Goal: Task Accomplishment & Management: Use online tool/utility

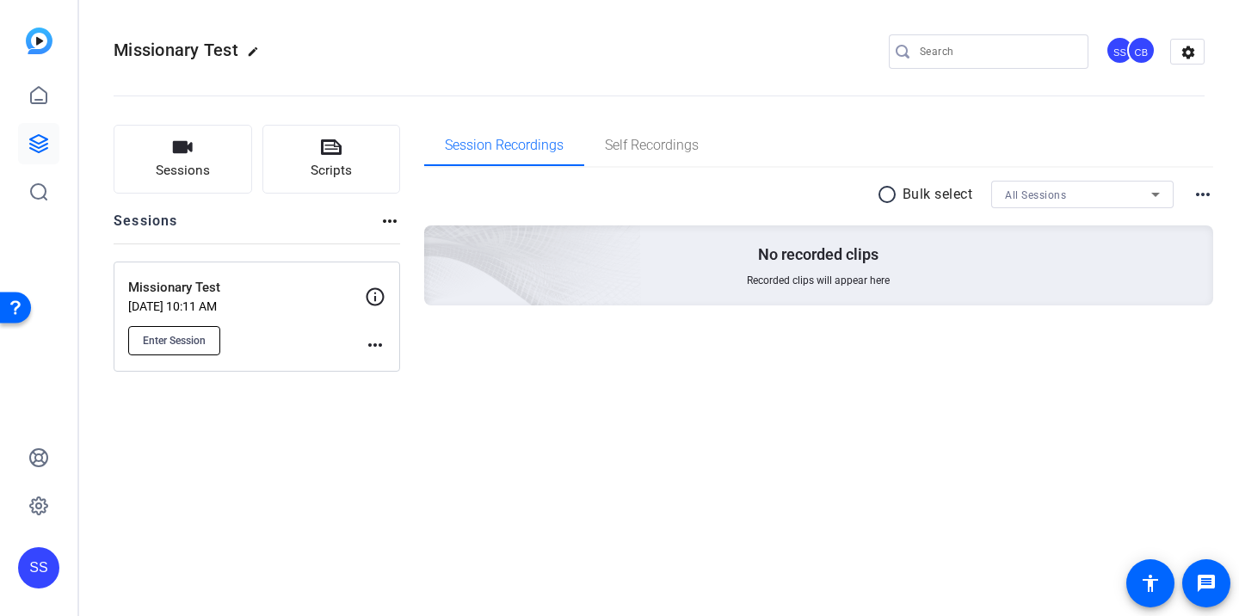
click at [200, 347] on span "Enter Session" at bounding box center [174, 341] width 63 height 14
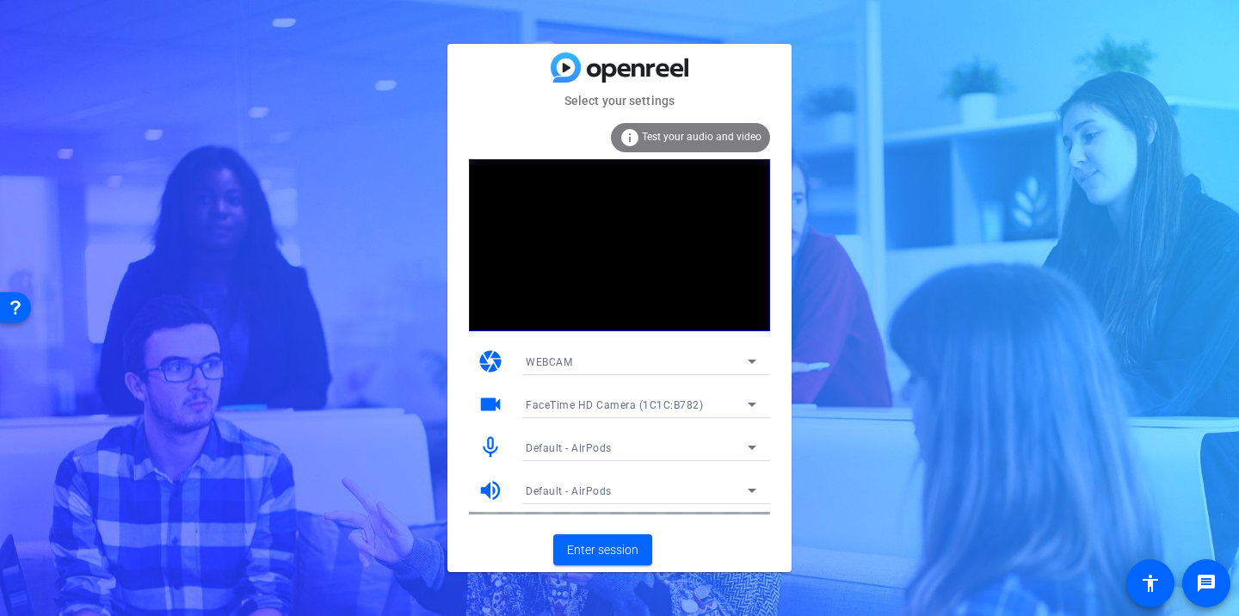
click at [914, 188] on div "Select your settings info Test your audio and video camera WEBCAM videocam Face…" at bounding box center [619, 308] width 1239 height 616
click at [575, 558] on span at bounding box center [602, 549] width 99 height 41
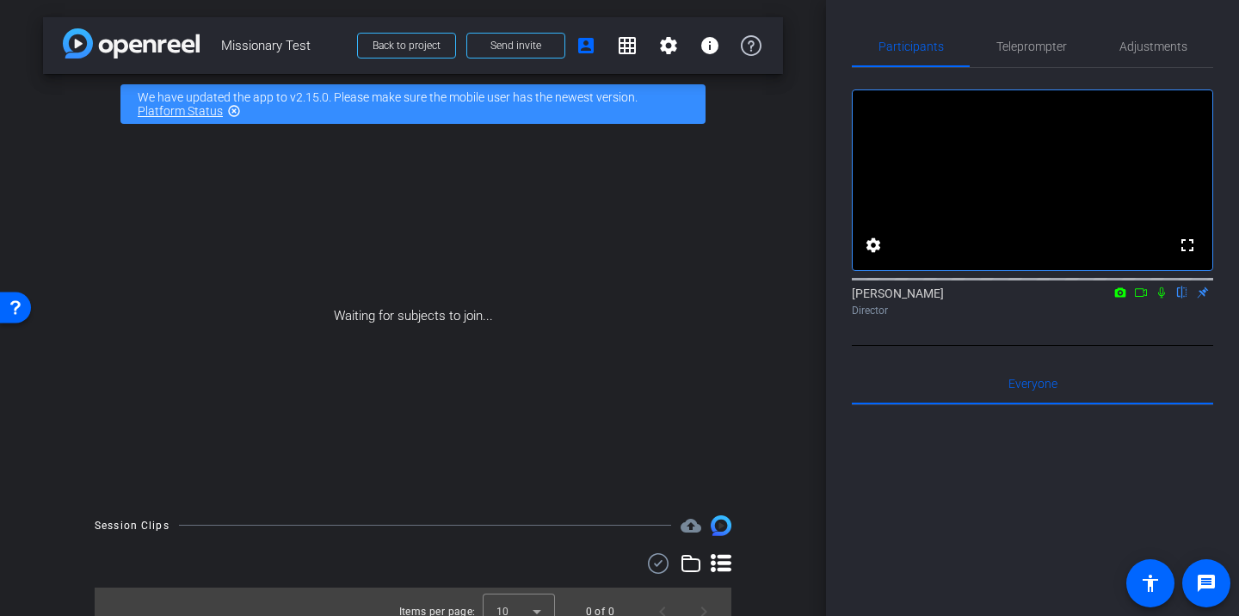
click at [1162, 299] on icon at bounding box center [1161, 292] width 7 height 11
click at [1140, 299] on icon at bounding box center [1141, 292] width 14 height 12
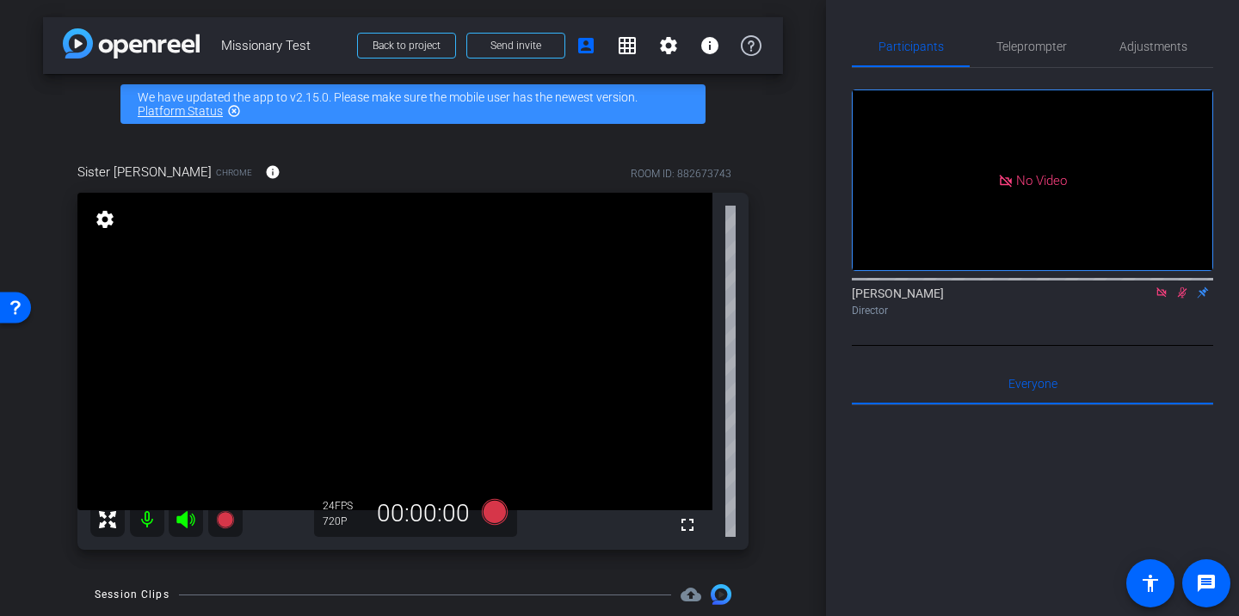
click at [1166, 299] on icon at bounding box center [1161, 292] width 14 height 12
click at [1160, 299] on icon at bounding box center [1161, 292] width 9 height 11
click at [1044, 45] on span "Teleprompter" at bounding box center [1031, 46] width 71 height 12
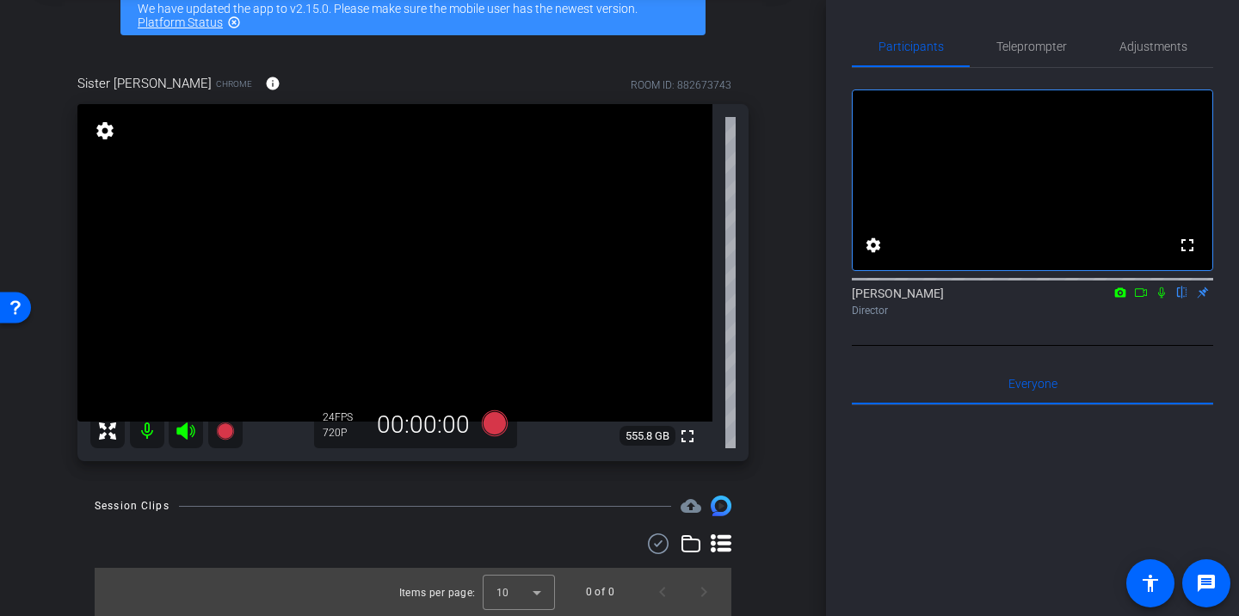
scroll to position [87, 0]
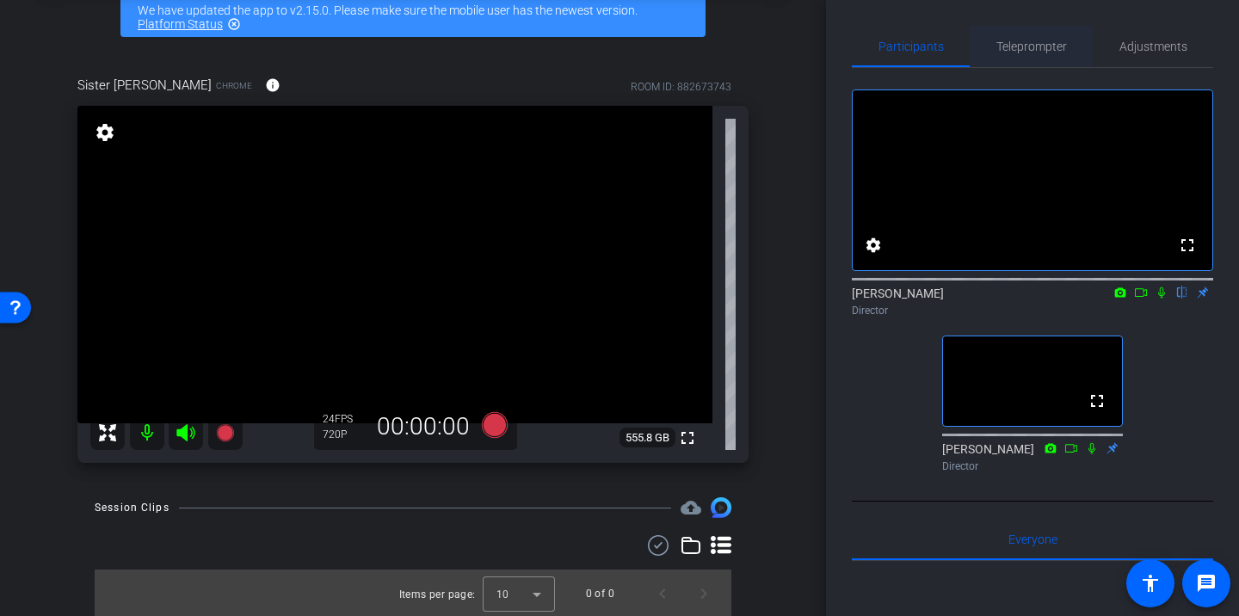
click at [1002, 57] on span "Teleprompter" at bounding box center [1031, 46] width 71 height 41
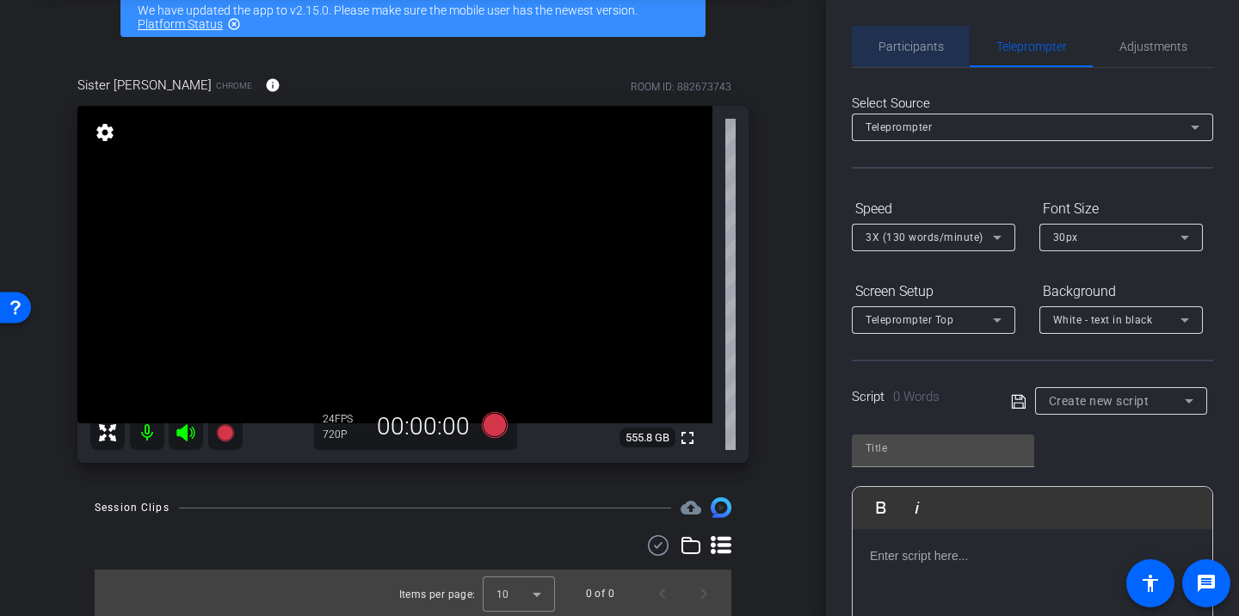
click at [904, 26] on span "Participants" at bounding box center [910, 46] width 65 height 41
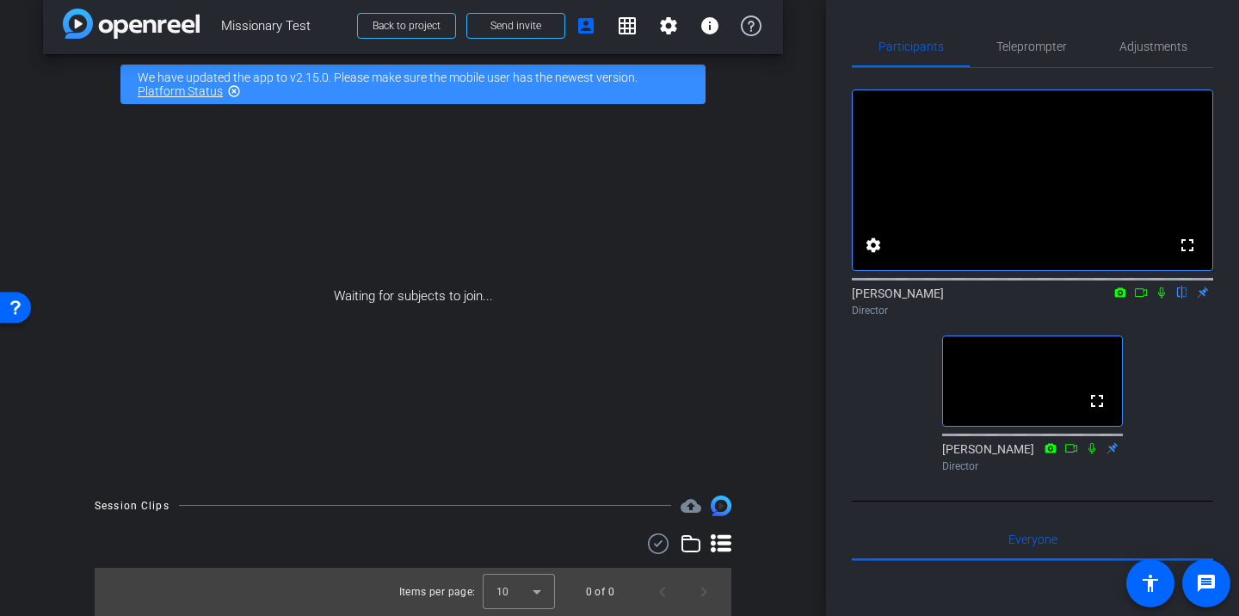
scroll to position [20, 0]
click at [1060, 38] on span "Teleprompter" at bounding box center [1031, 46] width 71 height 41
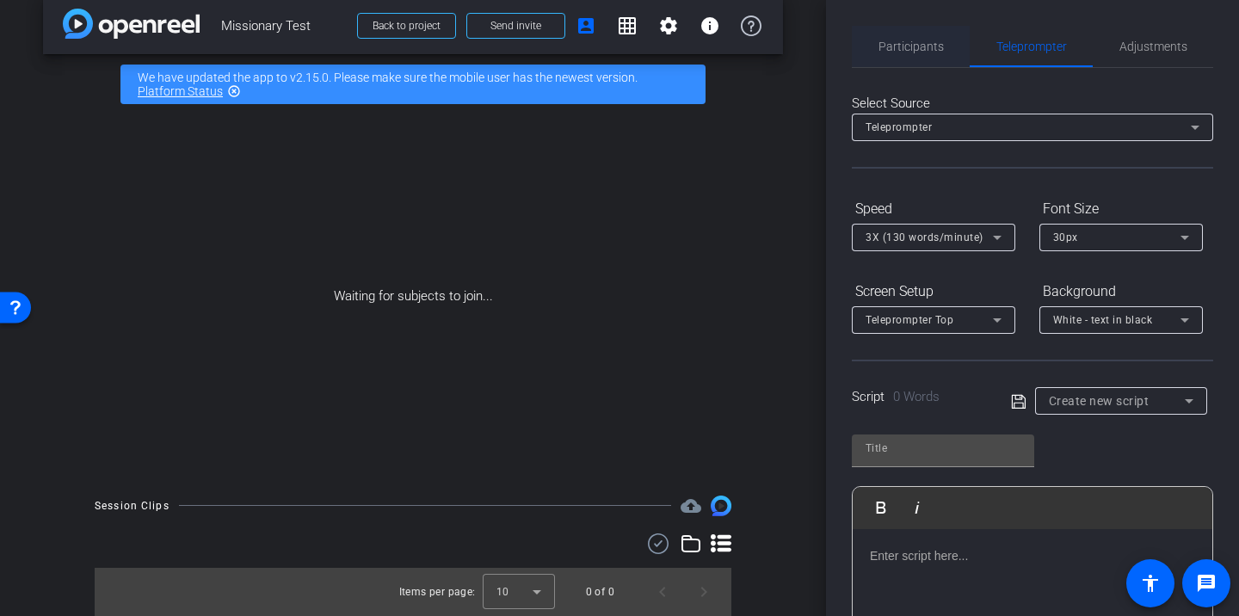
click at [938, 36] on span "Participants" at bounding box center [910, 46] width 65 height 41
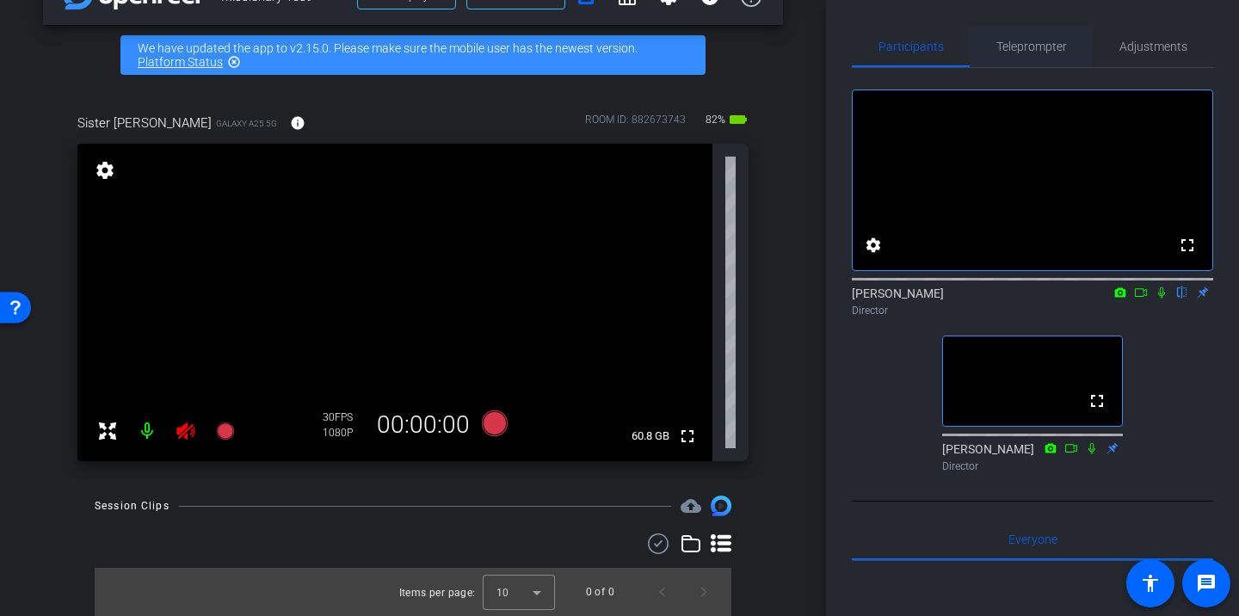
scroll to position [81, 0]
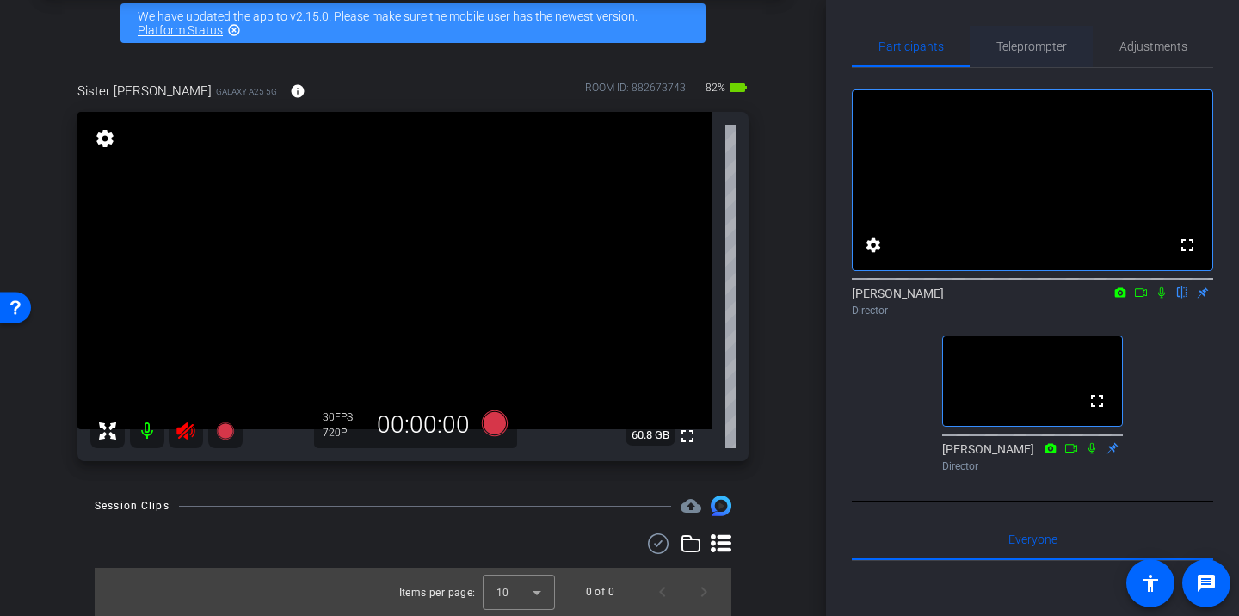
click at [1013, 46] on span "Teleprompter" at bounding box center [1031, 46] width 71 height 12
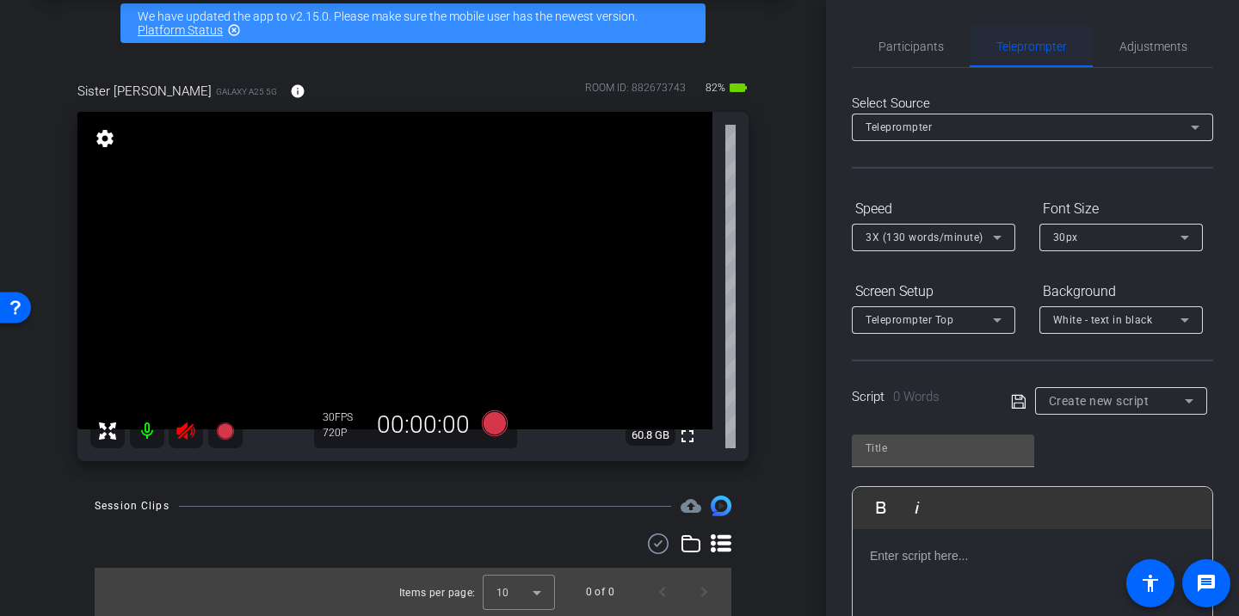
click at [1076, 39] on div "Teleprompter" at bounding box center [1030, 46] width 123 height 41
click at [1139, 50] on span "Adjustments" at bounding box center [1153, 46] width 68 height 12
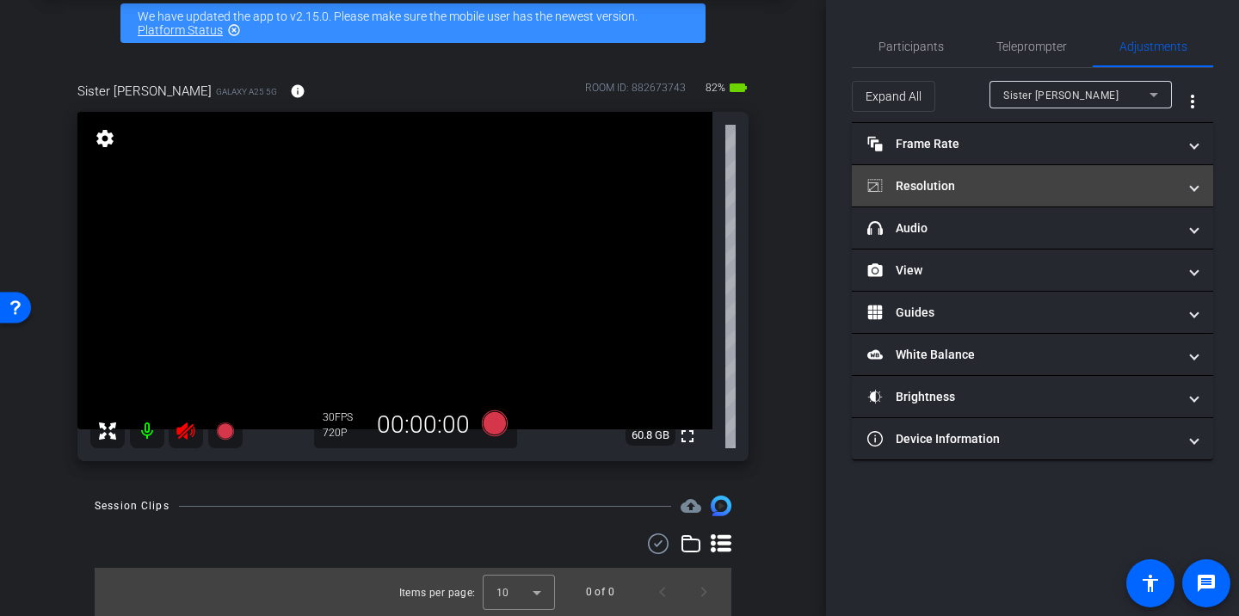
scroll to position [49, 0]
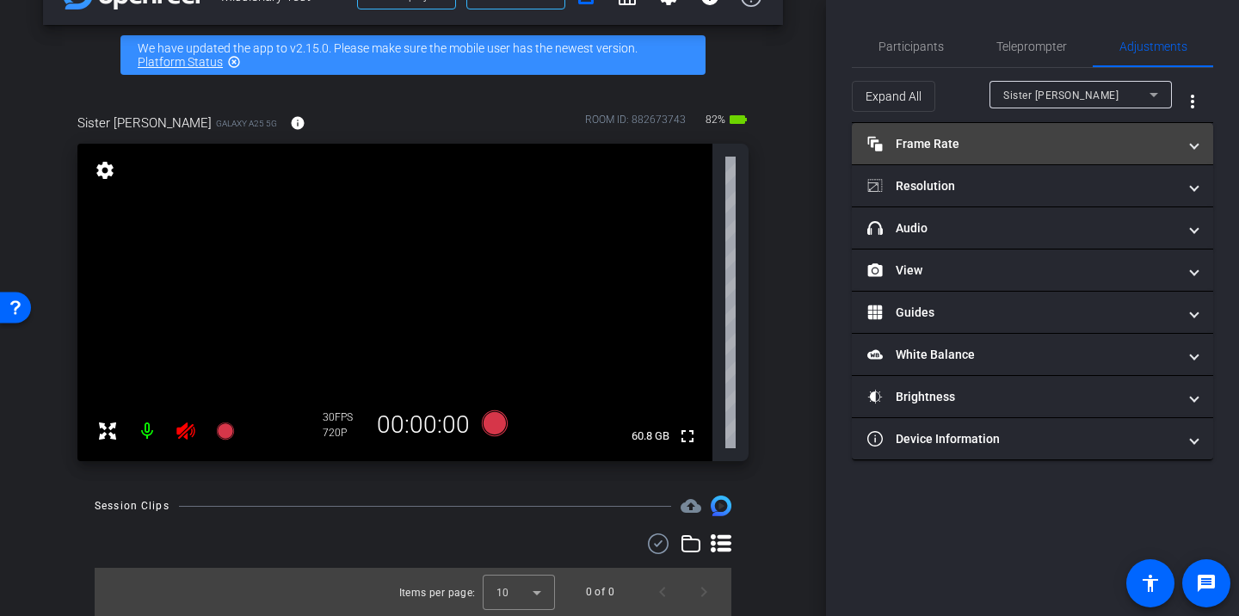
click at [984, 145] on mat-panel-title "Frame Rate Frame Rate" at bounding box center [1022, 144] width 310 height 18
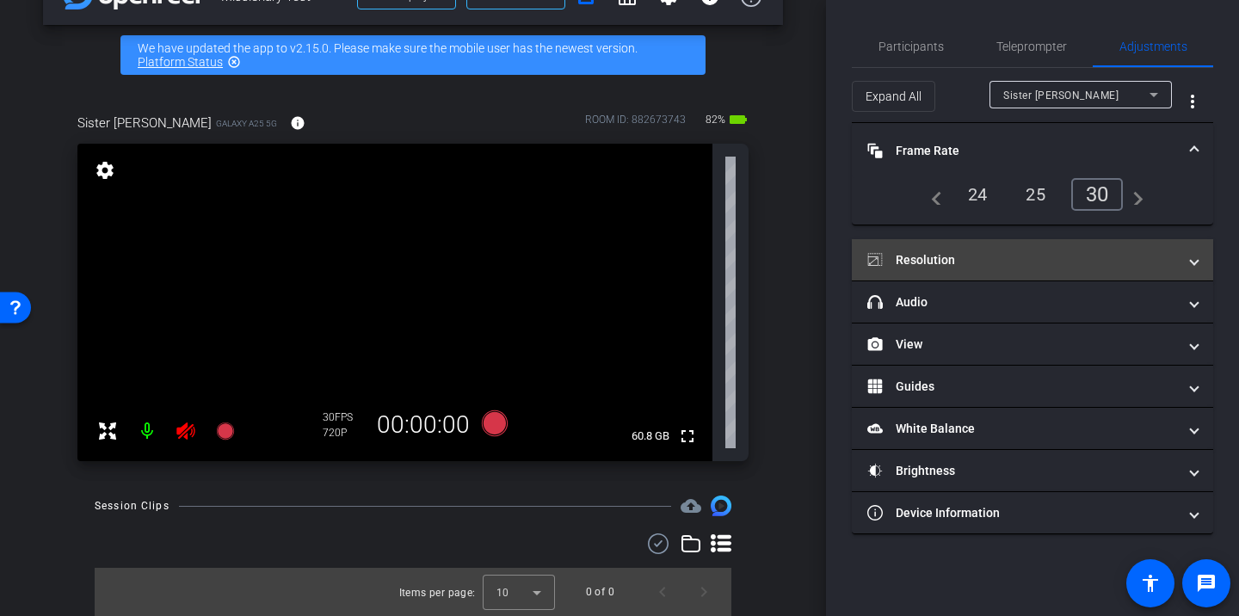
click at [1028, 240] on mat-expansion-panel-header "Resolution" at bounding box center [1032, 259] width 361 height 41
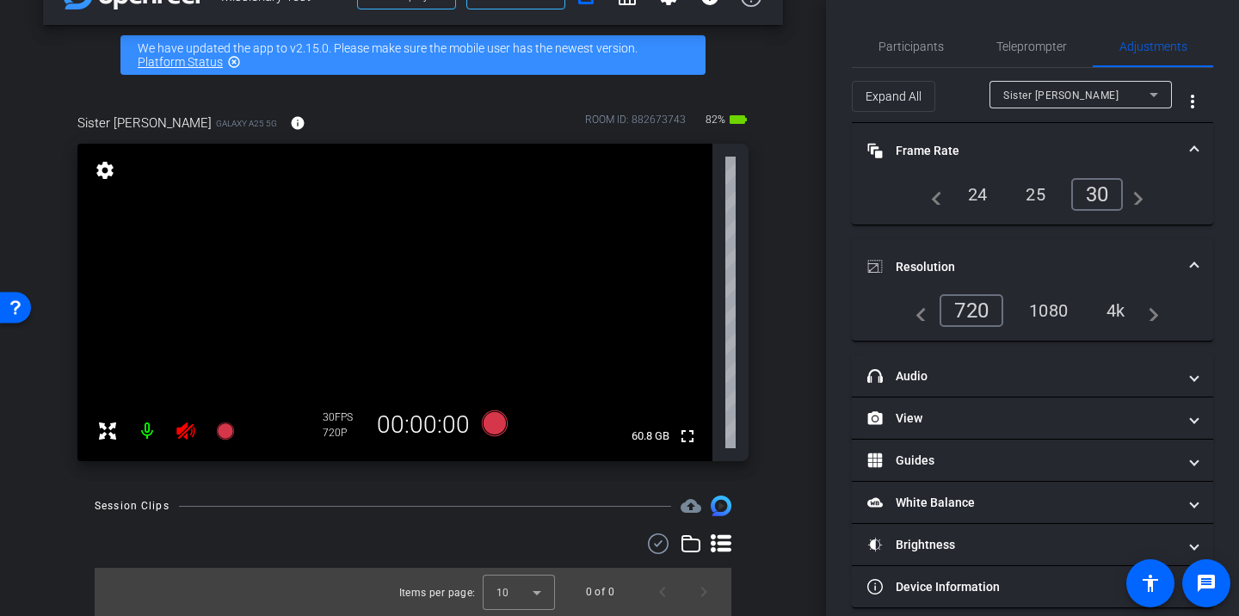
click at [1047, 308] on div "1080" at bounding box center [1048, 310] width 65 height 29
click at [182, 439] on icon at bounding box center [185, 431] width 21 height 21
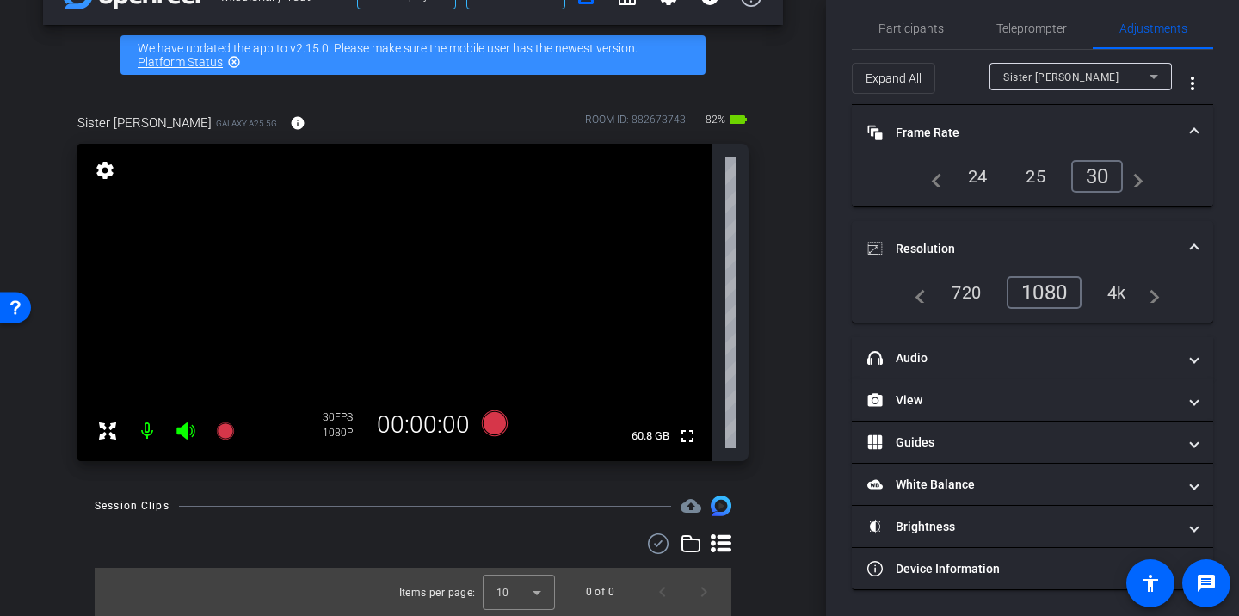
scroll to position [0, 0]
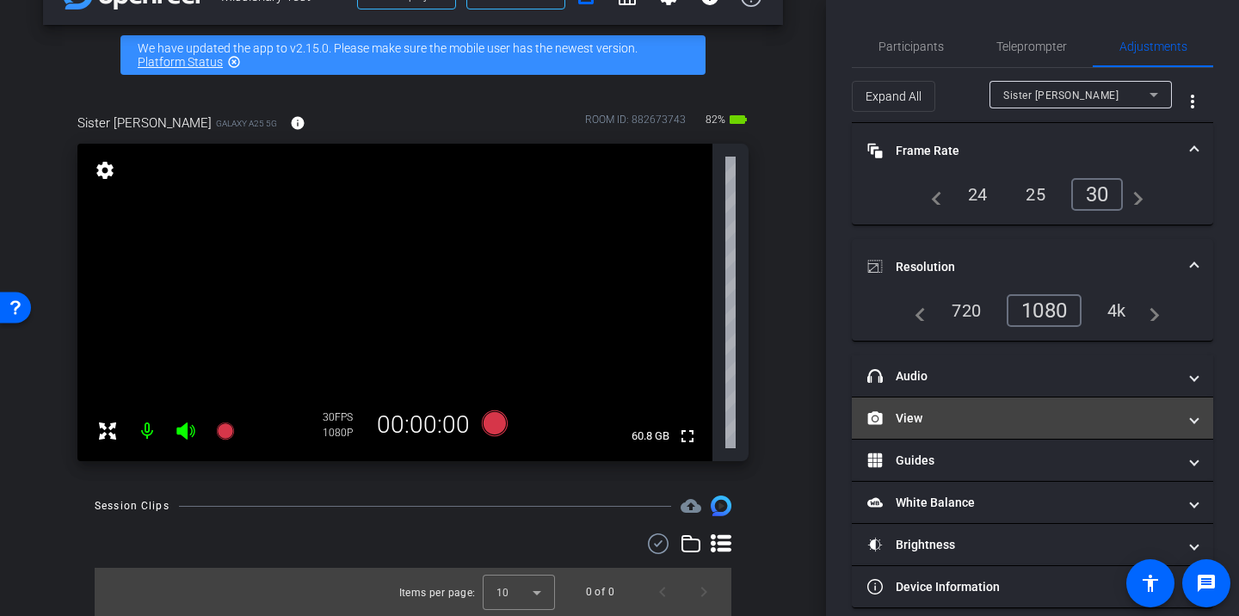
click at [969, 422] on mat-panel-title "View" at bounding box center [1022, 418] width 310 height 18
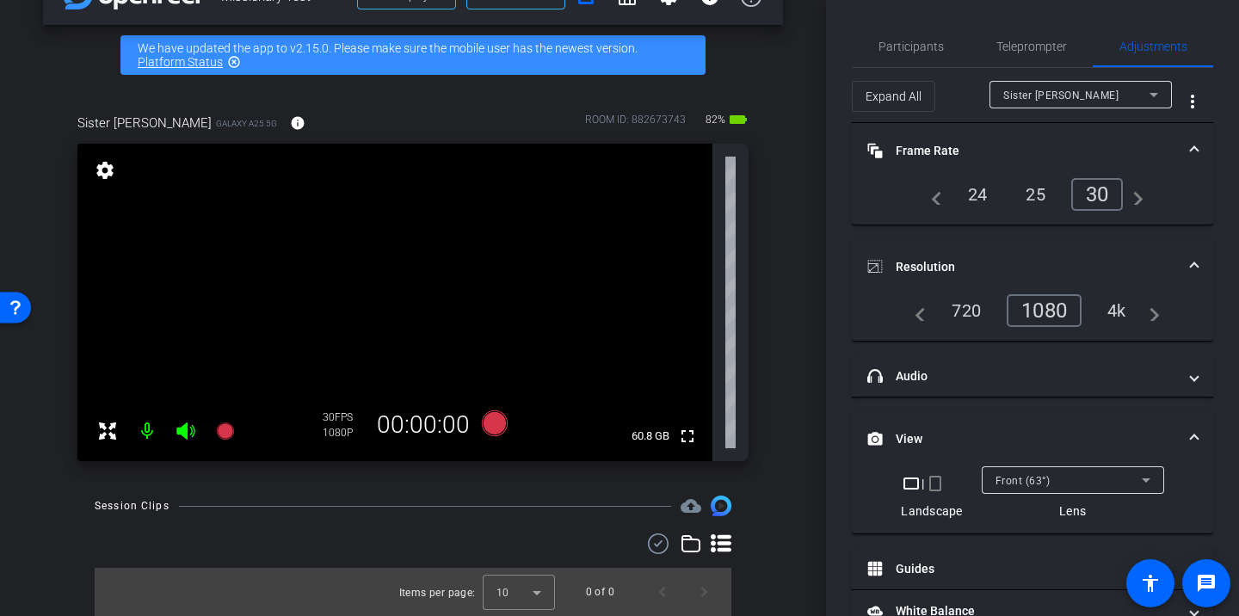
click at [939, 487] on mat-icon "crop_portrait" at bounding box center [935, 483] width 21 height 21
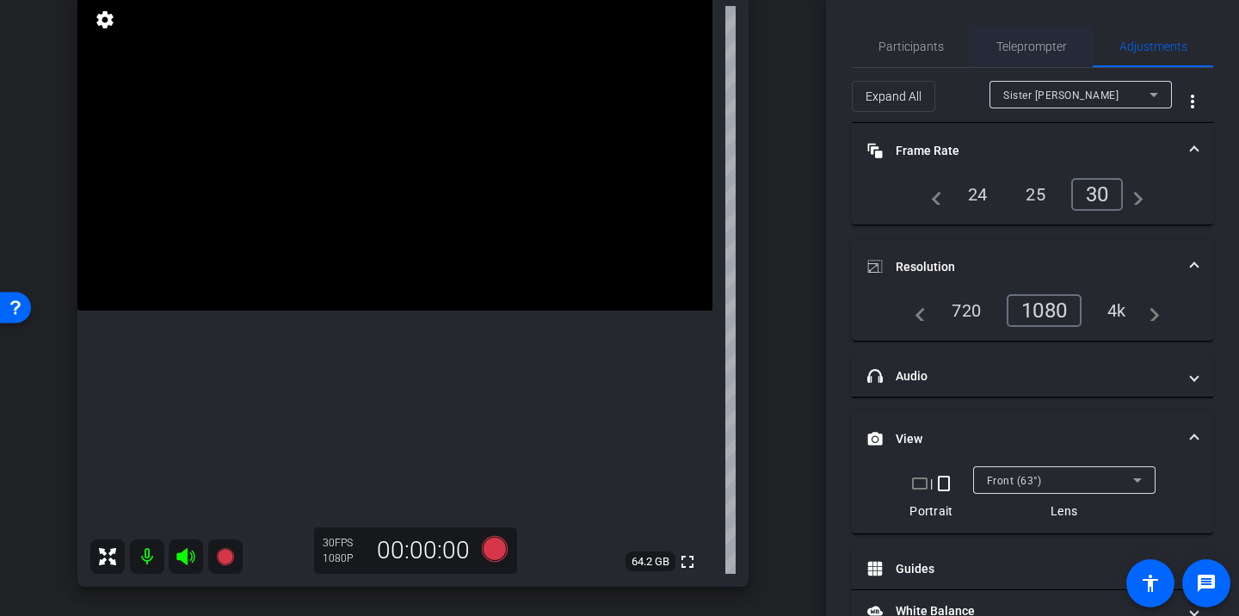
click at [1041, 45] on span "Teleprompter" at bounding box center [1031, 46] width 71 height 12
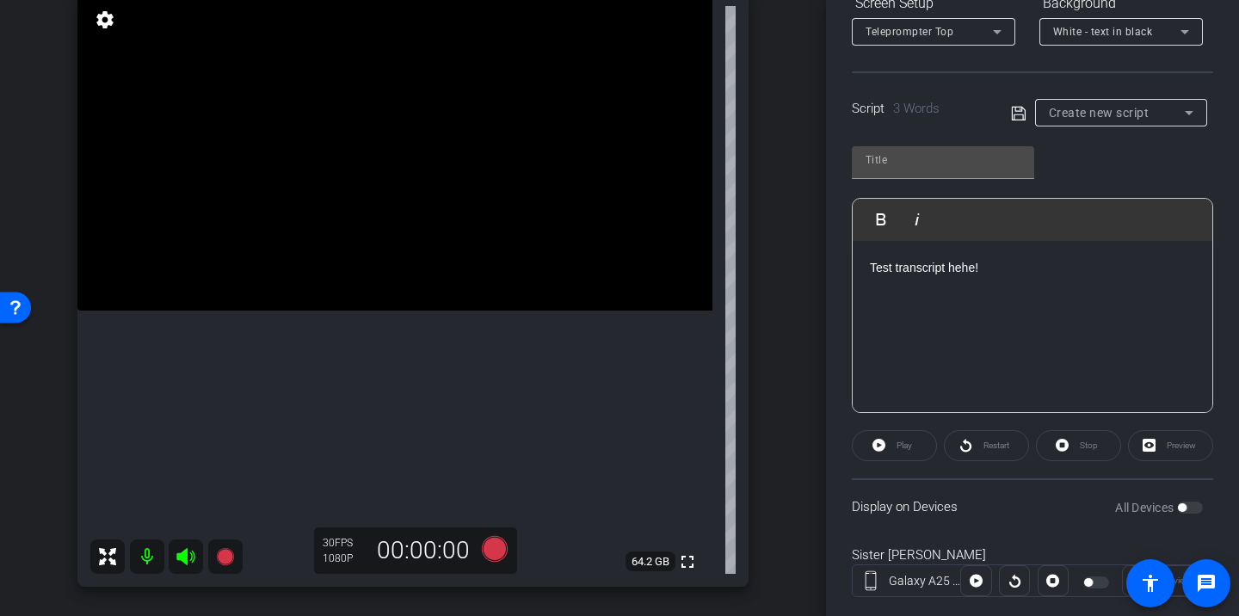
scroll to position [324, 0]
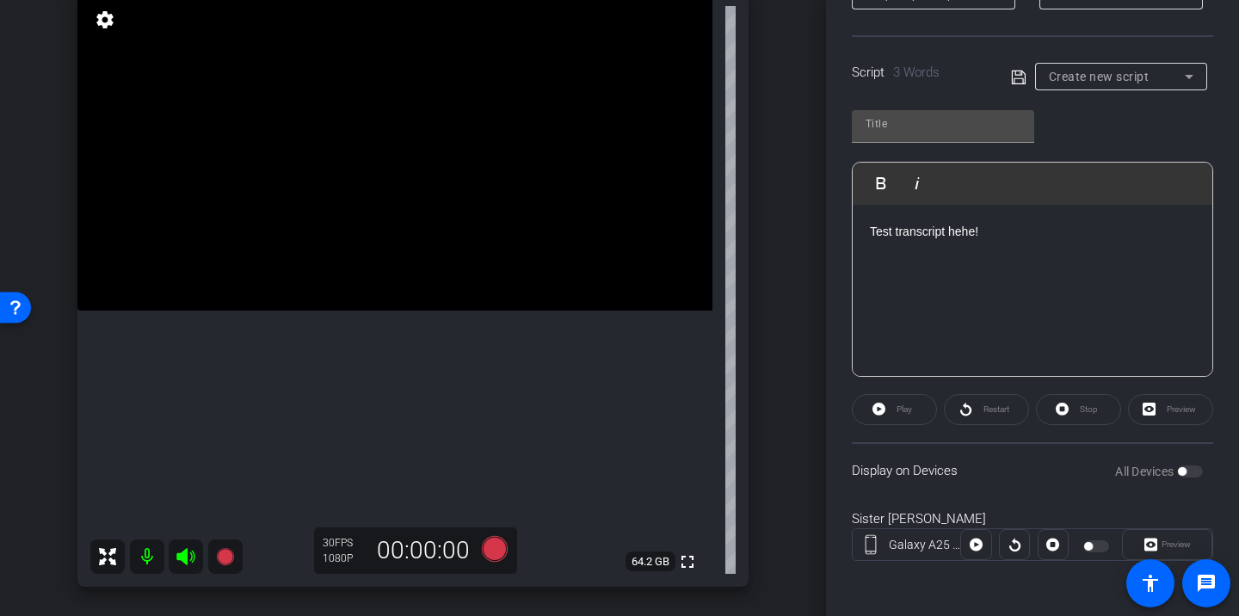
click at [1019, 82] on icon at bounding box center [1018, 77] width 15 height 21
type input "Default title 1443"
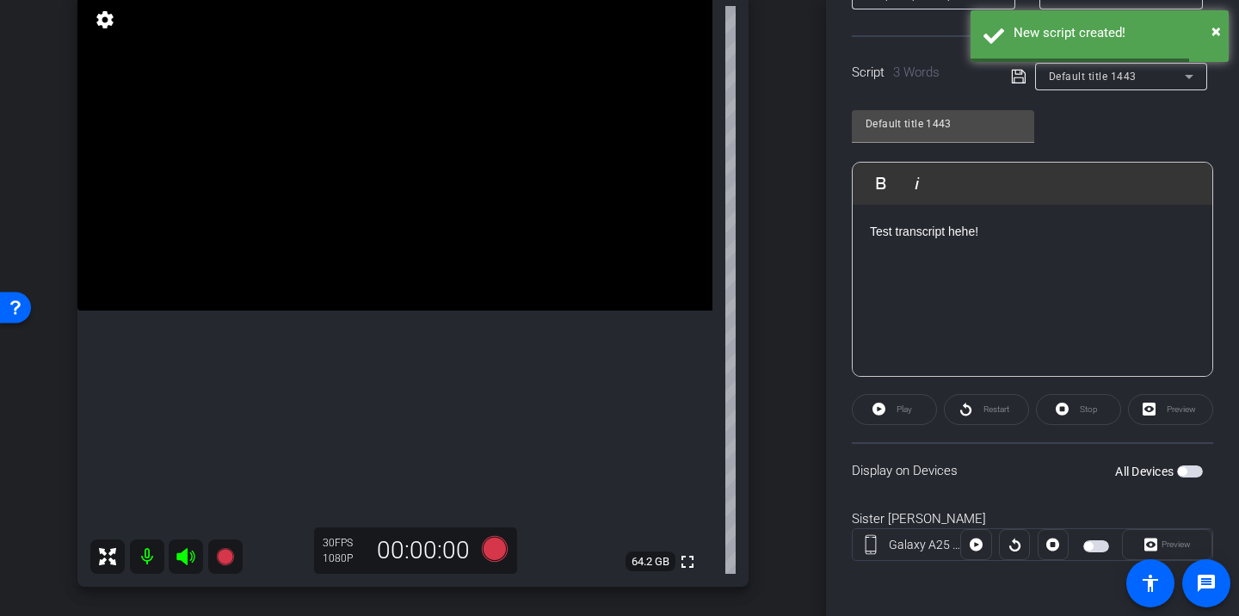
click at [1091, 546] on span "button" at bounding box center [1088, 546] width 9 height 9
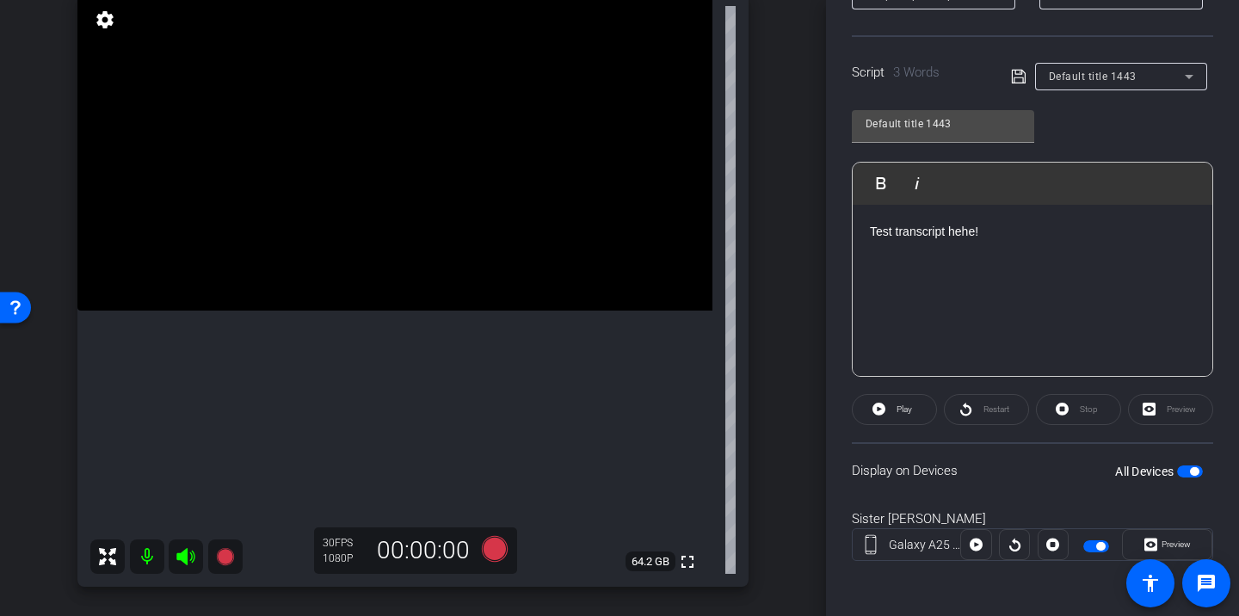
drag, startPoint x: 998, startPoint y: 233, endPoint x: 950, endPoint y: 247, distance: 50.1
click at [950, 247] on div "Test transcript hehe!" at bounding box center [1032, 291] width 360 height 172
click at [1022, 340] on div "Test transcript hehe!" at bounding box center [1032, 291] width 360 height 172
click at [1106, 547] on span "button" at bounding box center [1096, 546] width 26 height 12
click at [1092, 545] on span "button" at bounding box center [1088, 546] width 9 height 9
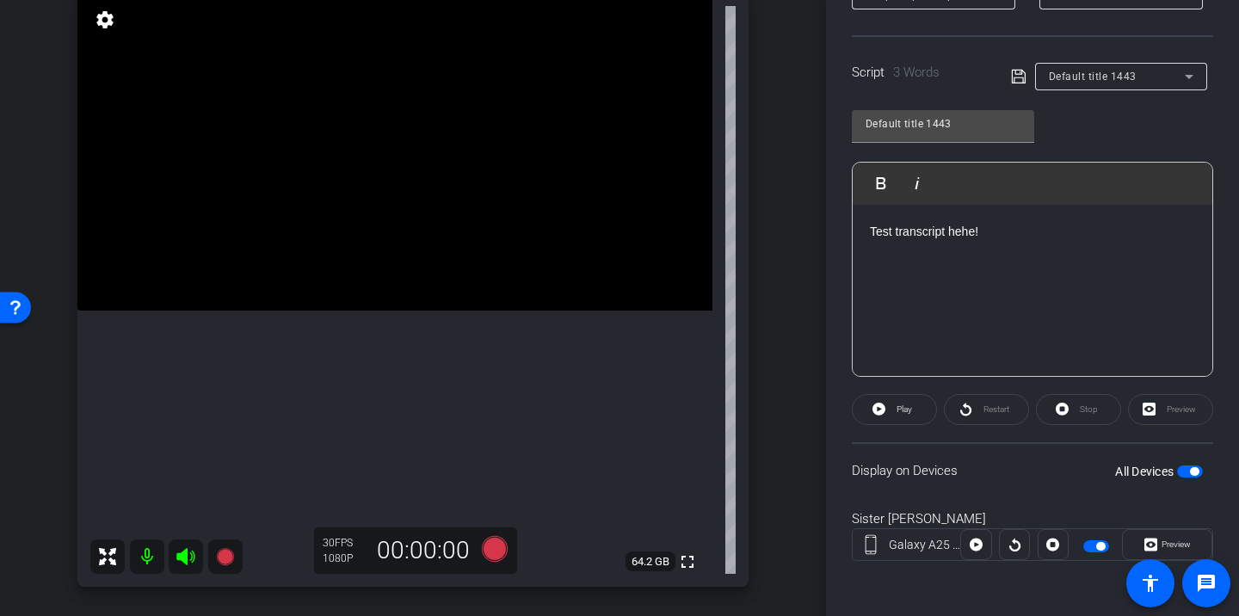
click at [1017, 254] on div "Test transcript hehe!" at bounding box center [1032, 291] width 360 height 172
click at [898, 411] on span "Play" at bounding box center [903, 408] width 15 height 9
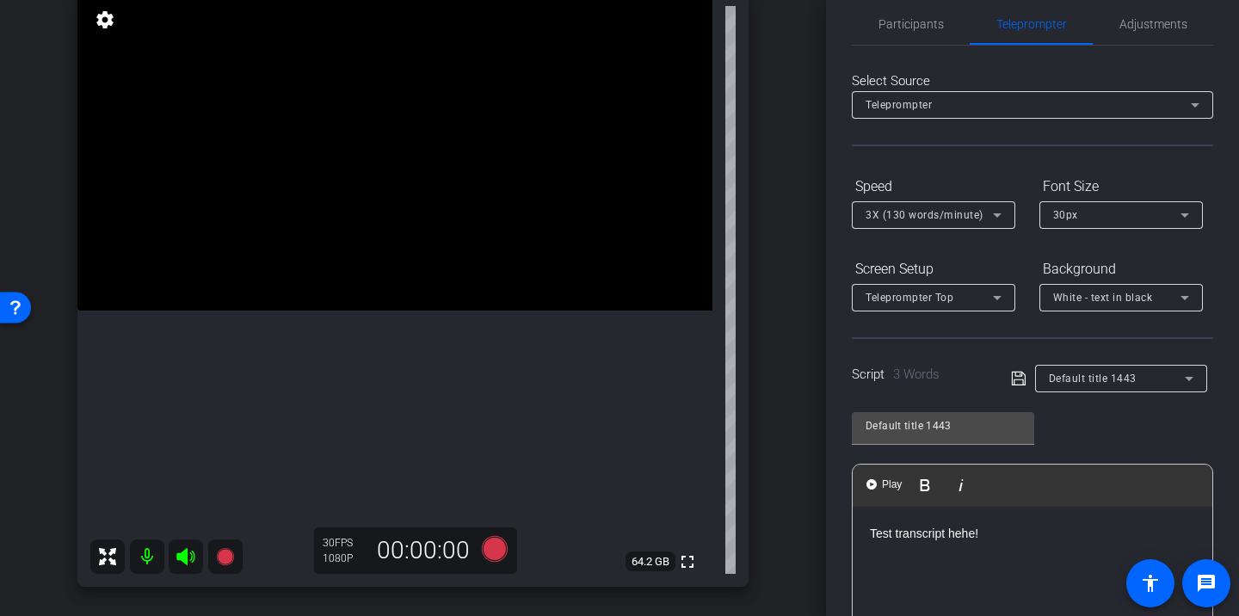
scroll to position [0, 0]
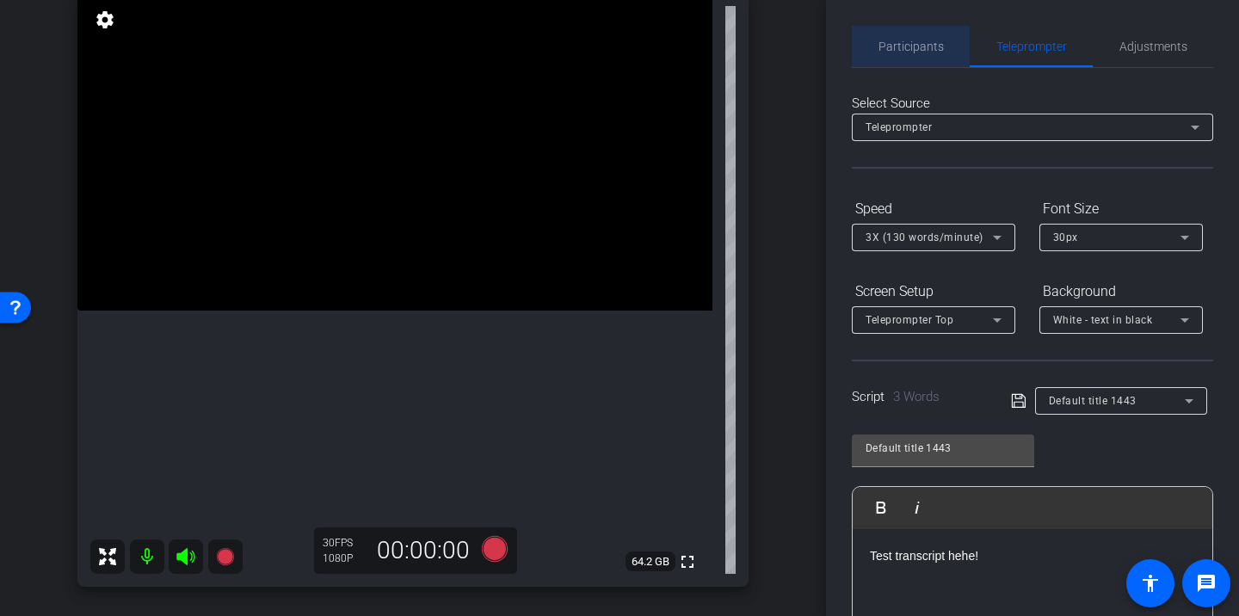
click at [937, 54] on span "Participants" at bounding box center [910, 46] width 65 height 41
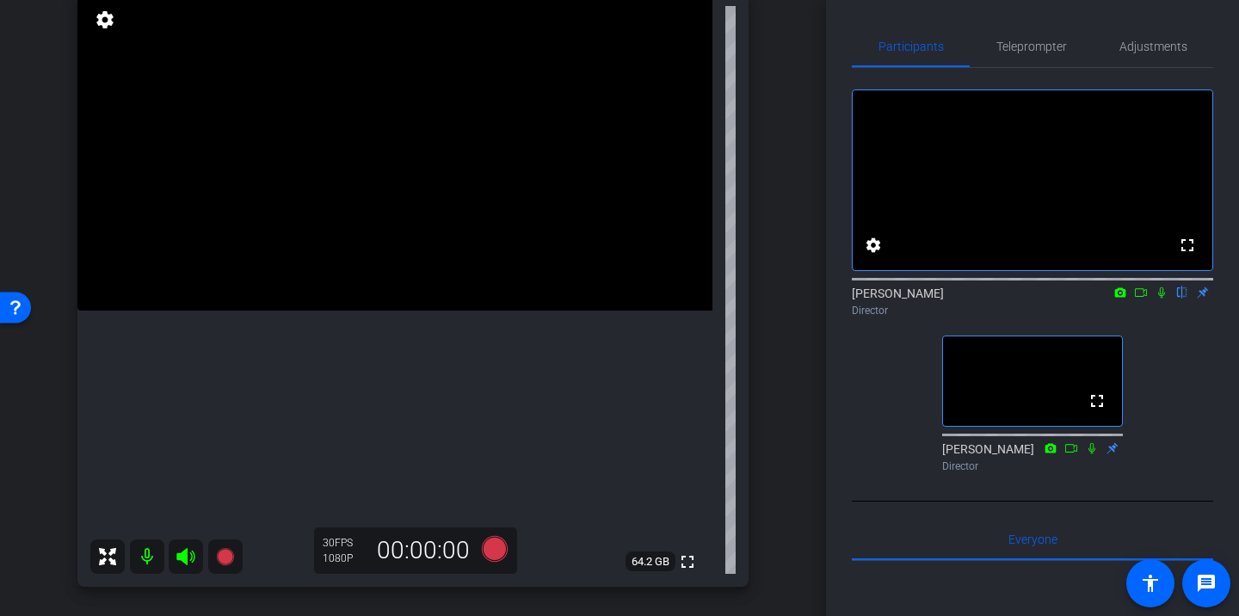
scroll to position [231, 0]
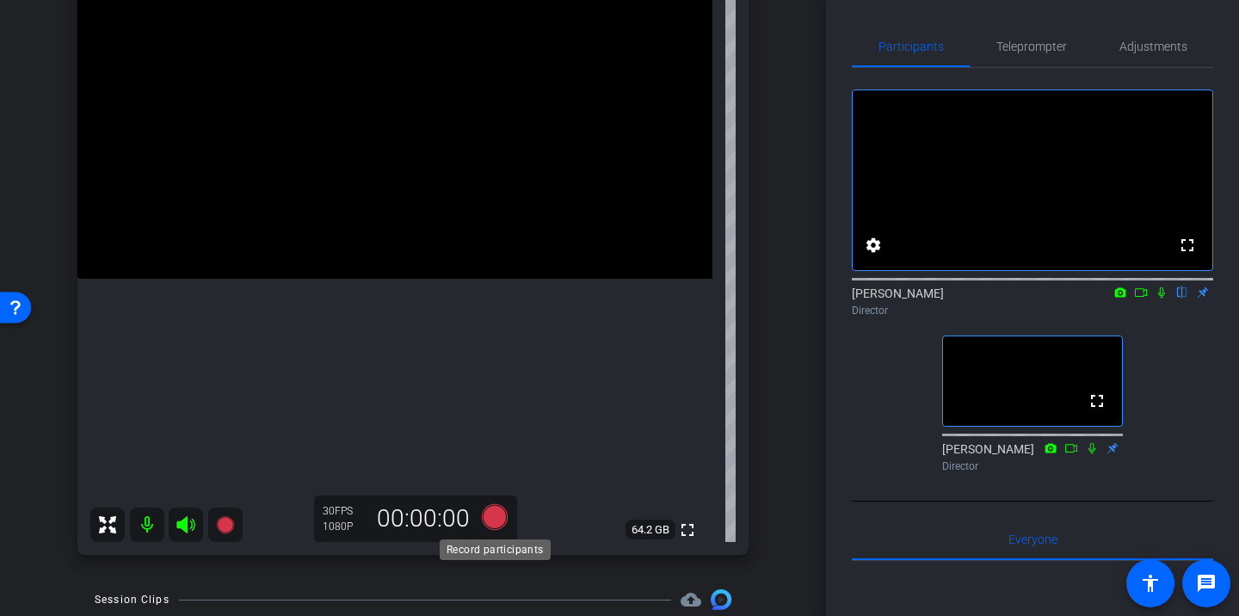
click at [495, 517] on icon at bounding box center [495, 517] width 26 height 26
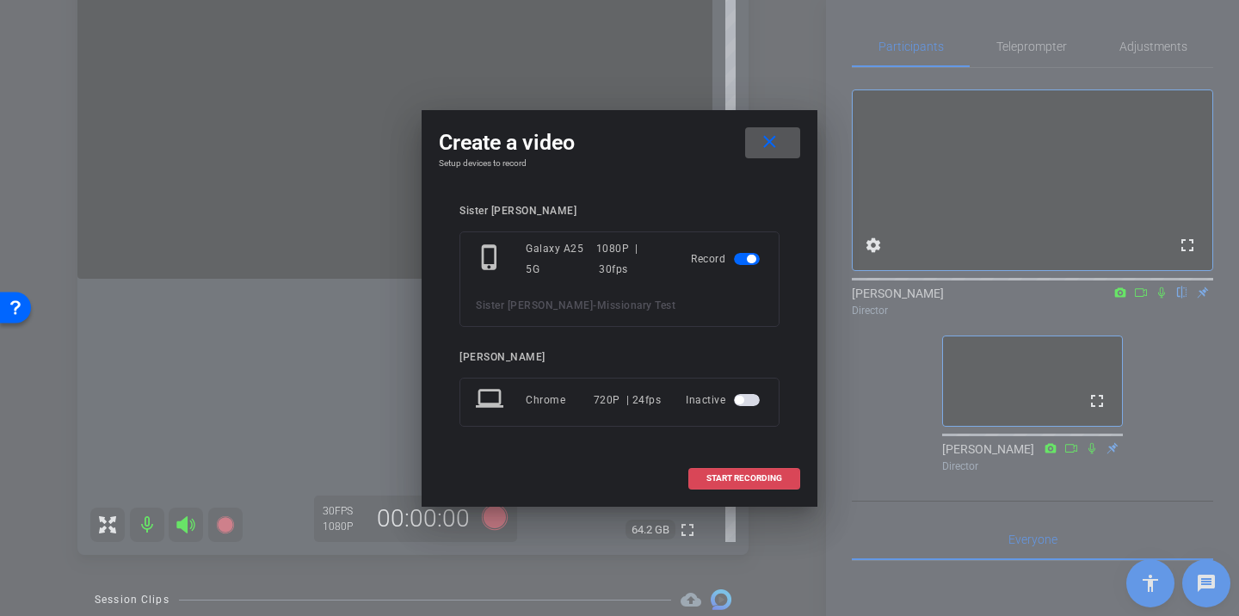
click at [724, 474] on span "START RECORDING" at bounding box center [744, 478] width 76 height 9
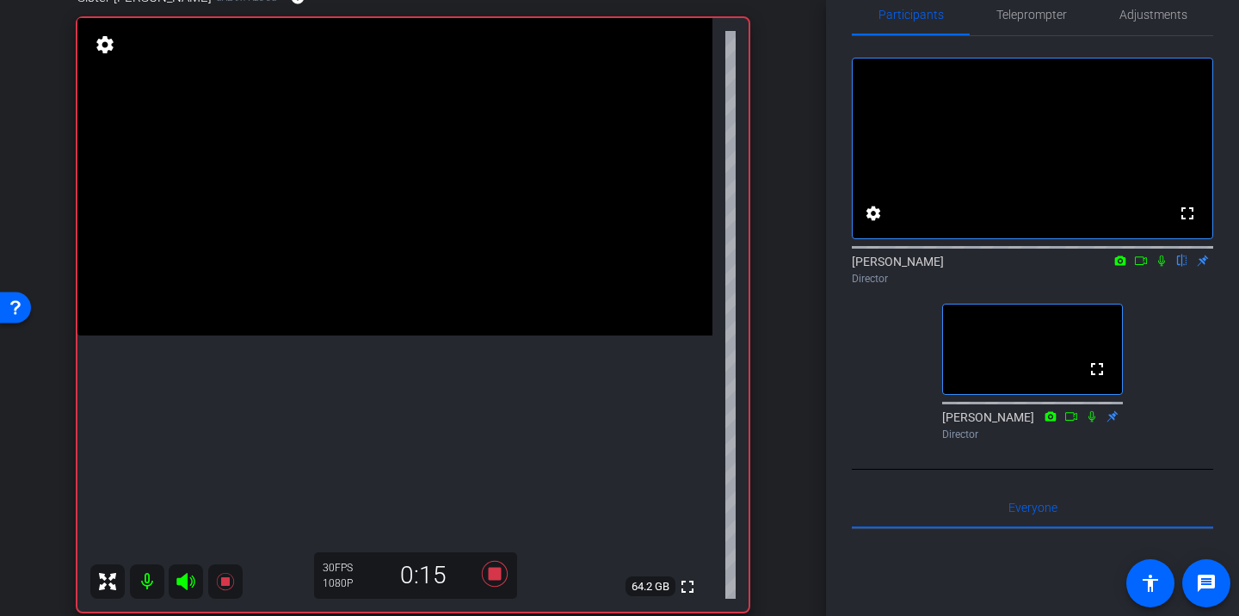
scroll to position [271, 0]
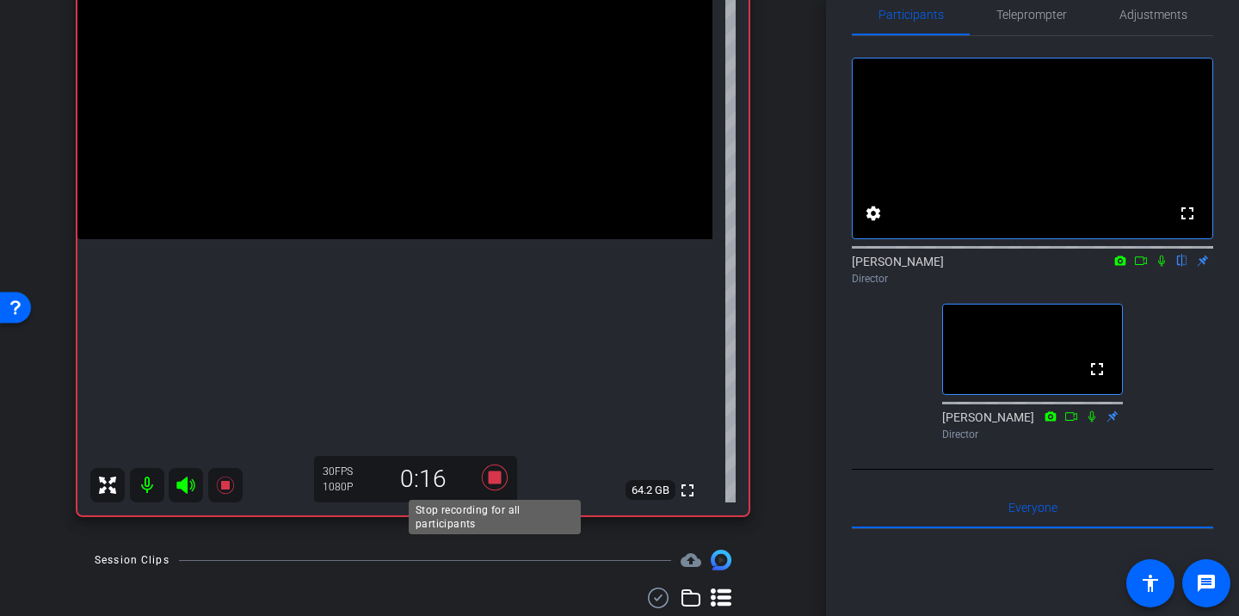
click at [498, 484] on icon at bounding box center [494, 477] width 41 height 31
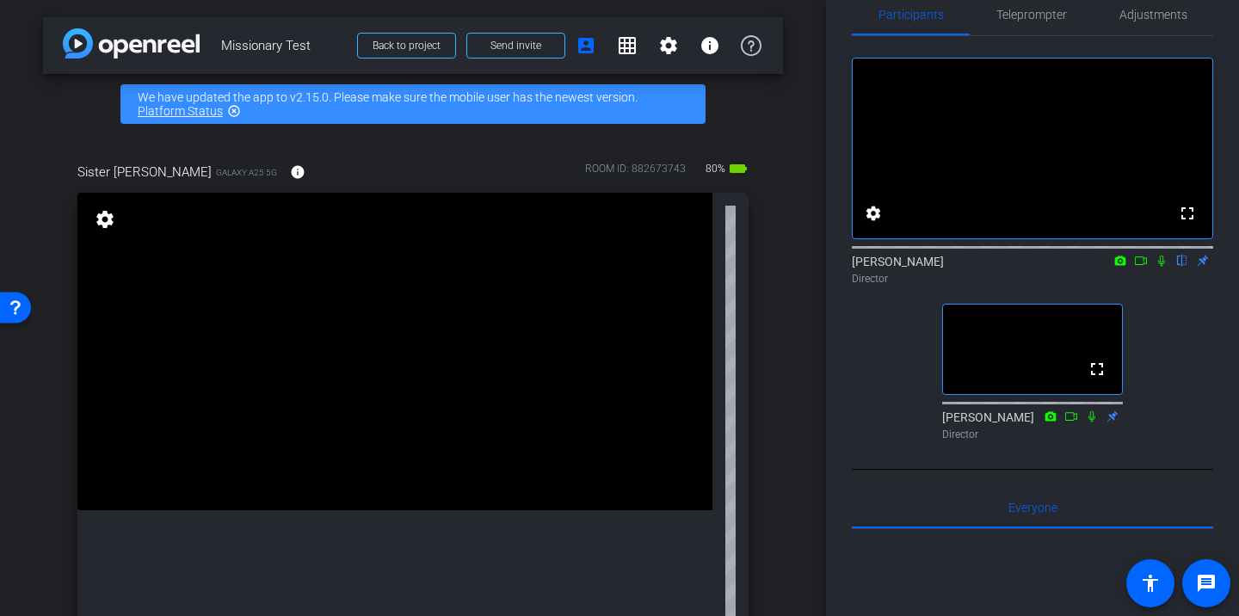
scroll to position [0, 0]
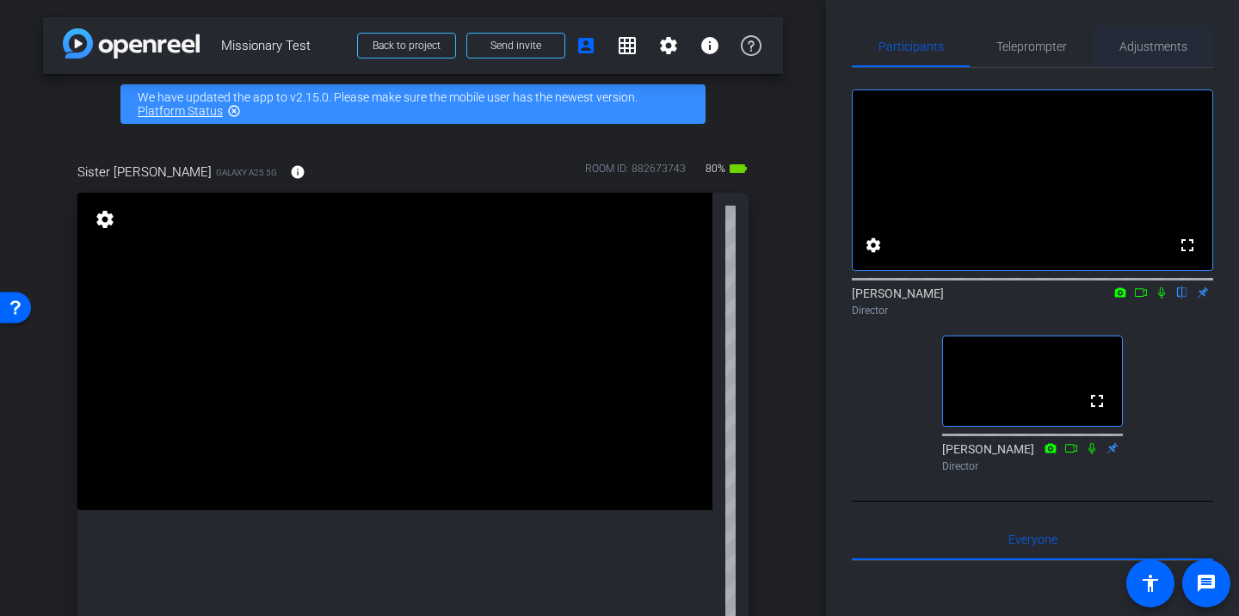
click at [1145, 54] on span "Adjustments" at bounding box center [1153, 46] width 68 height 41
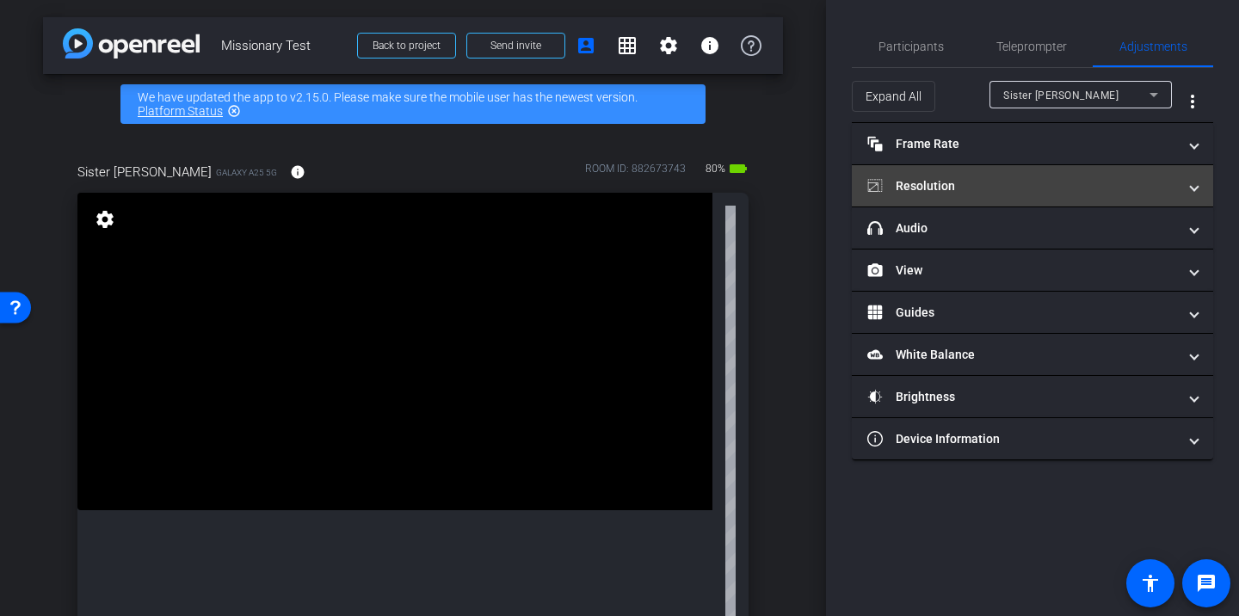
click at [978, 174] on mat-expansion-panel-header "Resolution" at bounding box center [1032, 185] width 361 height 41
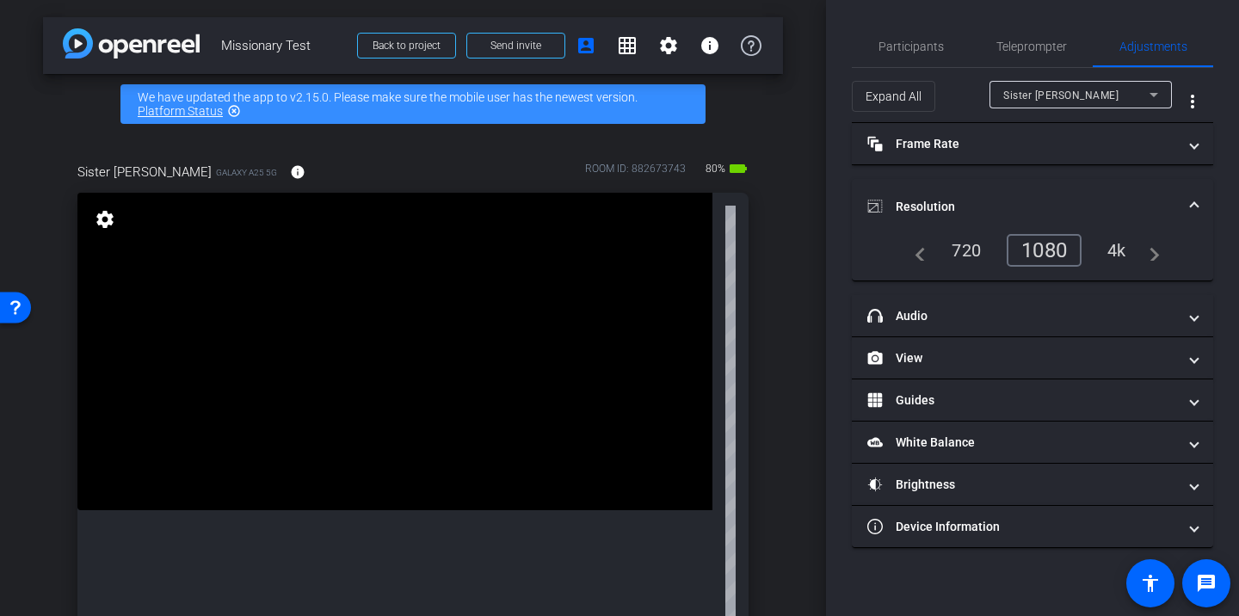
click at [1117, 249] on div "4k" at bounding box center [1116, 250] width 45 height 29
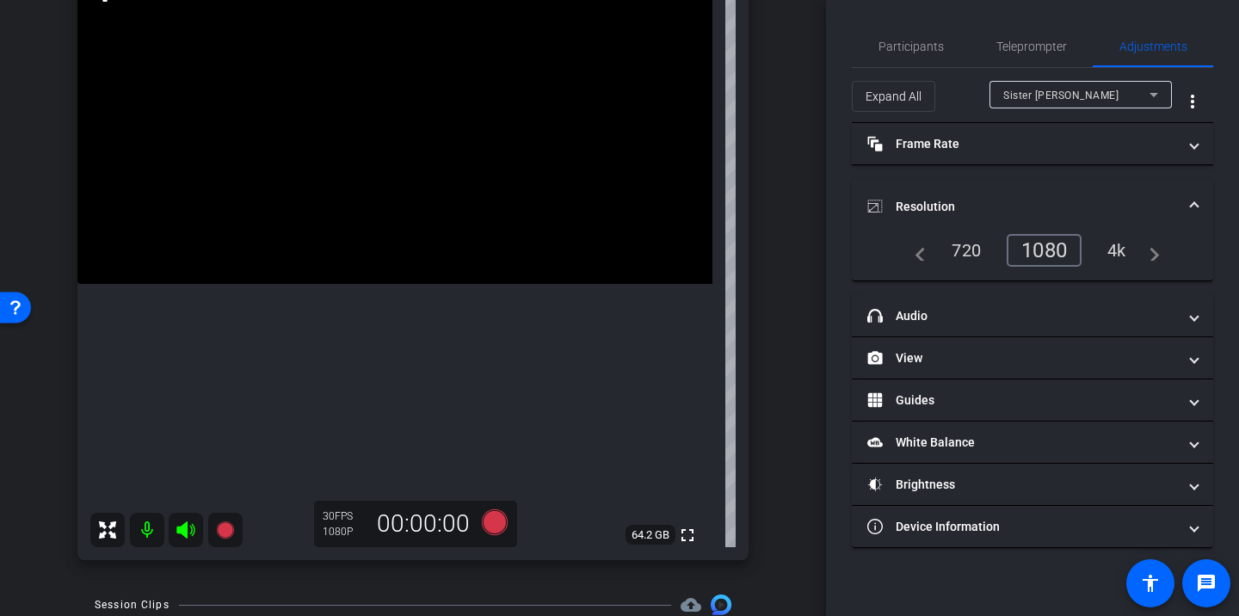
scroll to position [220, 0]
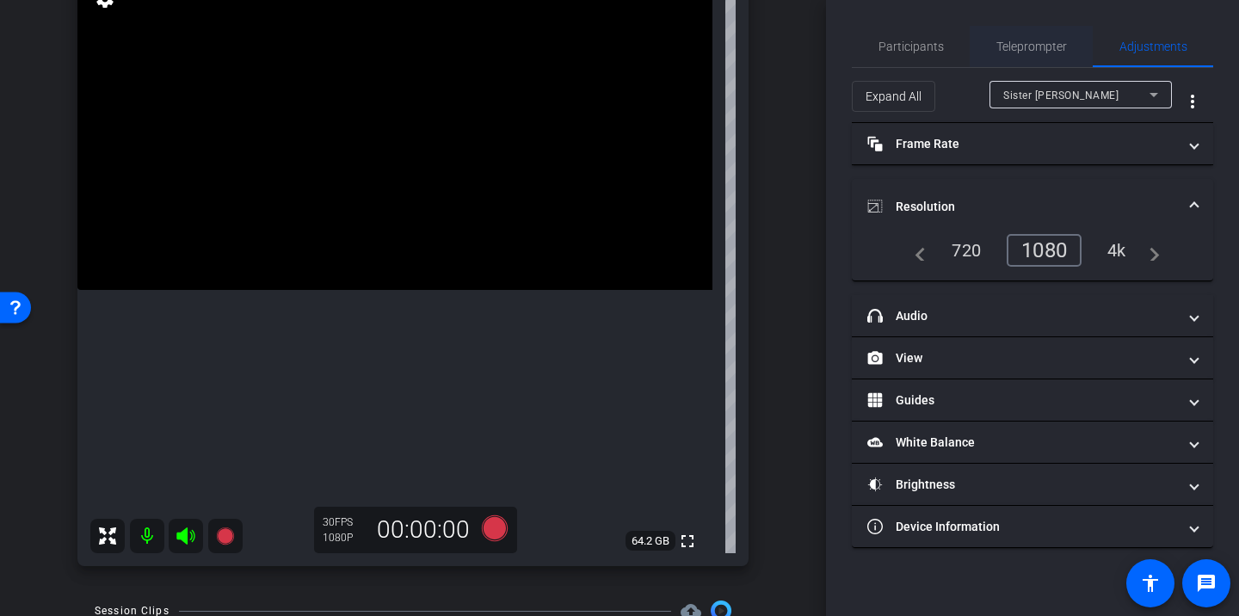
click at [1033, 41] on span "Teleprompter" at bounding box center [1031, 46] width 71 height 12
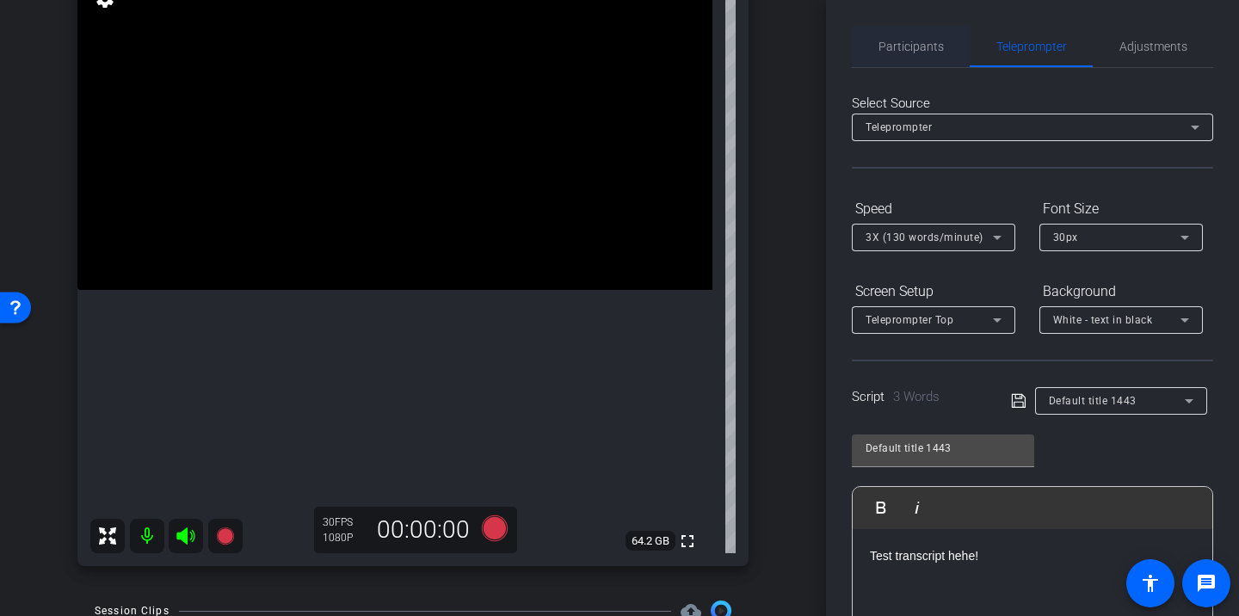
click at [932, 56] on span "Participants" at bounding box center [910, 46] width 65 height 41
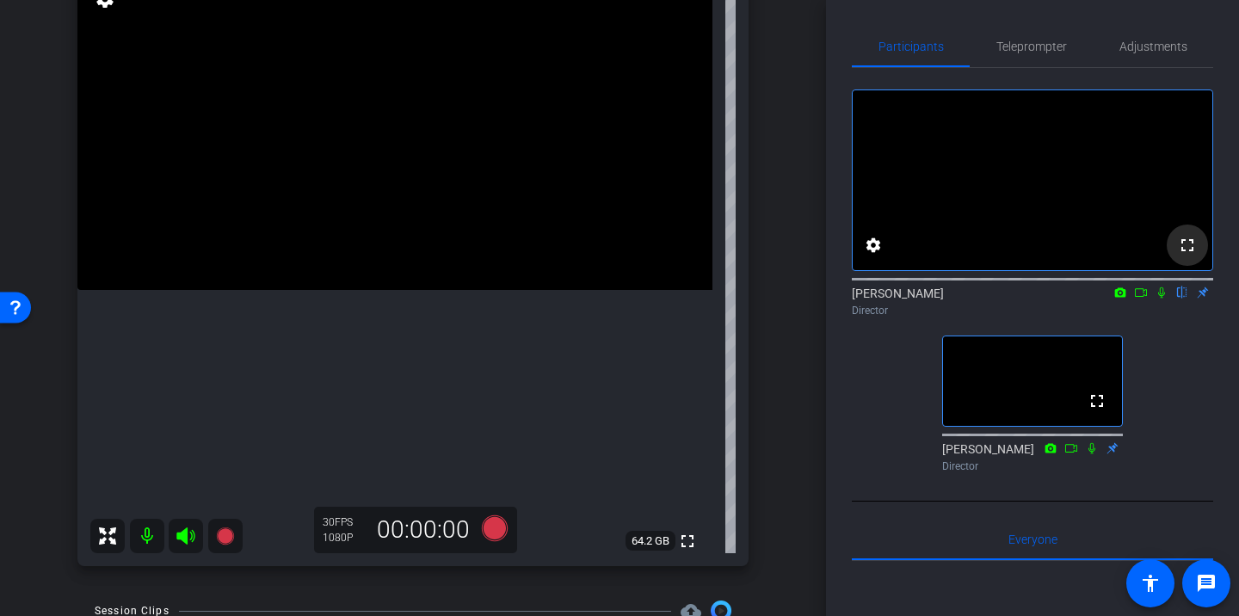
click at [1188, 255] on mat-icon "fullscreen" at bounding box center [1187, 245] width 21 height 21
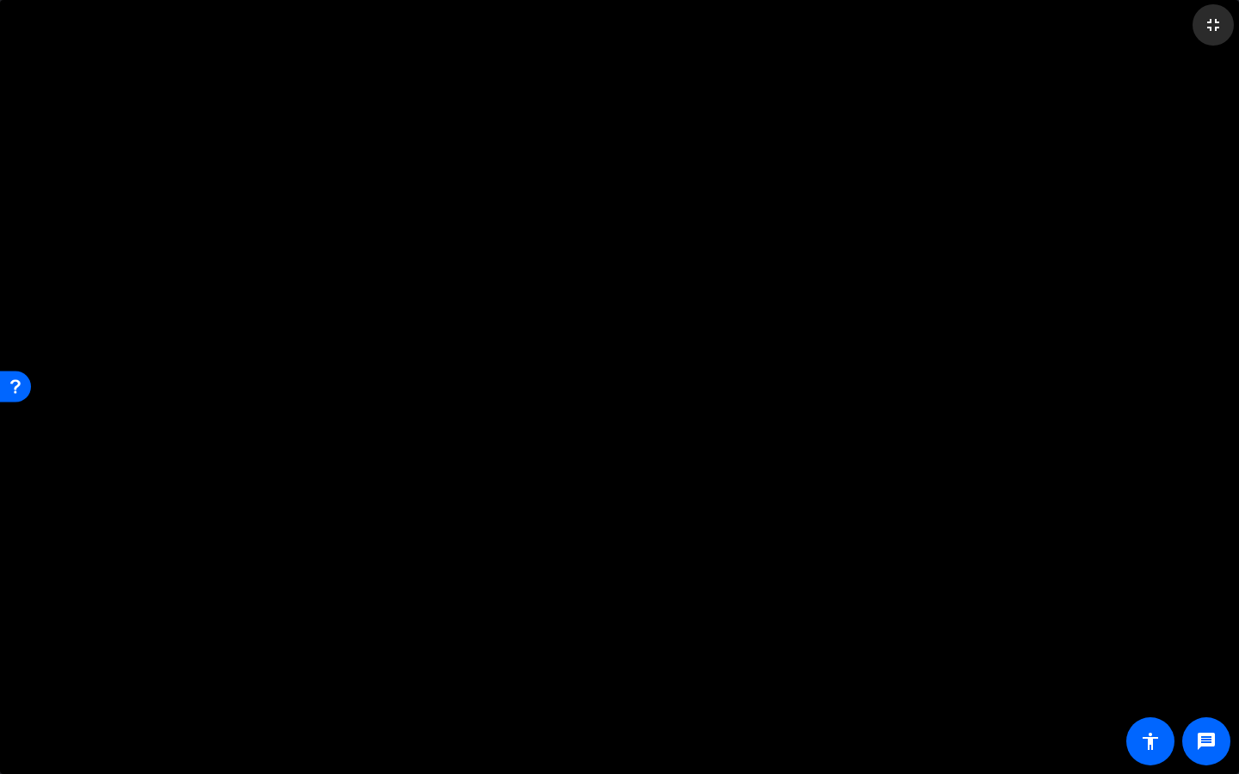
click at [1211, 31] on mat-icon "fullscreen_exit" at bounding box center [1213, 25] width 21 height 21
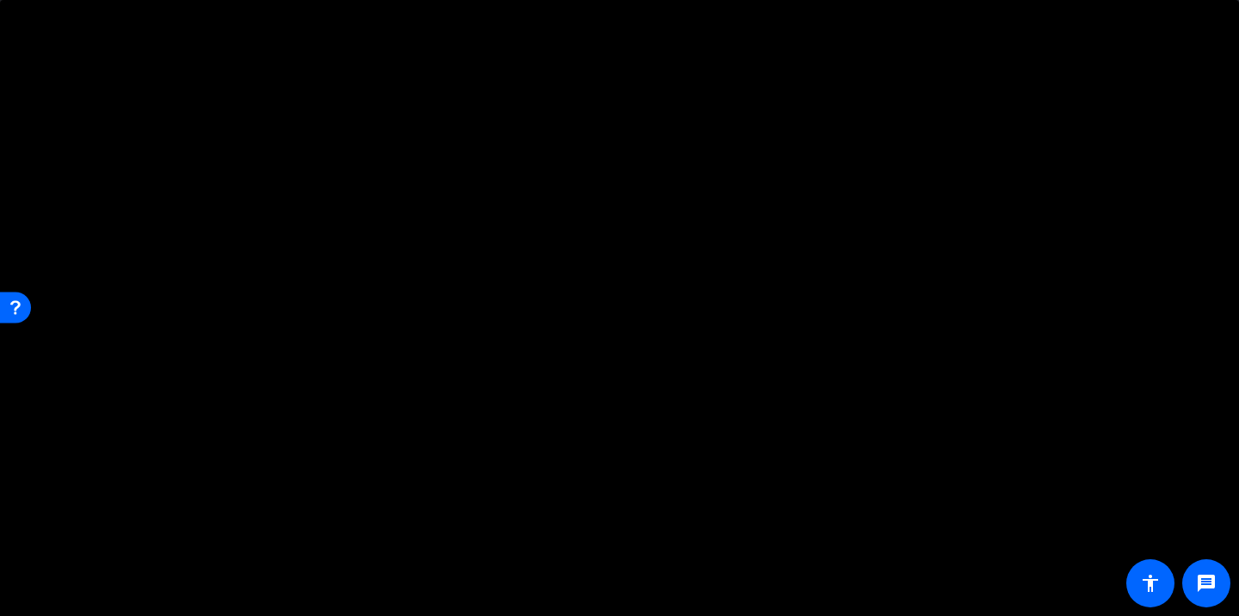
scroll to position [0, 0]
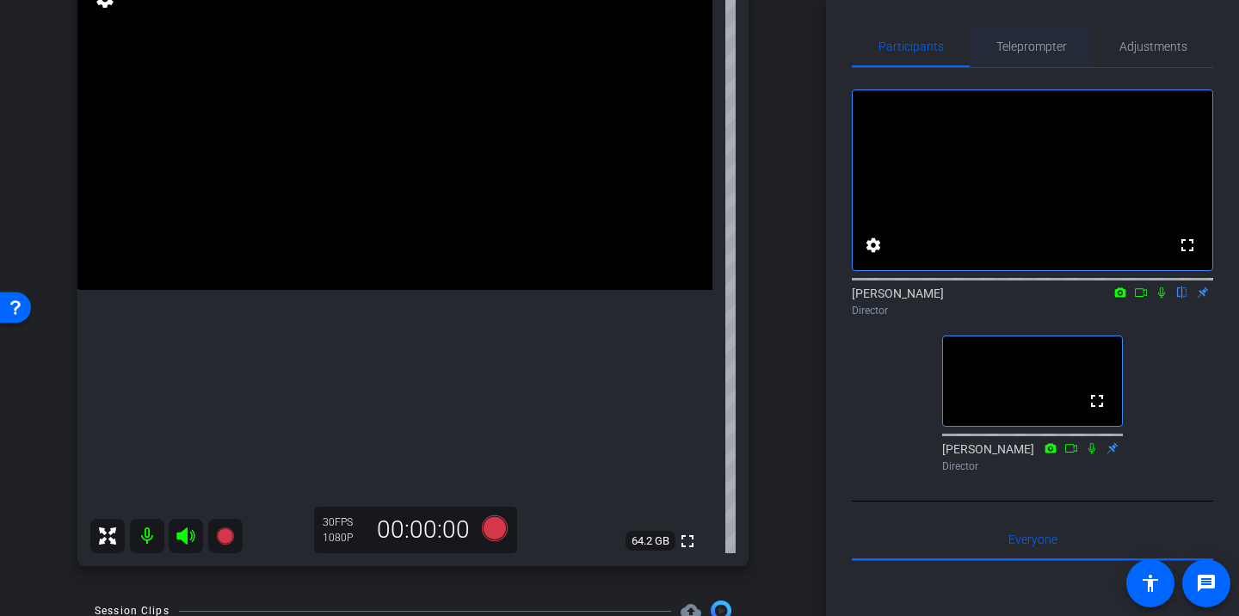
click at [1008, 40] on span "Teleprompter" at bounding box center [1031, 46] width 71 height 12
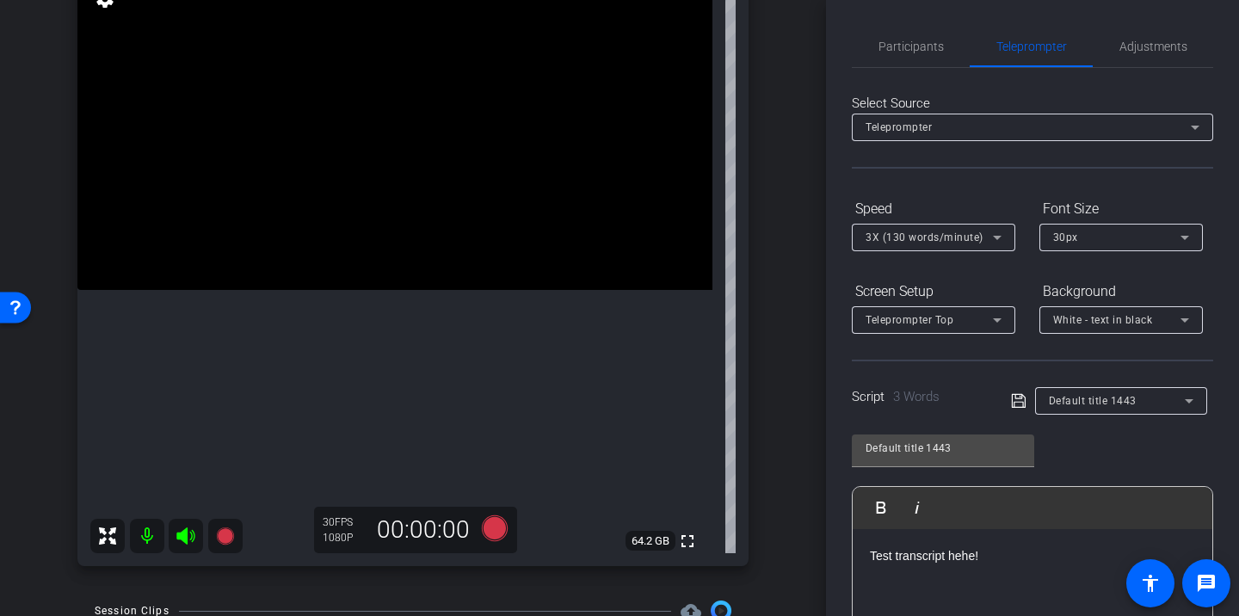
click at [957, 562] on p "Test transcript hehe!" at bounding box center [1032, 555] width 325 height 19
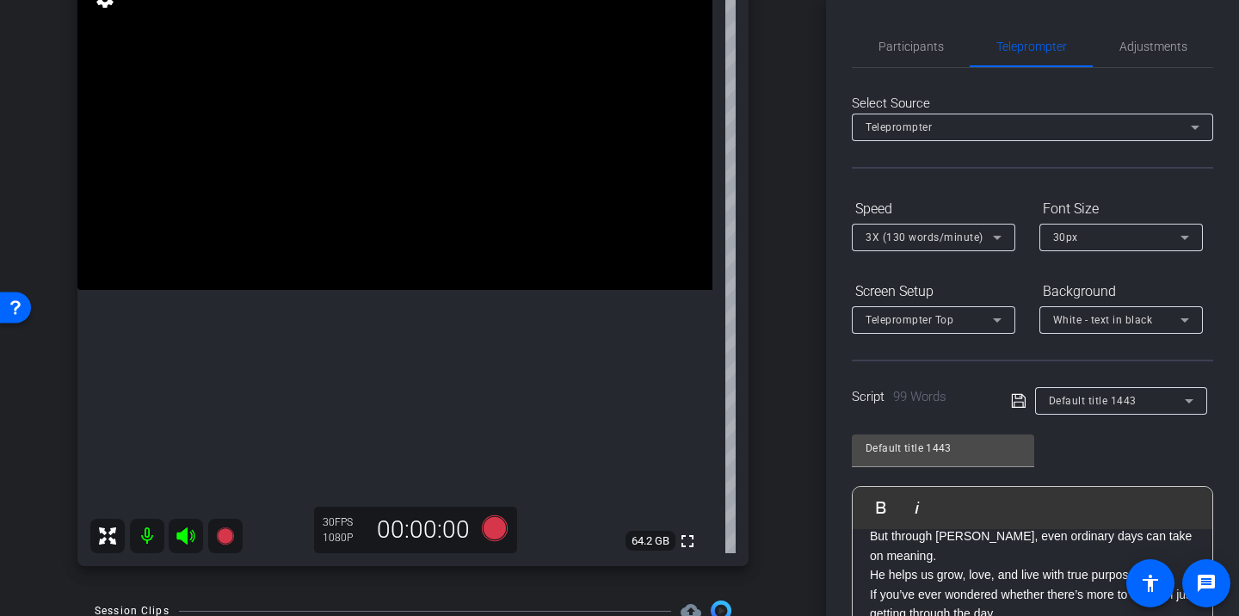
scroll to position [132, 0]
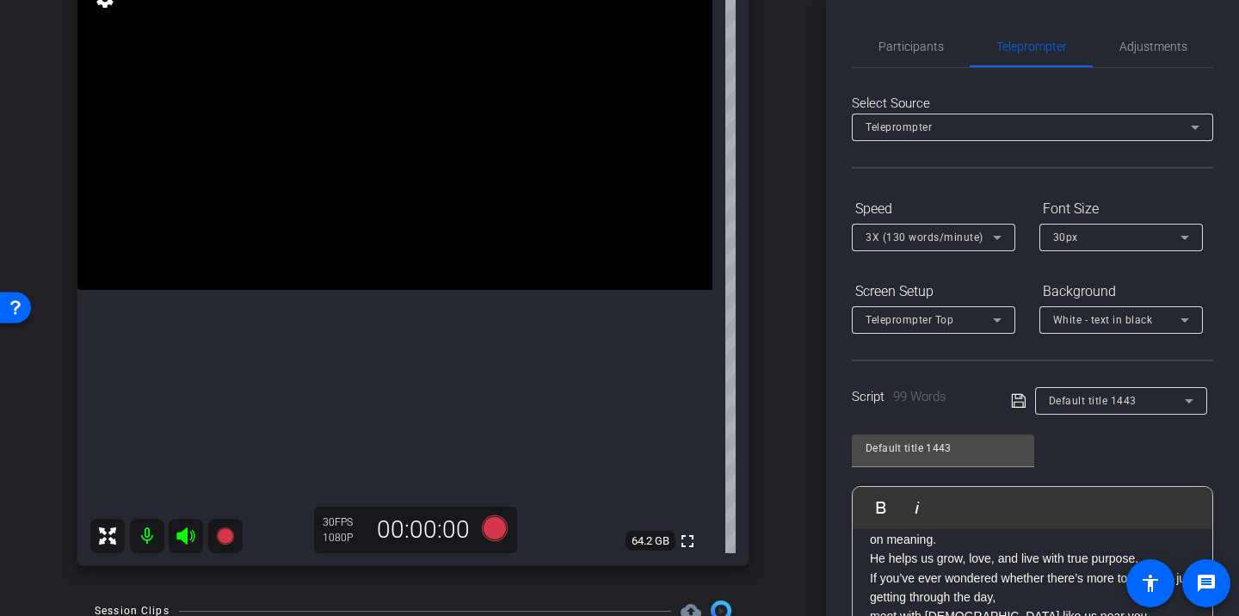
click at [1022, 397] on icon at bounding box center [1018, 401] width 15 height 21
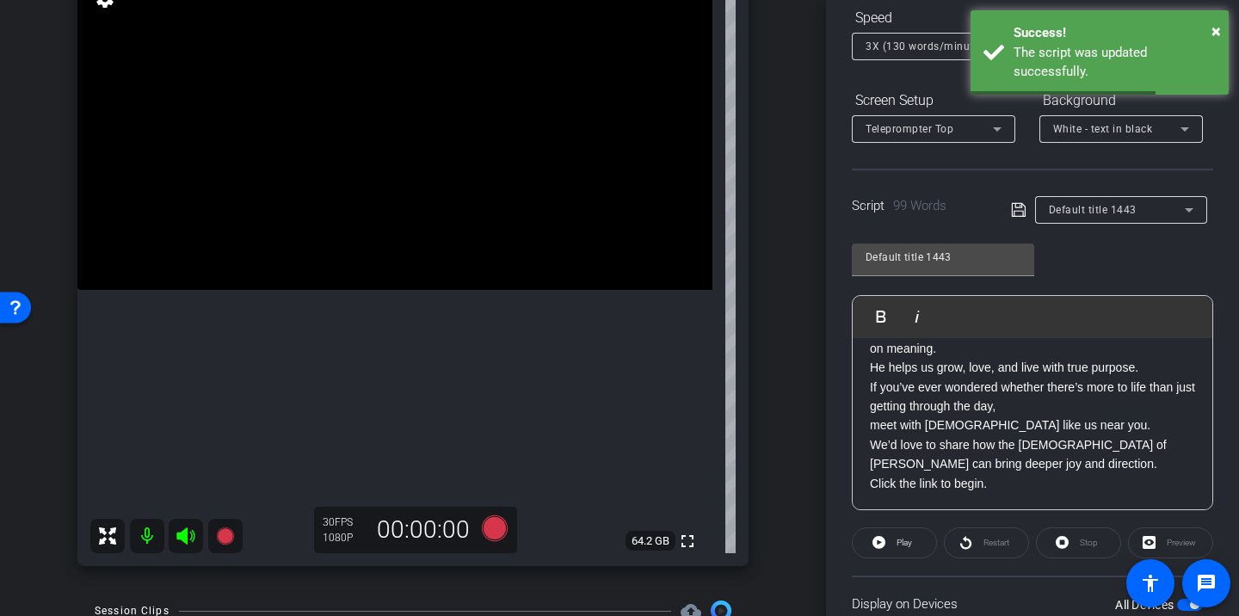
scroll to position [283, 0]
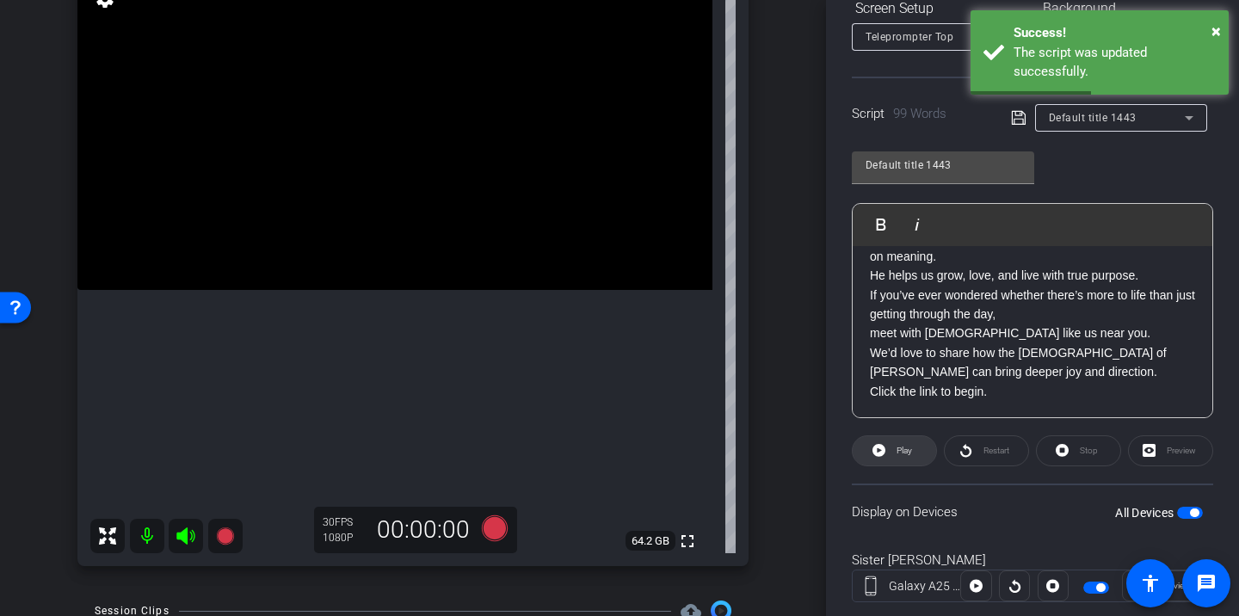
click at [922, 447] on span at bounding box center [893, 450] width 83 height 41
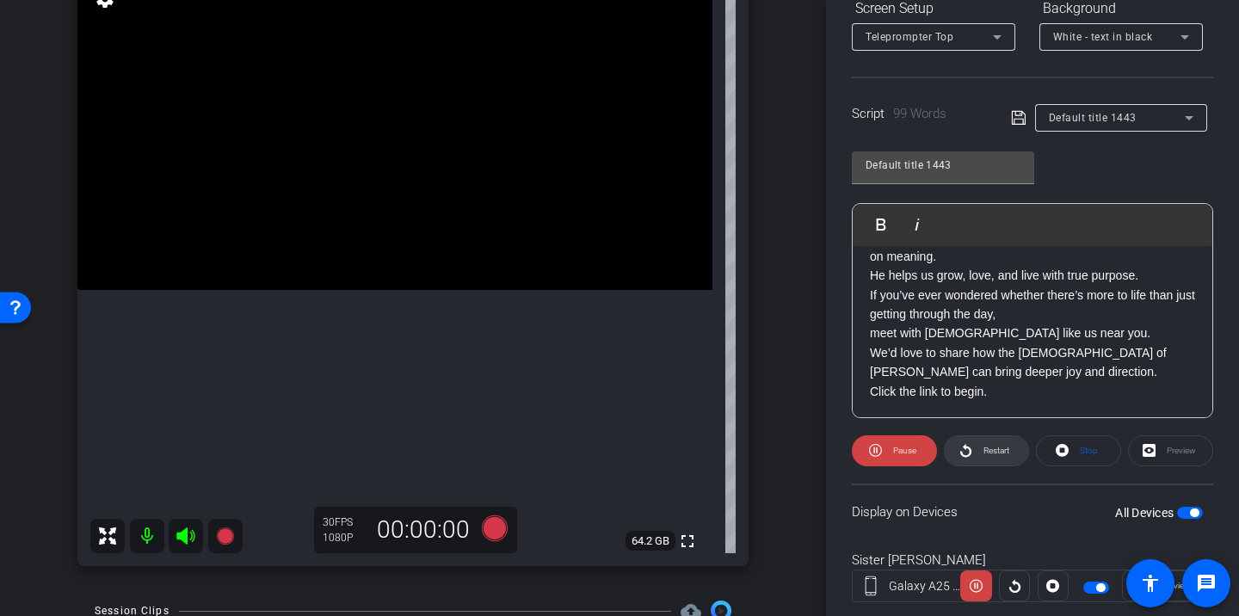
click at [984, 456] on span "Restart" at bounding box center [994, 451] width 30 height 24
click at [915, 452] on span "Pause" at bounding box center [904, 450] width 23 height 9
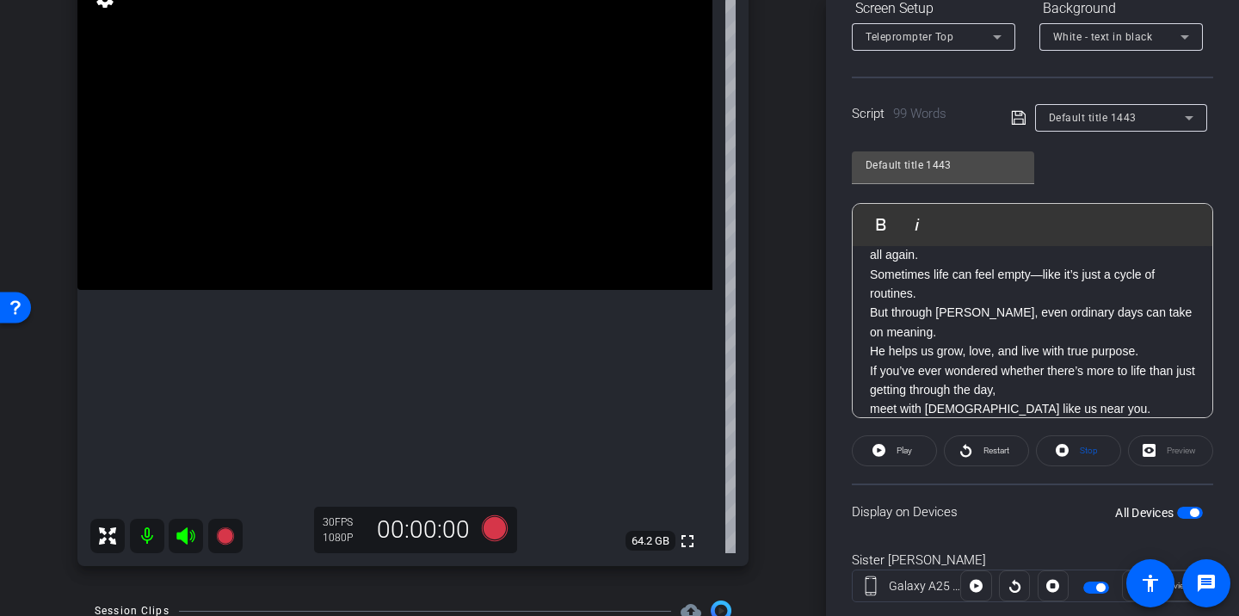
scroll to position [60, 0]
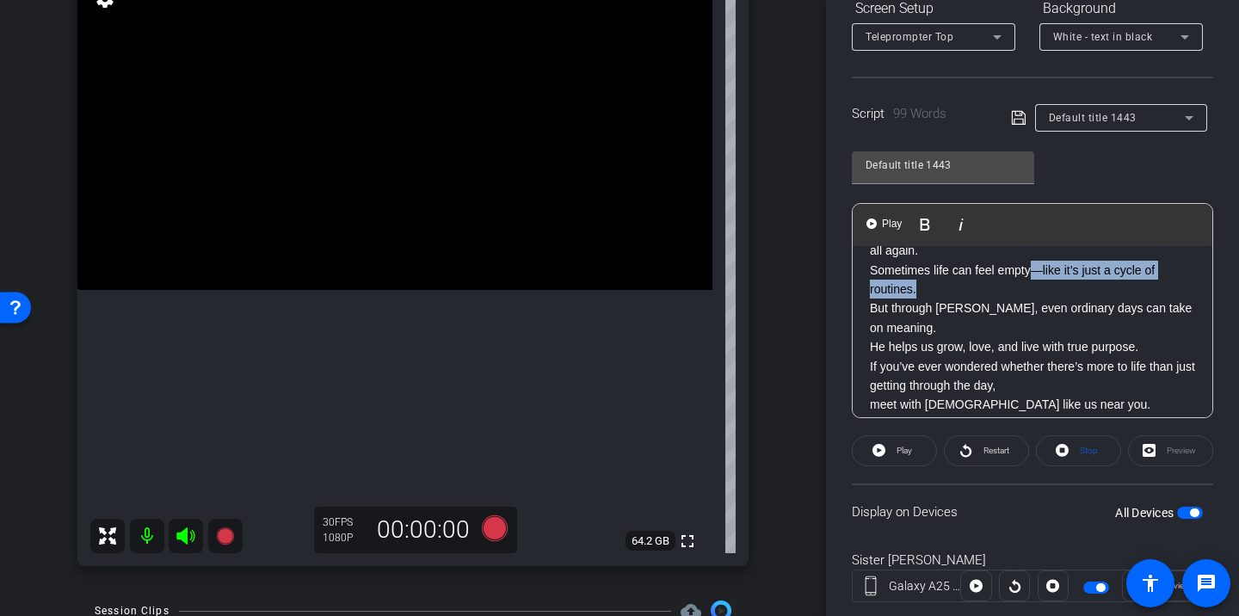
drag, startPoint x: 1033, startPoint y: 272, endPoint x: 1047, endPoint y: 289, distance: 22.0
click at [1047, 289] on p "Have you ever felt like every day is the same? Wake up, go to work, come home, …" at bounding box center [1032, 251] width 325 height 96
click at [1045, 292] on p "Have you ever felt like every day is the same? Wake up, go to work, come home, …" at bounding box center [1032, 251] width 325 height 96
click at [1040, 278] on p "Have you ever felt like every day is the same? Wake up, go to work, come home, …" at bounding box center [1032, 251] width 325 height 96
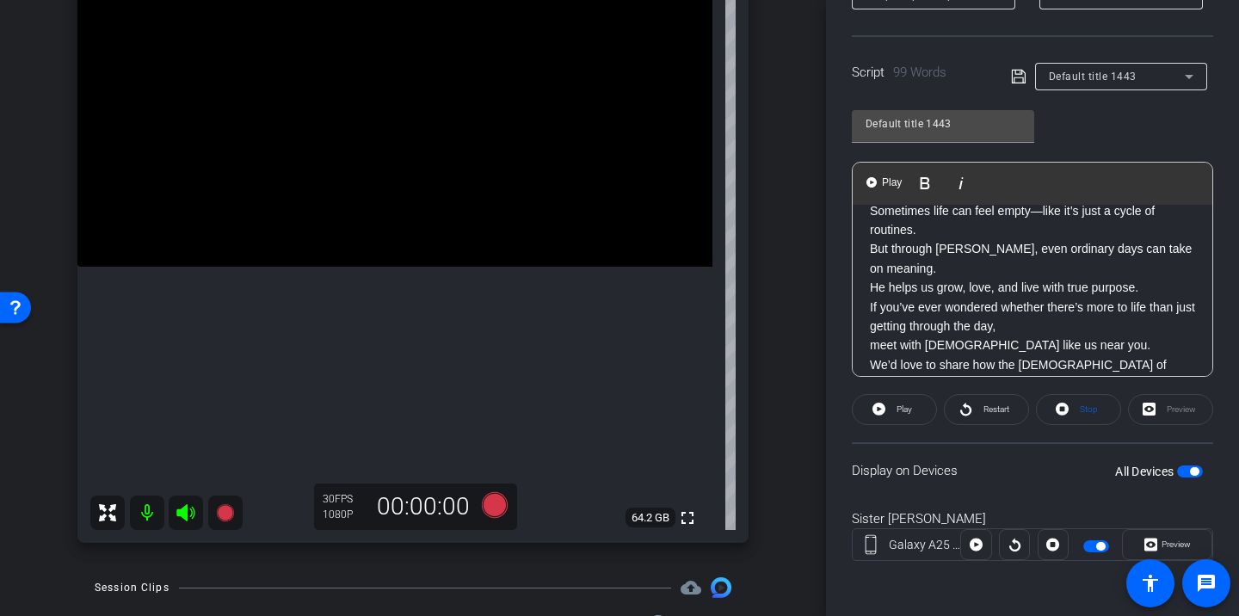
scroll to position [81, 0]
click at [940, 265] on p "But through Jesus Christ, even ordinary days can take on meaning. He helps us g…" at bounding box center [1032, 266] width 325 height 58
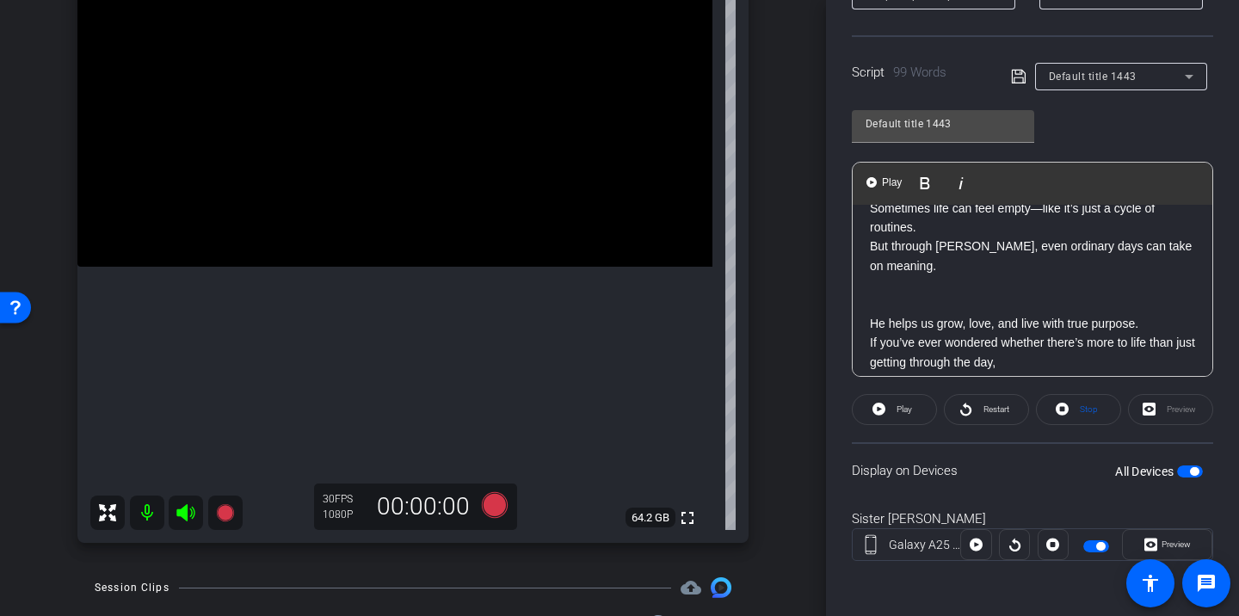
click at [921, 286] on p at bounding box center [1032, 284] width 325 height 19
click at [982, 379] on openreel-capture-teleprompter "Speed 3X (130 words/minute) Font Size 30px Screen Setup Teleprompter Top Backgr…" at bounding box center [1032, 230] width 361 height 721
click at [981, 404] on span "Restart" at bounding box center [994, 409] width 30 height 24
click at [923, 414] on span at bounding box center [894, 409] width 85 height 41
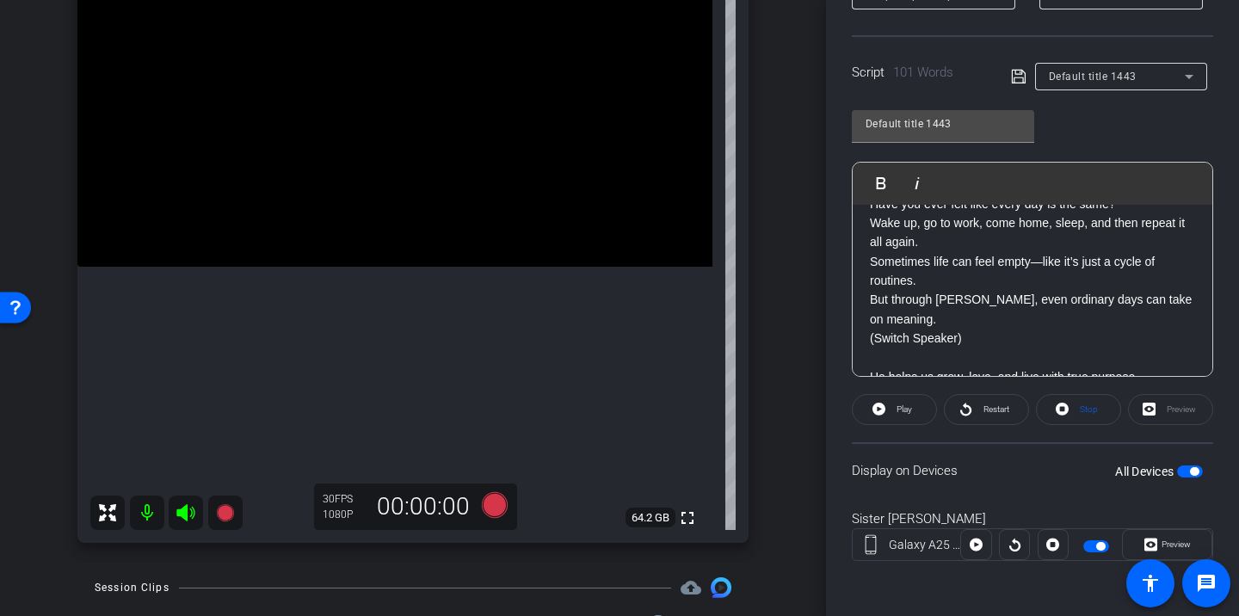
scroll to position [48, 0]
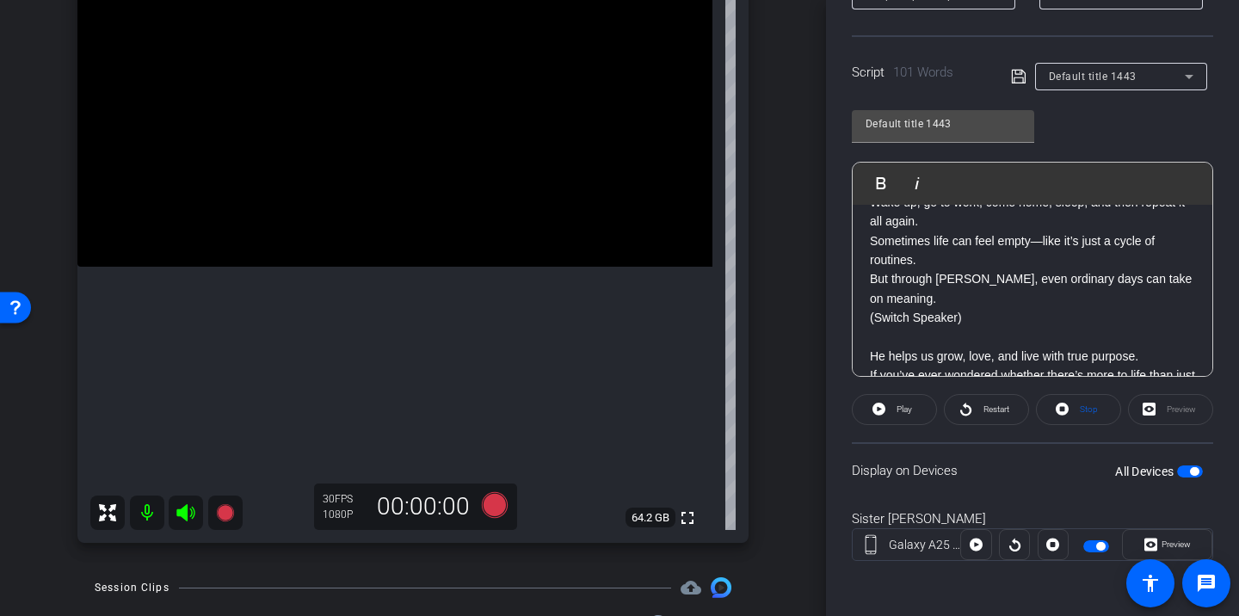
click at [969, 305] on p "But through Jesus Christ, even ordinary days can take on meaning." at bounding box center [1032, 288] width 325 height 39
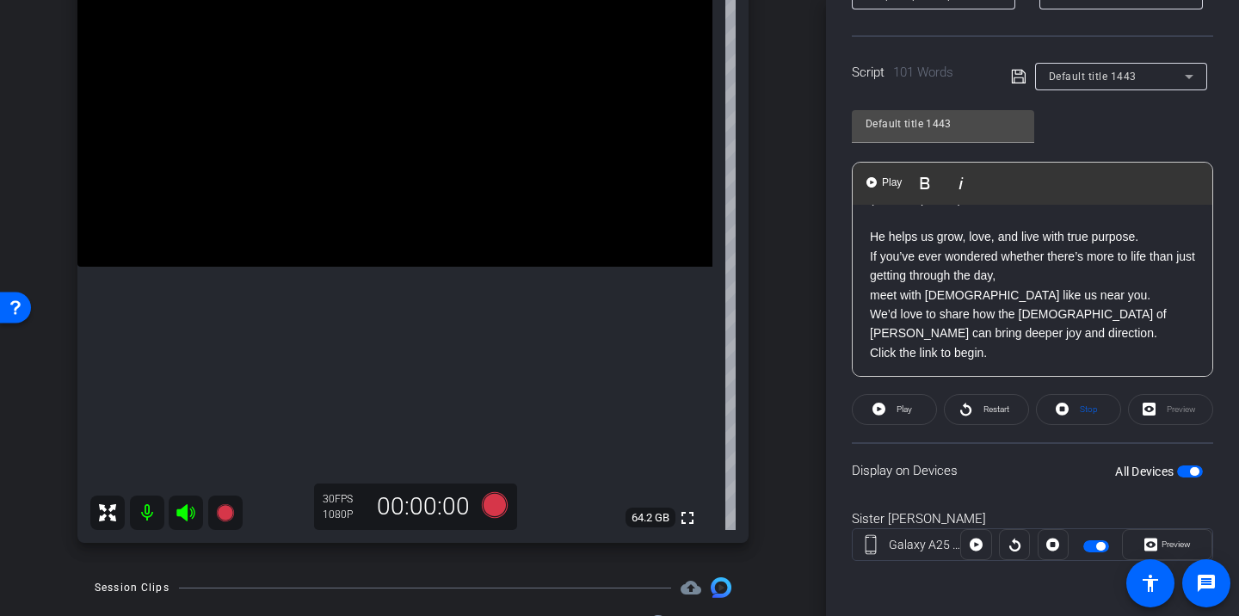
scroll to position [190, 0]
click at [1015, 348] on p "If you’ve ever wondered whether there’s more to life than just getting through …" at bounding box center [1032, 300] width 325 height 115
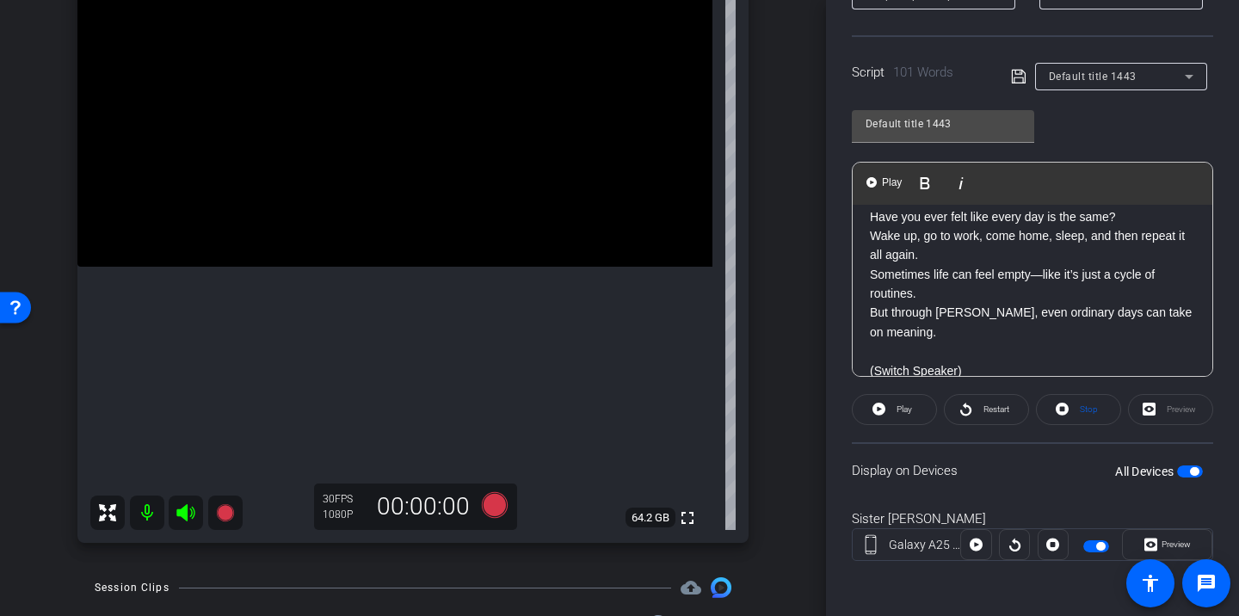
scroll to position [2, 0]
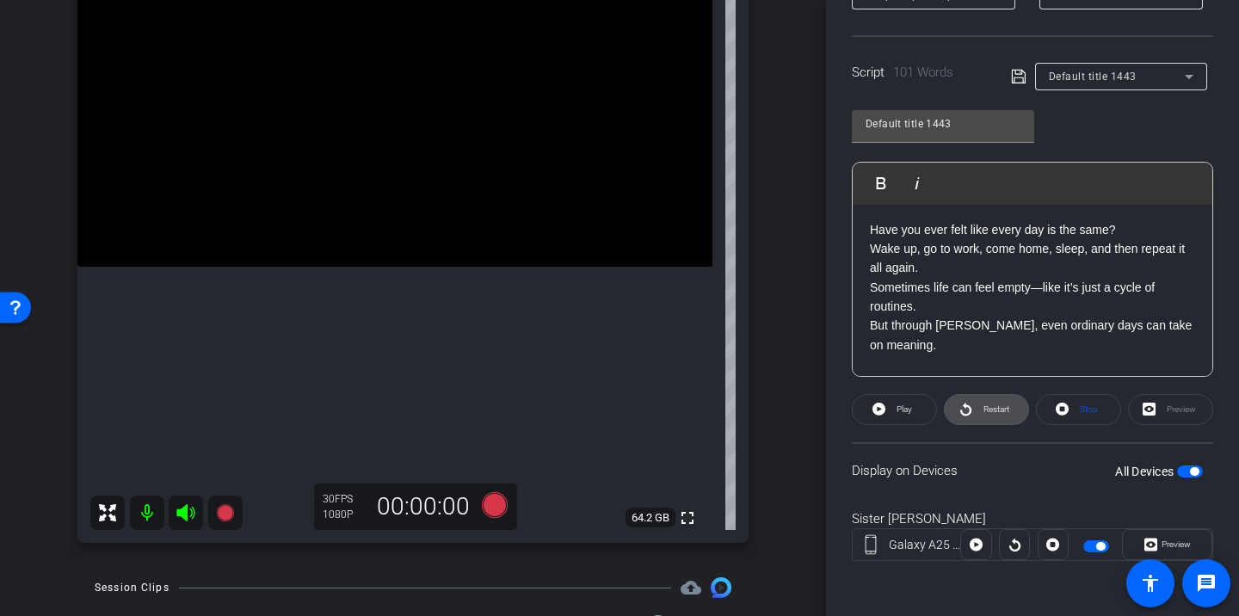
click at [980, 416] on span "Restart" at bounding box center [994, 409] width 30 height 24
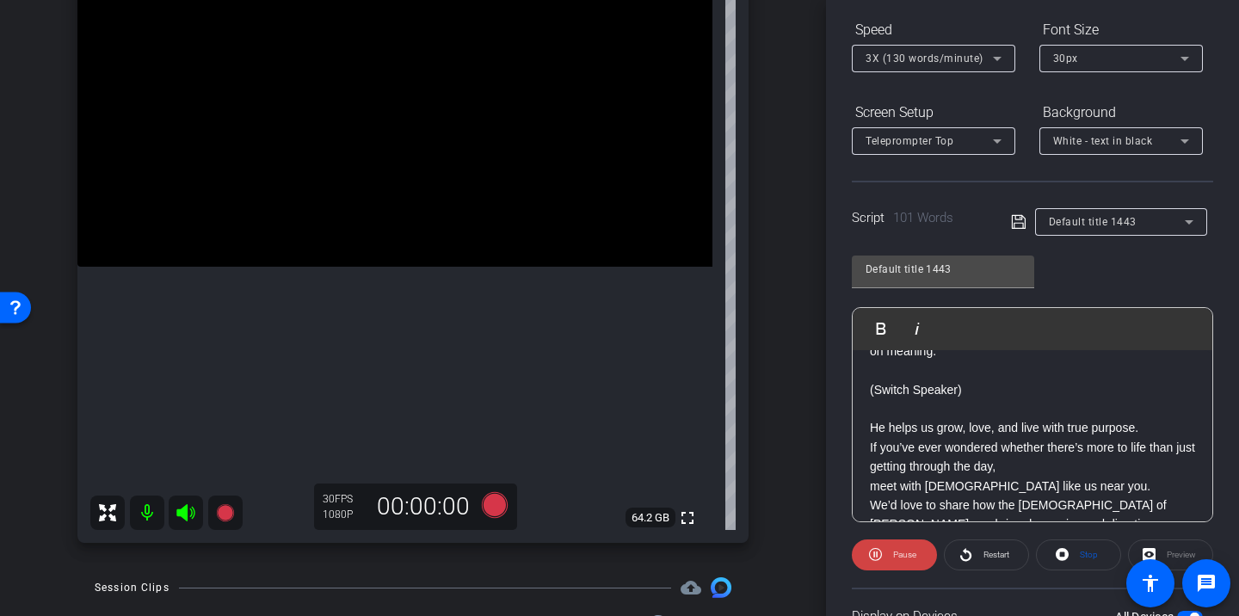
scroll to position [175, 0]
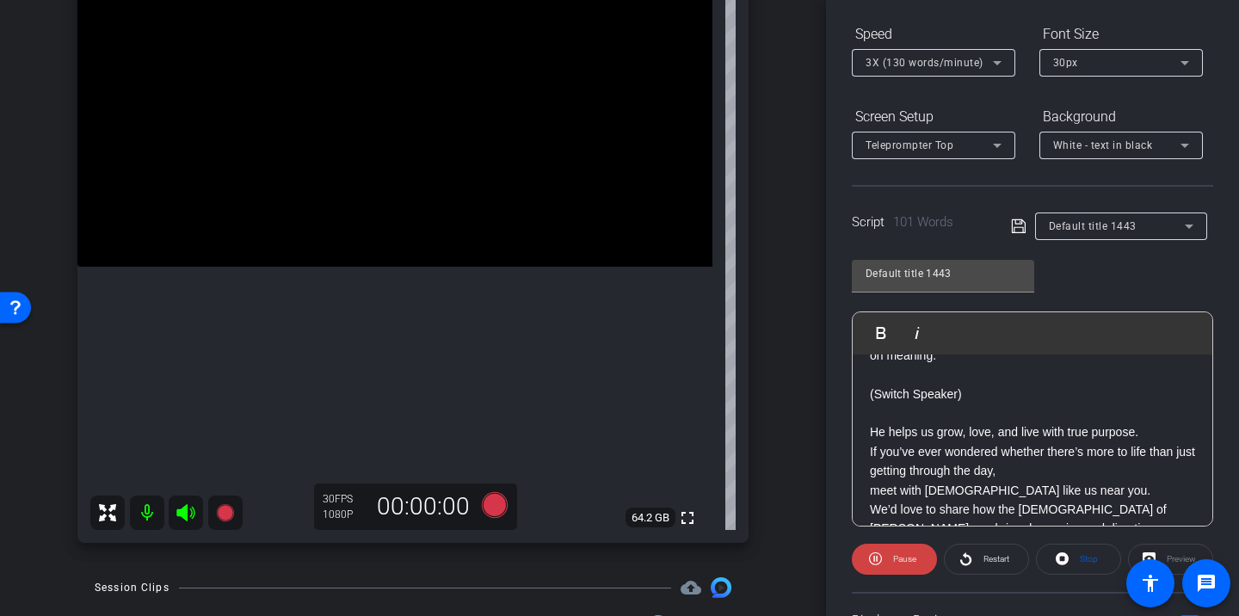
click at [932, 415] on p "He helps us grow, love, and live with true purpose." at bounding box center [1032, 422] width 325 height 39
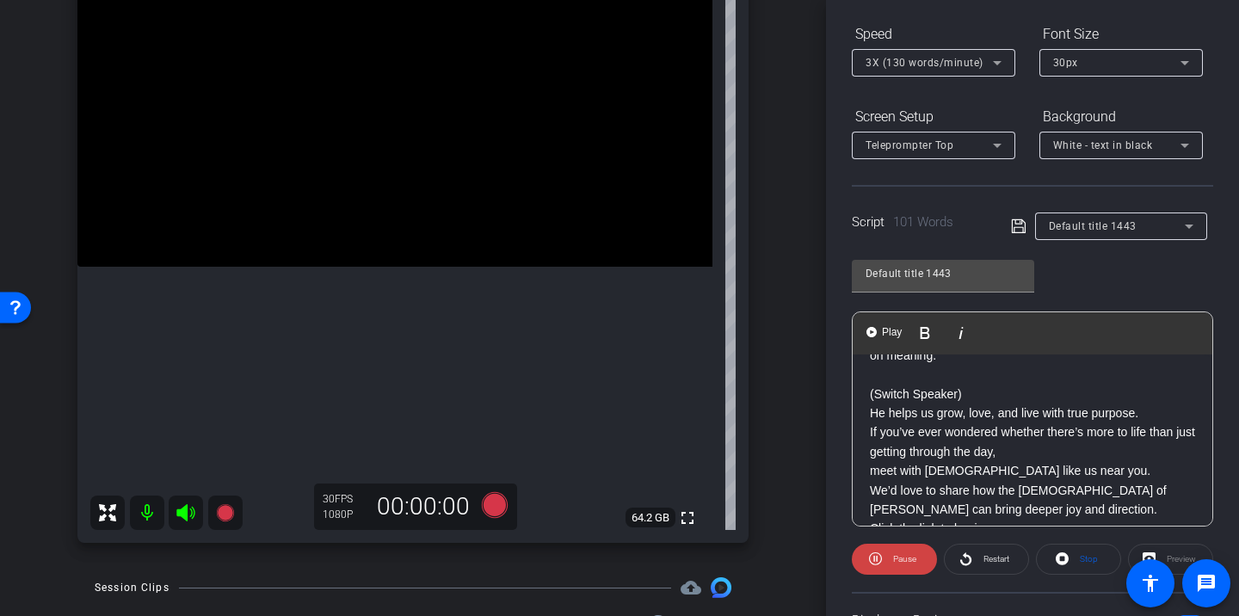
click at [914, 377] on p at bounding box center [1032, 374] width 325 height 19
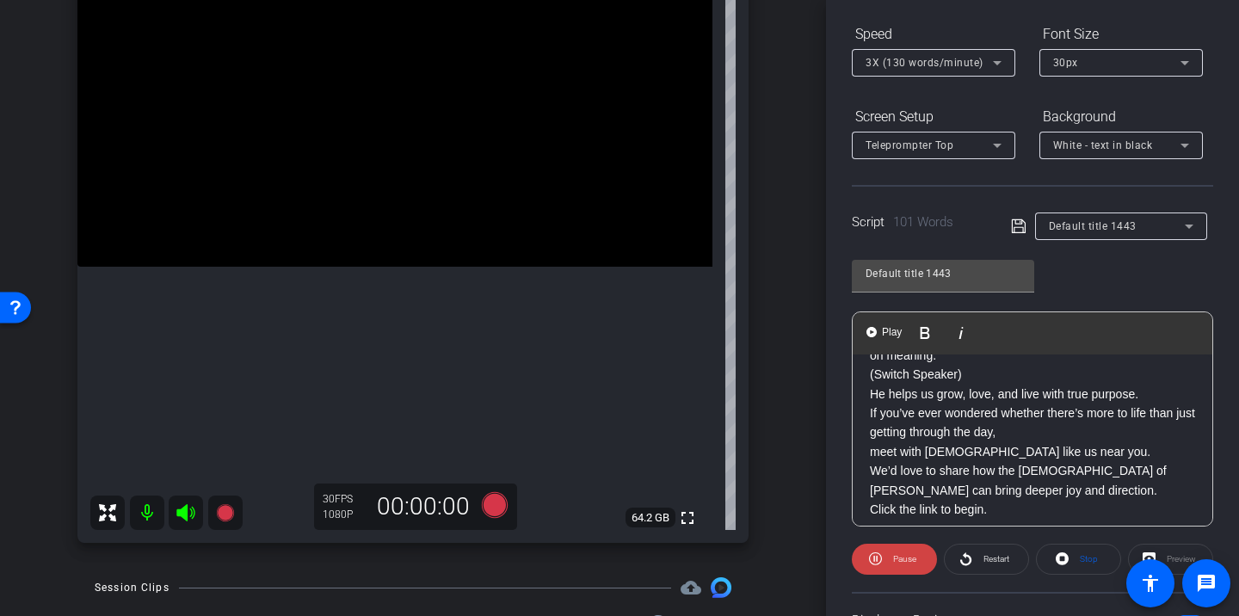
scroll to position [151, 0]
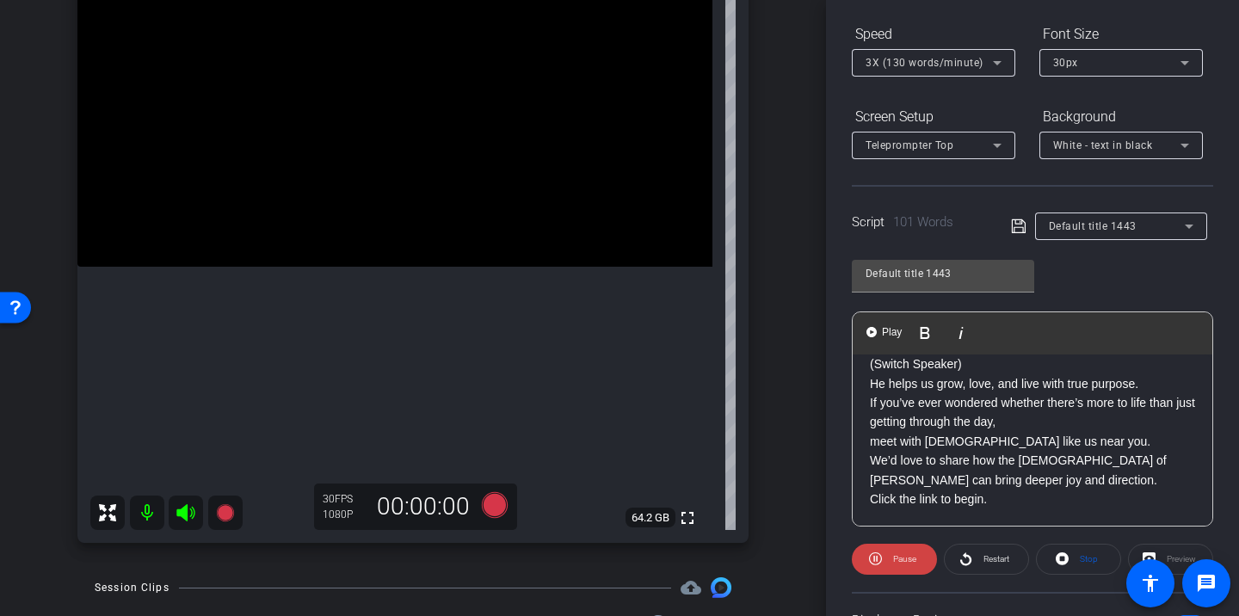
click at [1021, 232] on icon at bounding box center [1018, 226] width 14 height 14
click at [904, 52] on div "3X (130 words/minute)" at bounding box center [928, 63] width 127 height 22
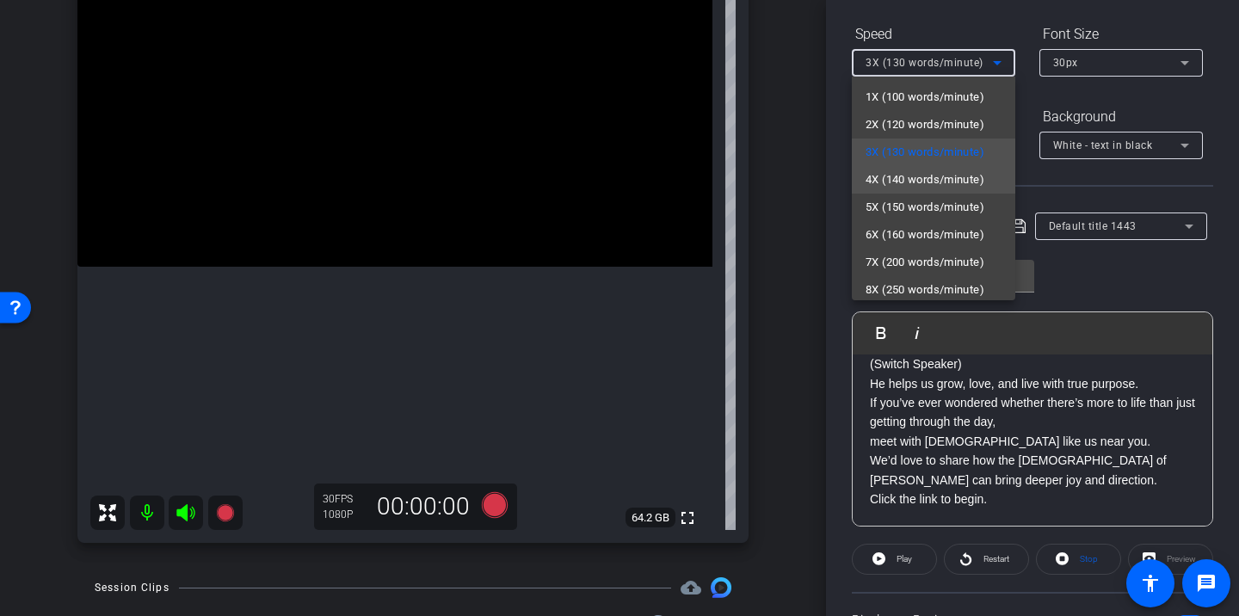
click at [906, 172] on span "4X (140 words/minute)" at bounding box center [924, 179] width 119 height 21
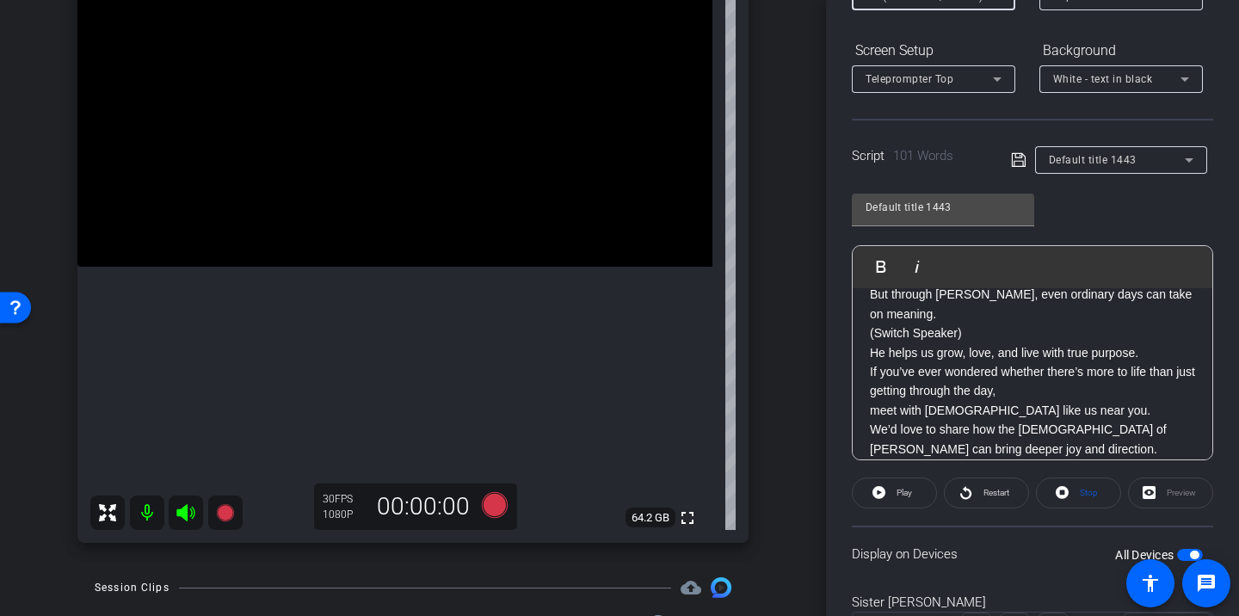
scroll to position [130, 0]
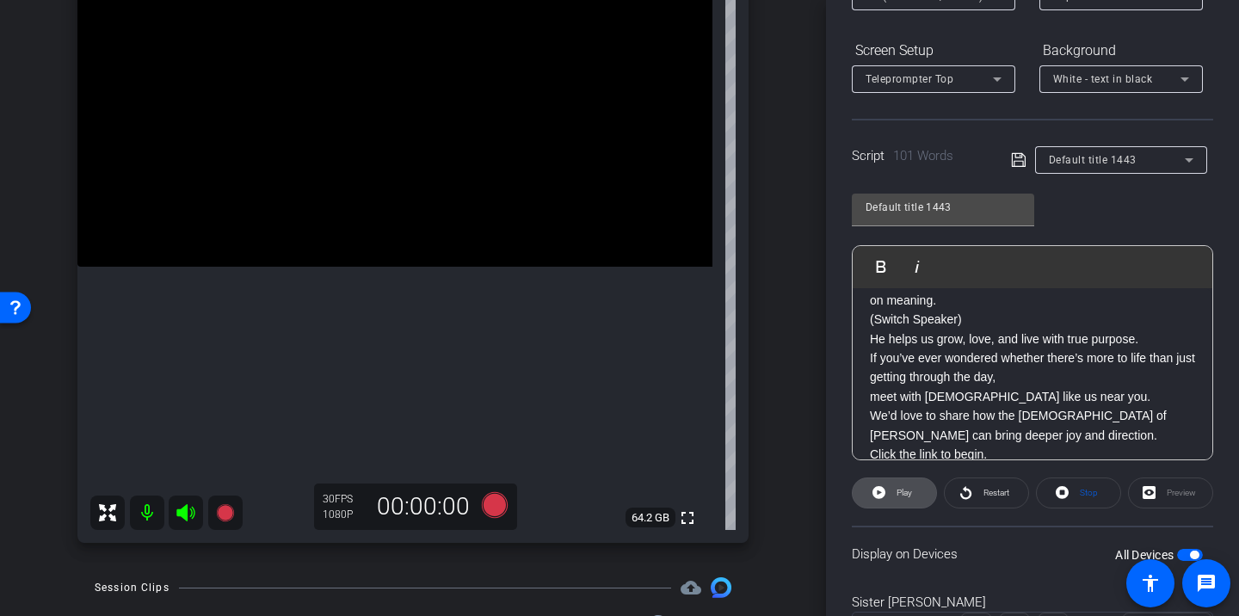
click at [914, 496] on span at bounding box center [893, 492] width 83 height 41
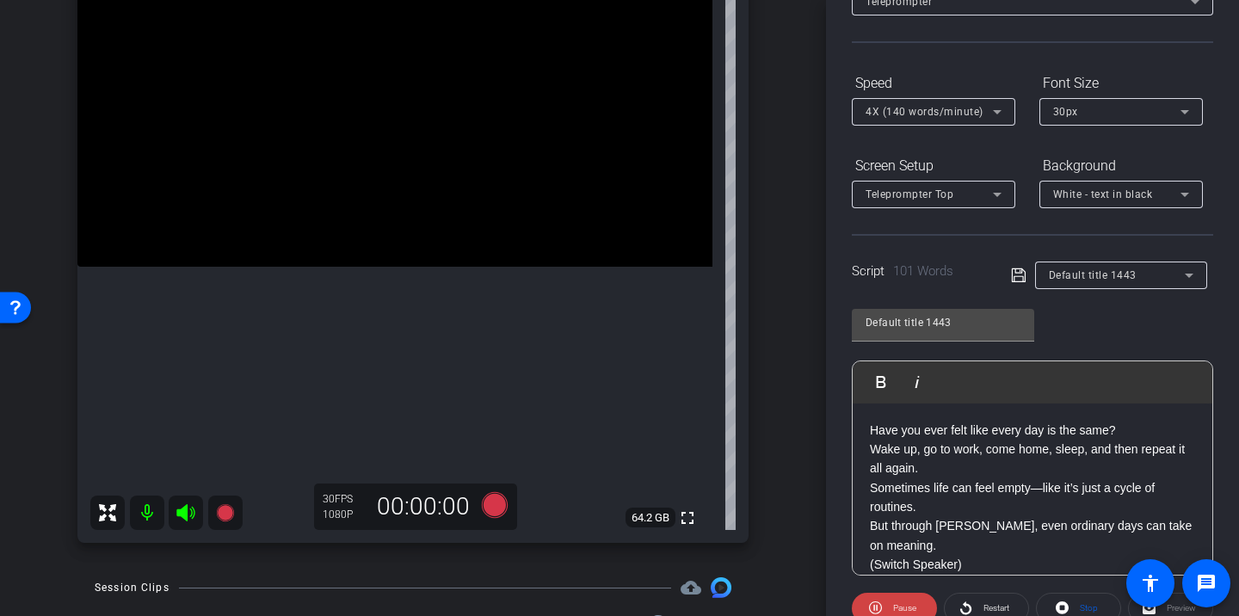
scroll to position [104, 0]
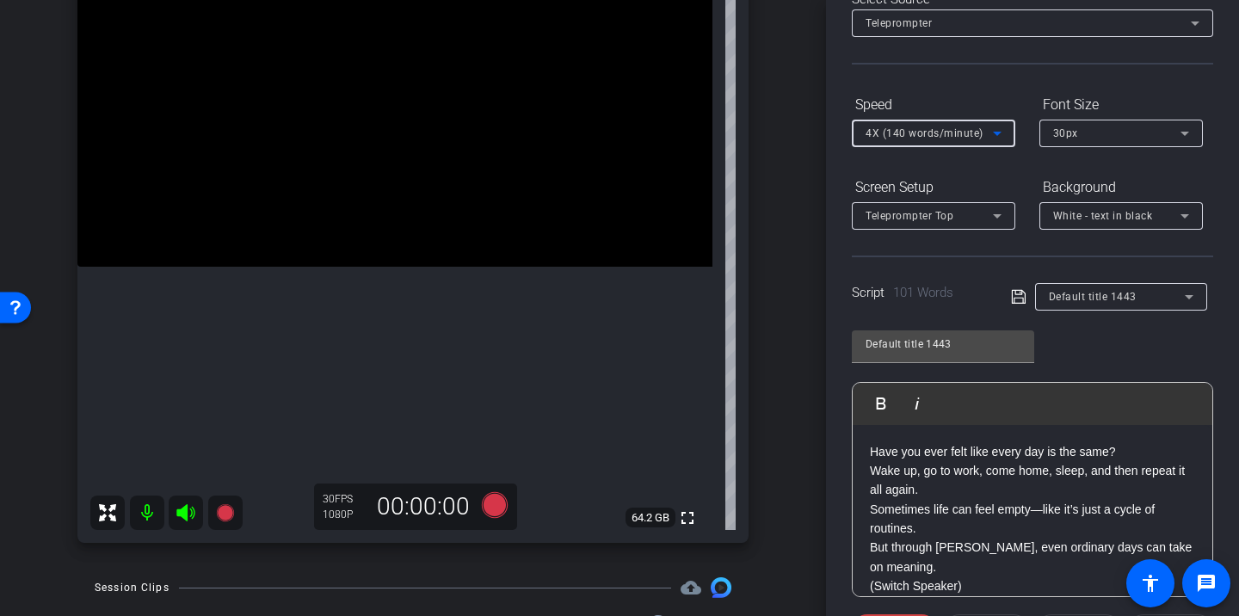
click at [924, 134] on span "4X (140 words/minute)" at bounding box center [924, 133] width 118 height 12
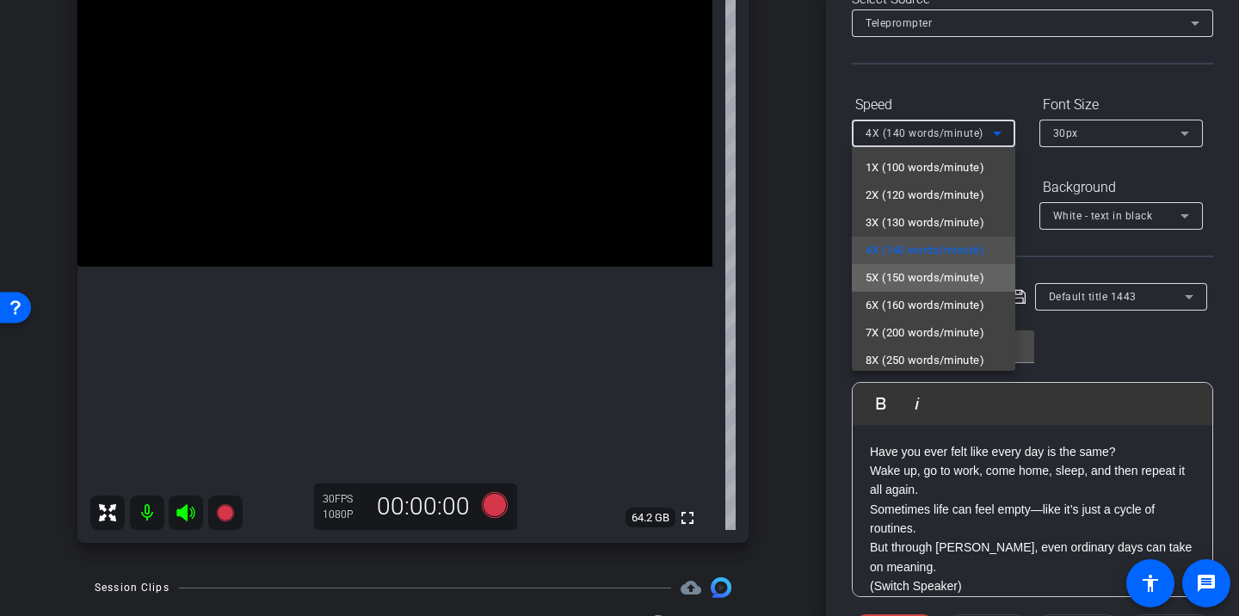
click at [924, 280] on span "5X (150 words/minute)" at bounding box center [924, 278] width 119 height 21
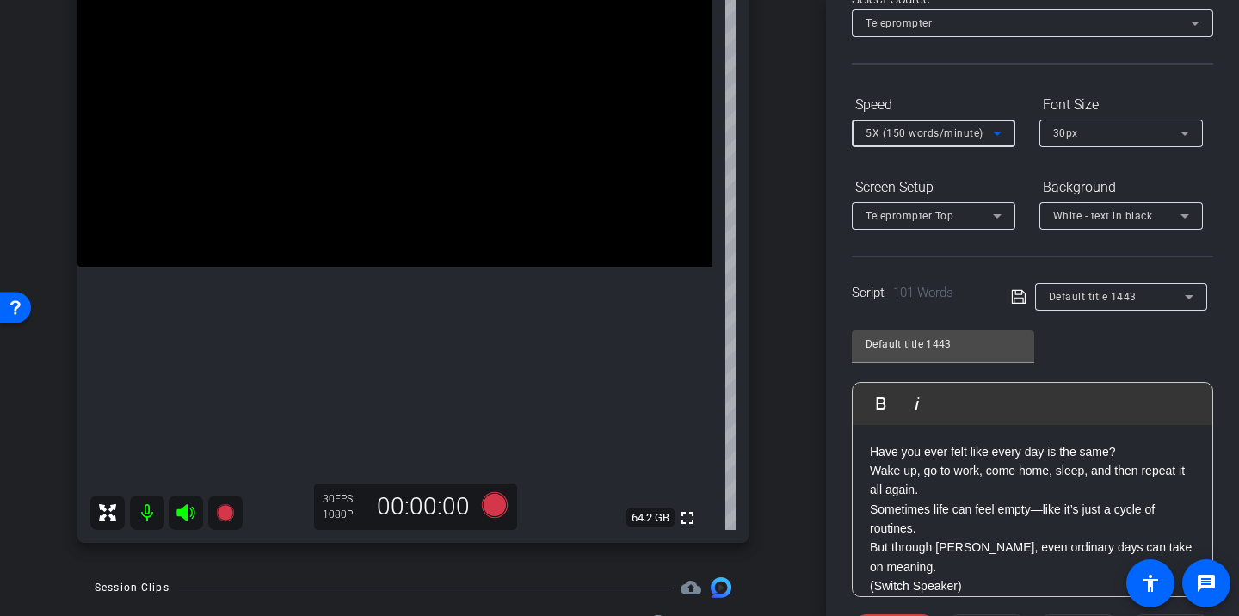
click at [936, 268] on div "Script 101 Words Default title 1443" at bounding box center [1032, 282] width 361 height 55
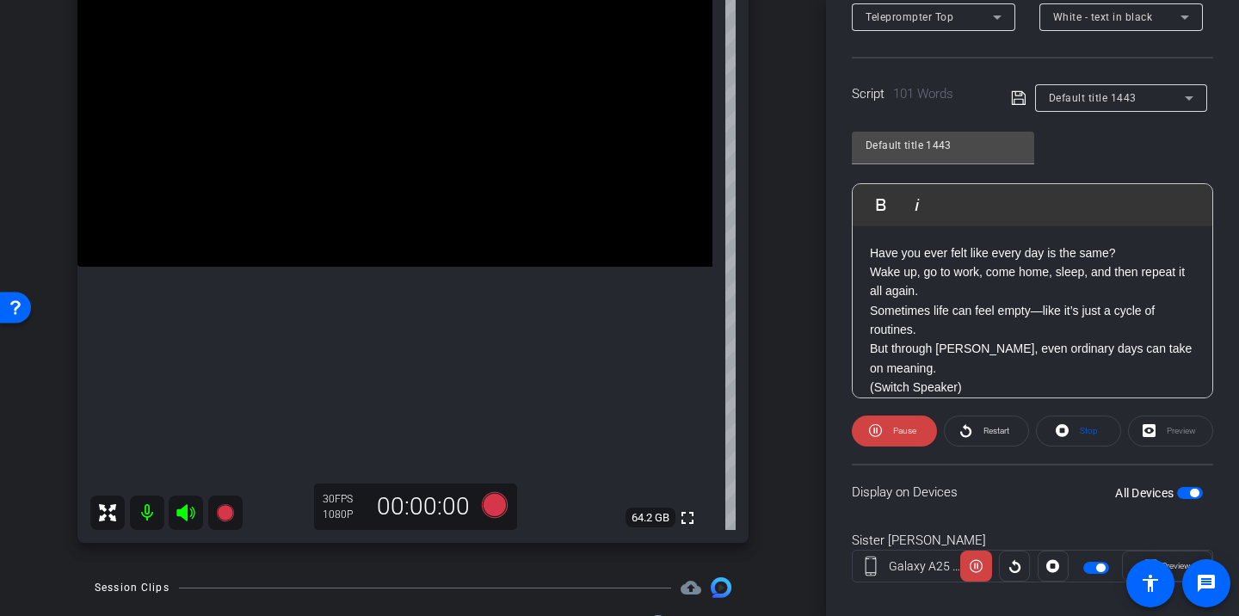
scroll to position [324, 0]
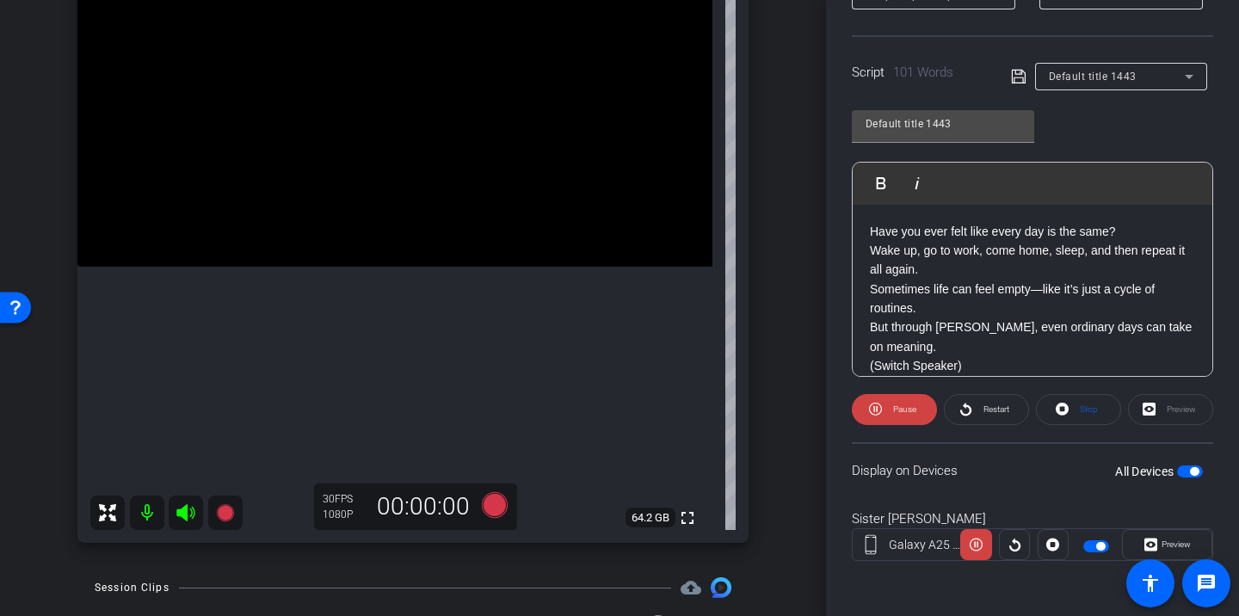
click at [1095, 543] on span "button" at bounding box center [1096, 546] width 26 height 12
click at [1095, 545] on span "button" at bounding box center [1096, 546] width 26 height 12
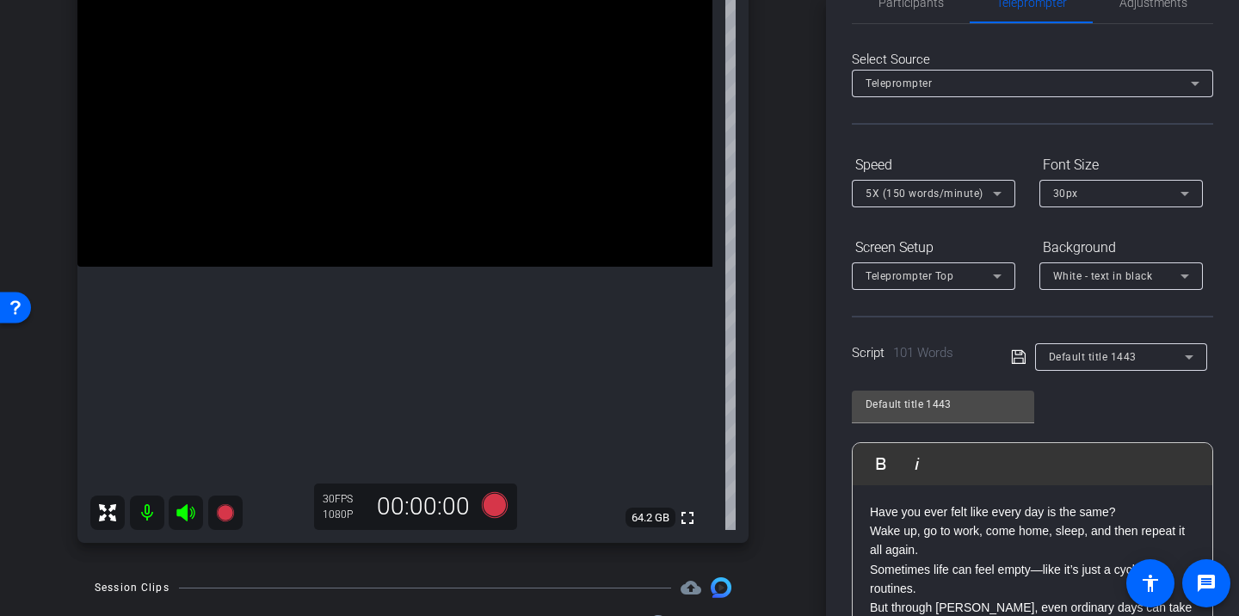
scroll to position [0, 0]
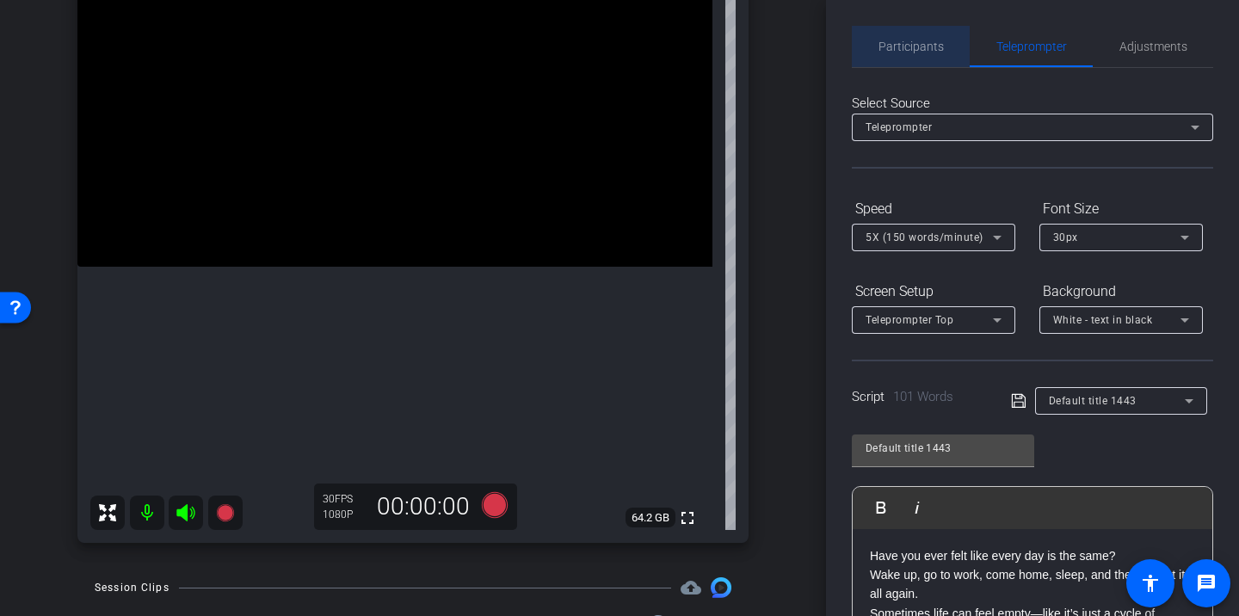
click at [922, 40] on span "Participants" at bounding box center [910, 46] width 65 height 12
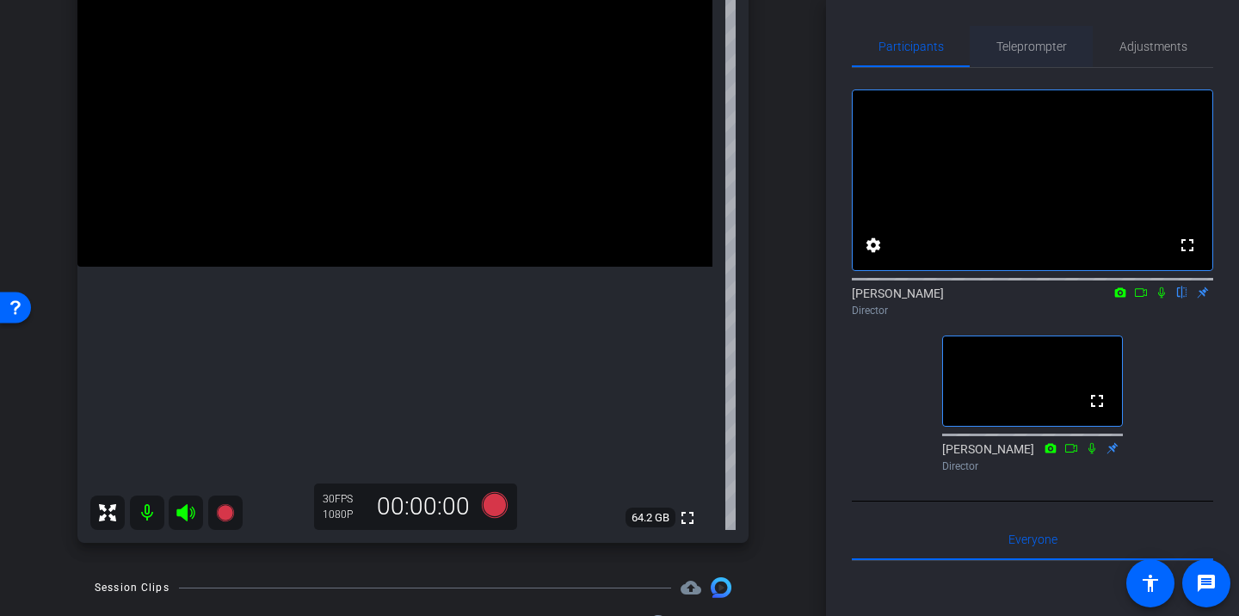
click at [1033, 41] on span "Teleprompter" at bounding box center [1031, 46] width 71 height 12
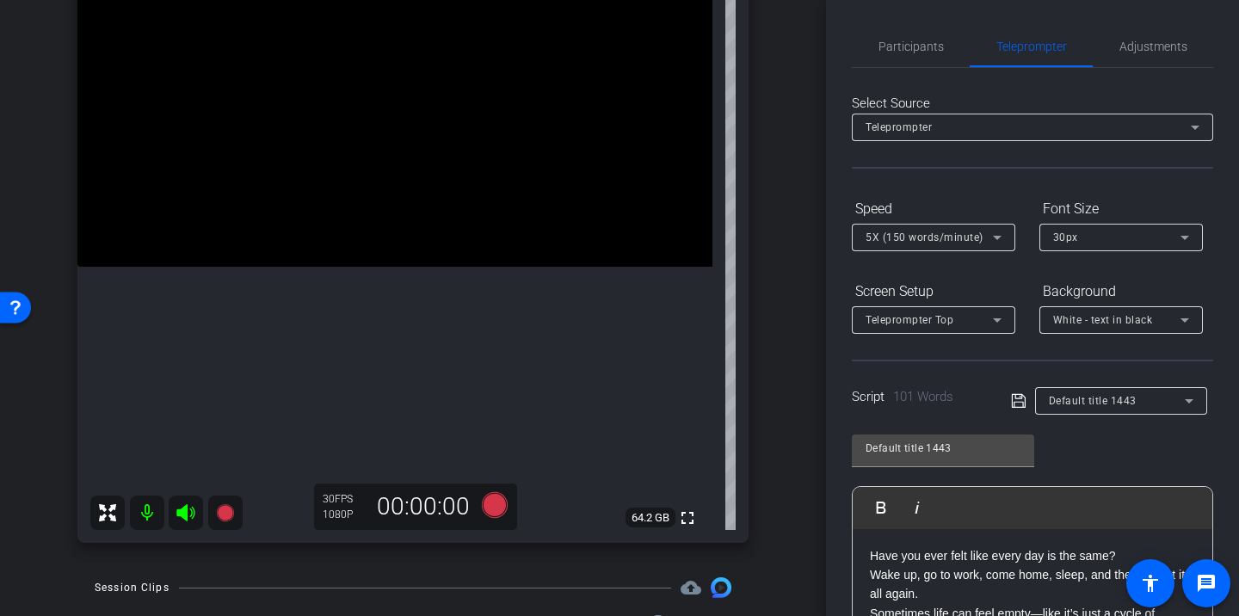
scroll to position [324, 0]
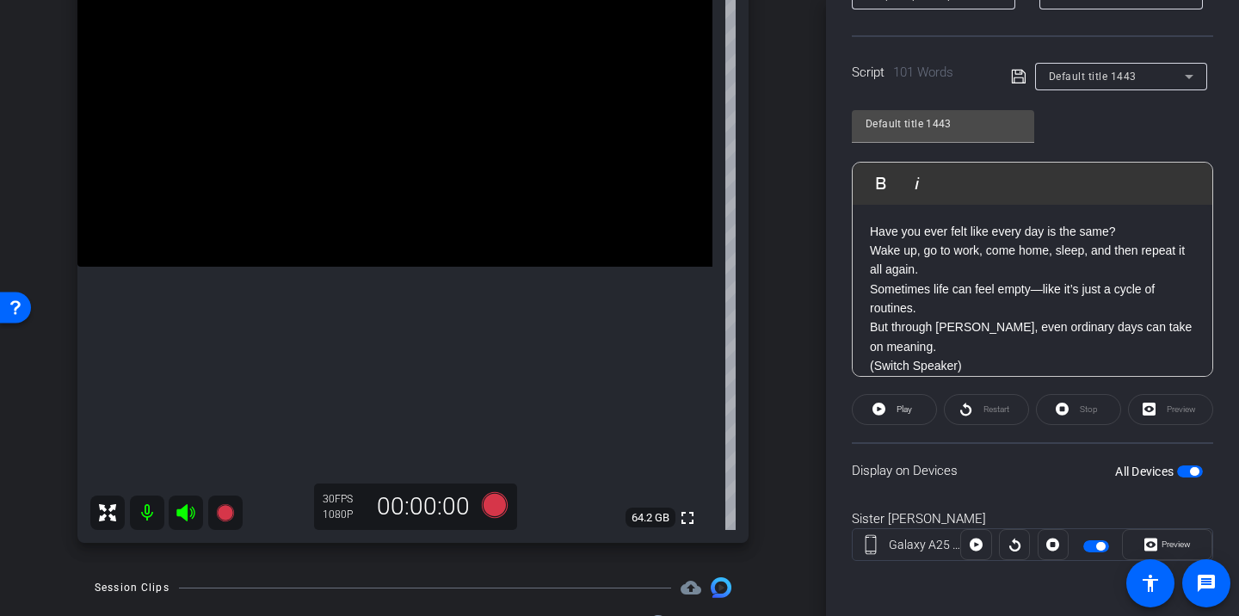
click at [1098, 551] on mat-slide-toggle at bounding box center [1097, 544] width 29 height 21
click at [1099, 547] on span "button" at bounding box center [1100, 546] width 9 height 9
click at [1099, 547] on span "button" at bounding box center [1096, 546] width 26 height 12
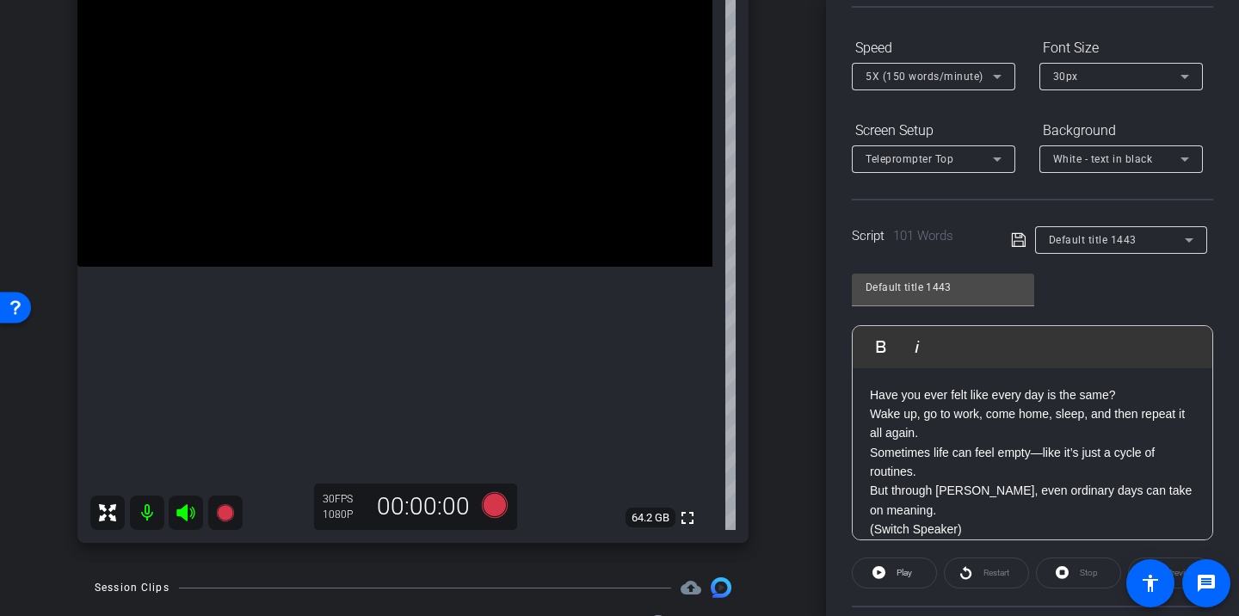
scroll to position [145, 0]
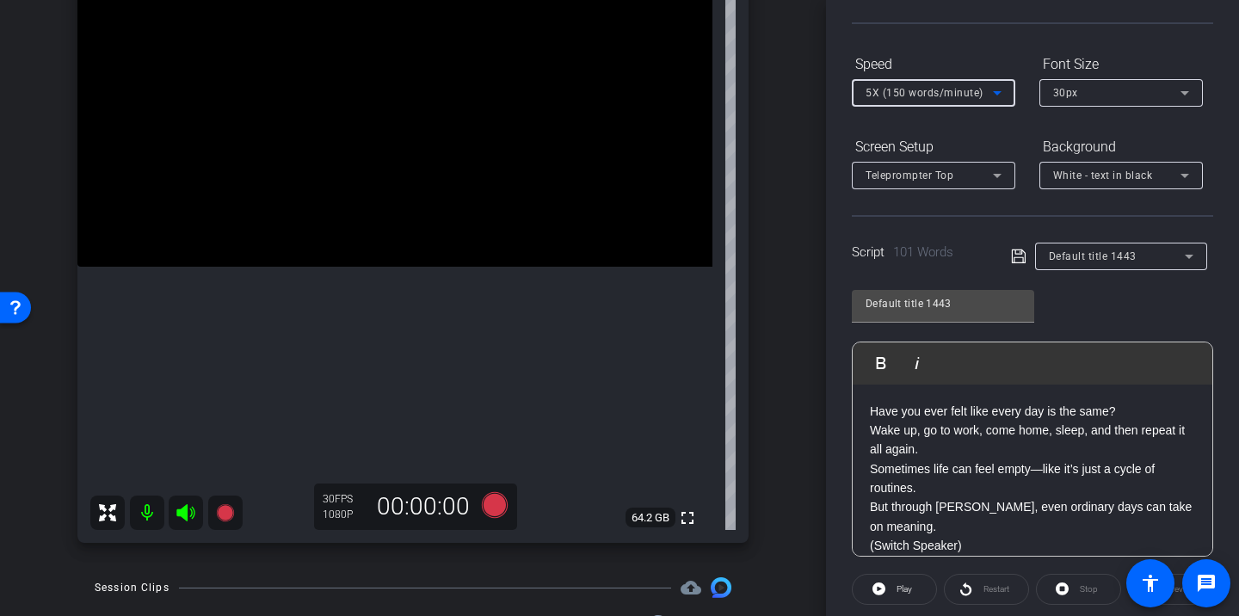
click at [909, 94] on span "5X (150 words/minute)" at bounding box center [924, 93] width 118 height 12
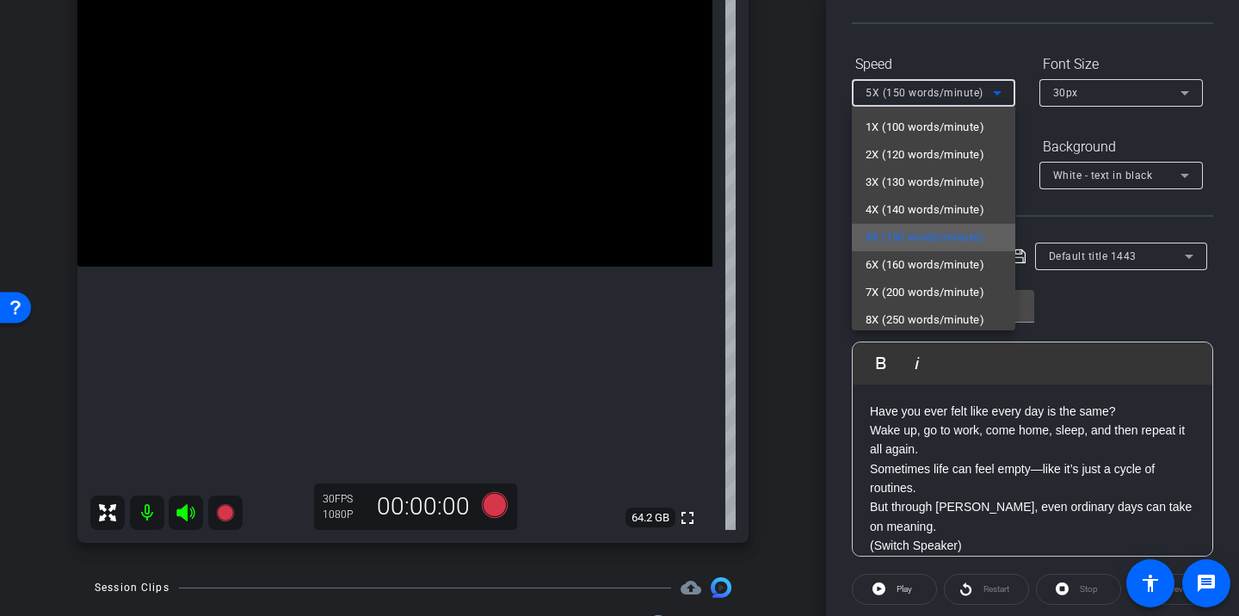
click at [907, 237] on span "5X (150 words/minute)" at bounding box center [924, 237] width 119 height 21
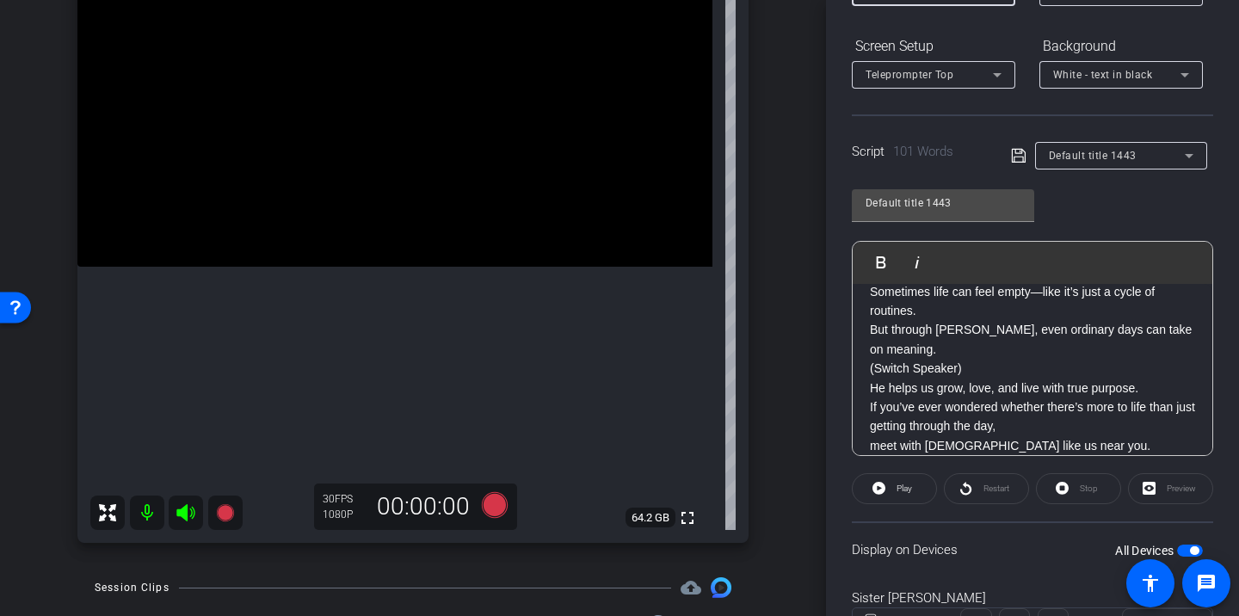
scroll to position [253, 0]
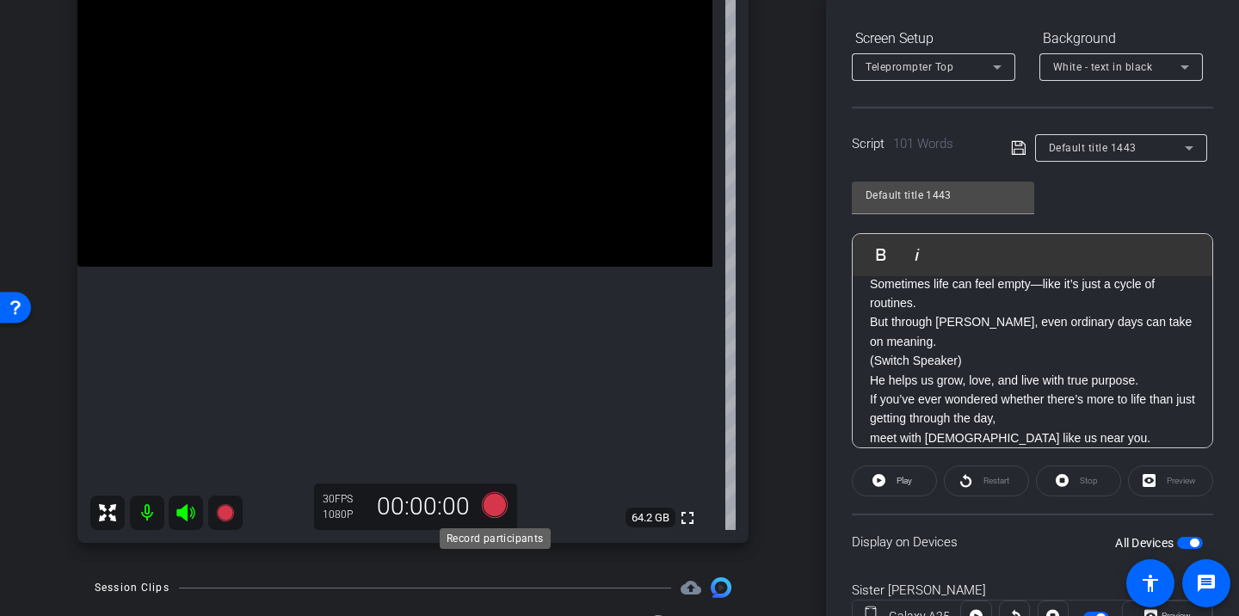
click at [490, 508] on icon at bounding box center [495, 505] width 26 height 26
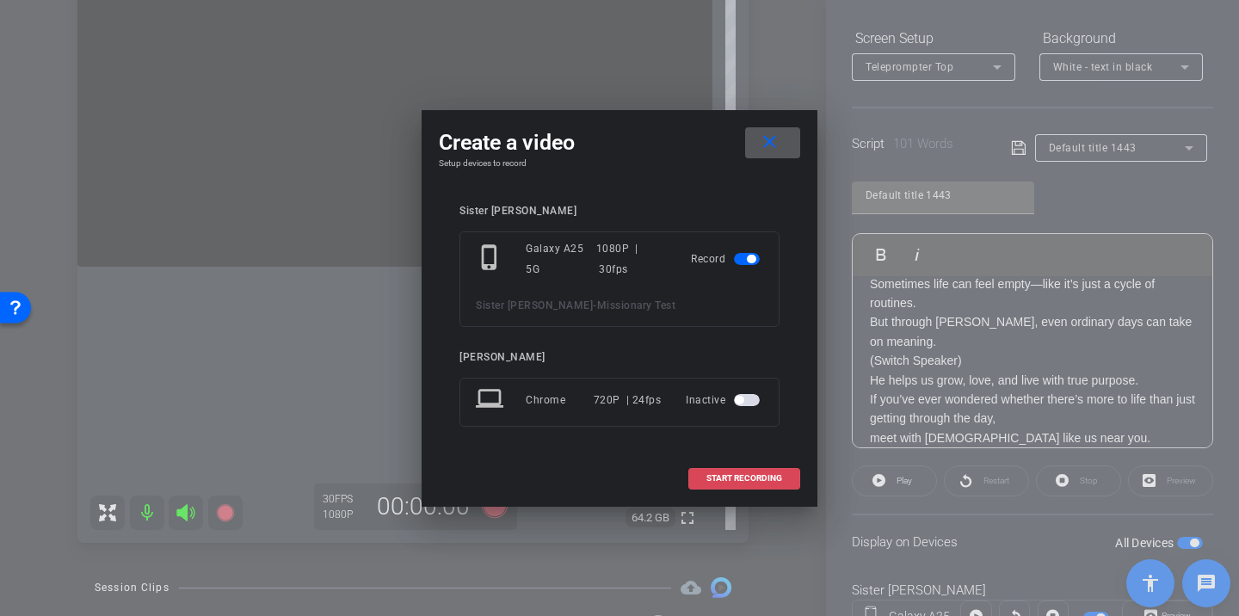
click at [734, 474] on span "START RECORDING" at bounding box center [744, 478] width 76 height 9
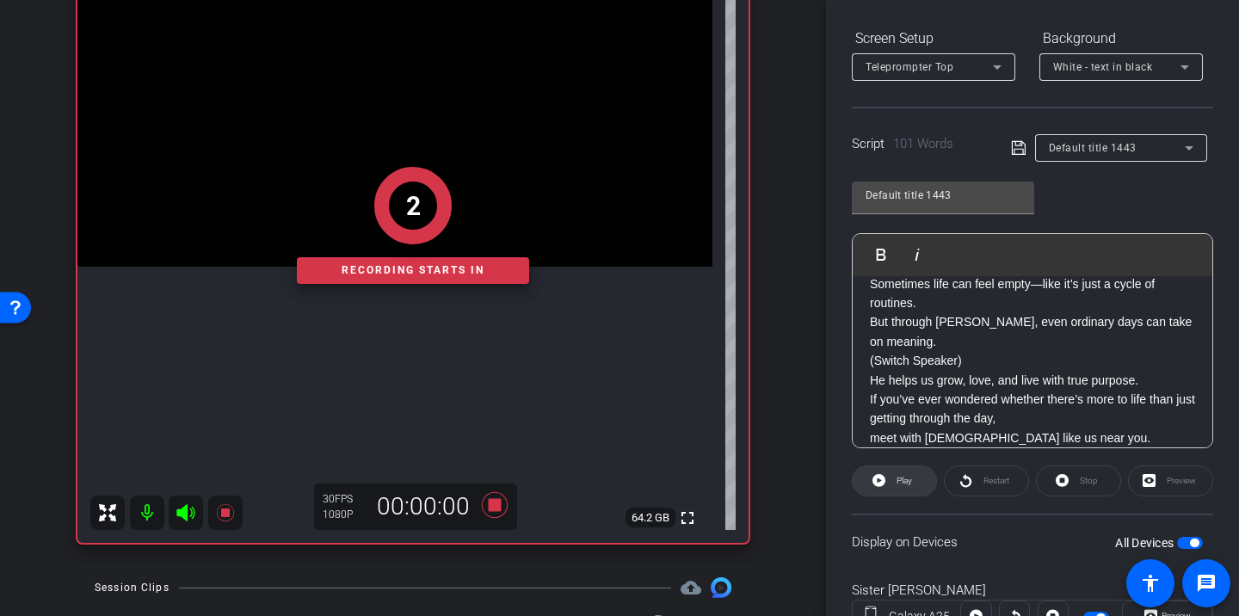
click at [880, 476] on icon at bounding box center [878, 480] width 13 height 13
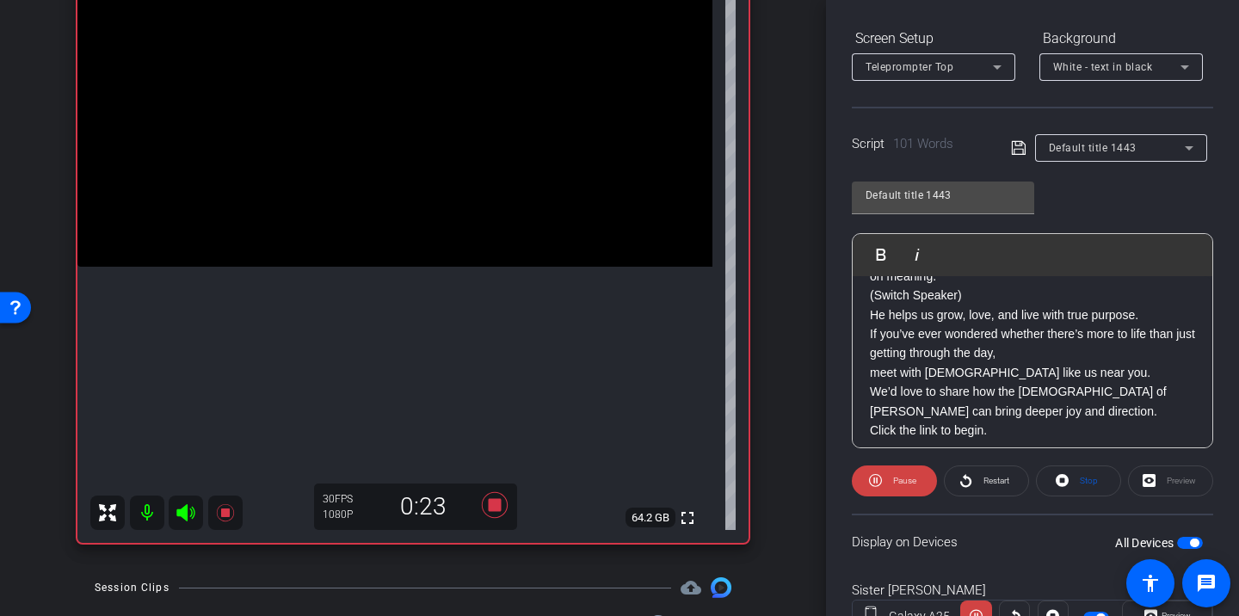
scroll to position [145, 0]
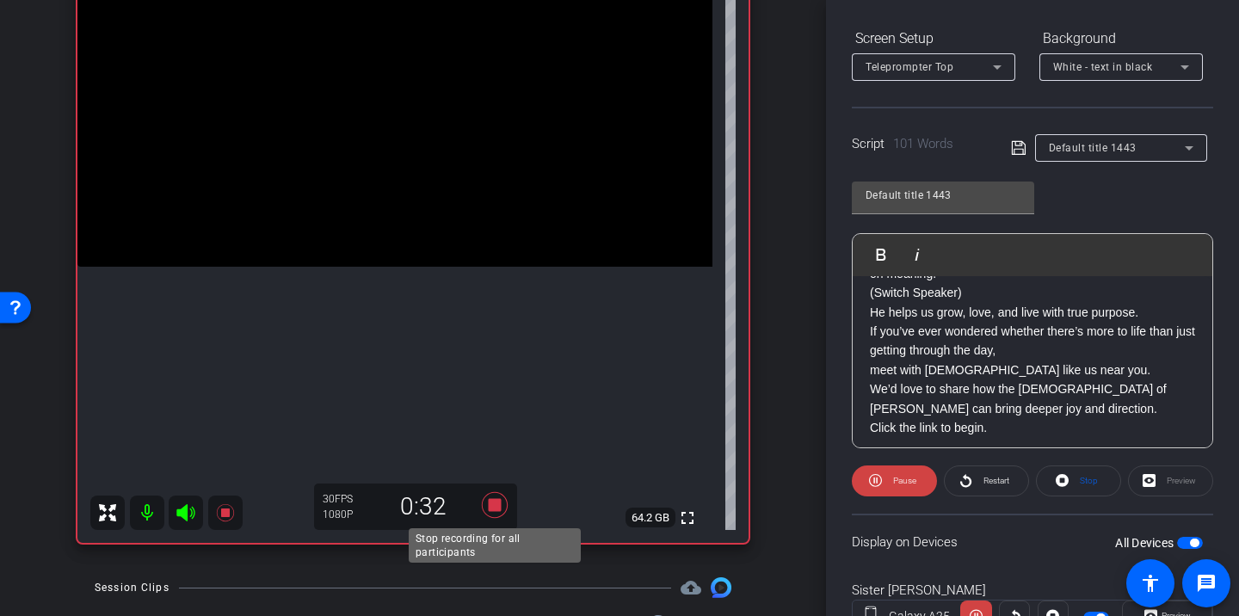
click at [492, 512] on icon at bounding box center [494, 504] width 41 height 31
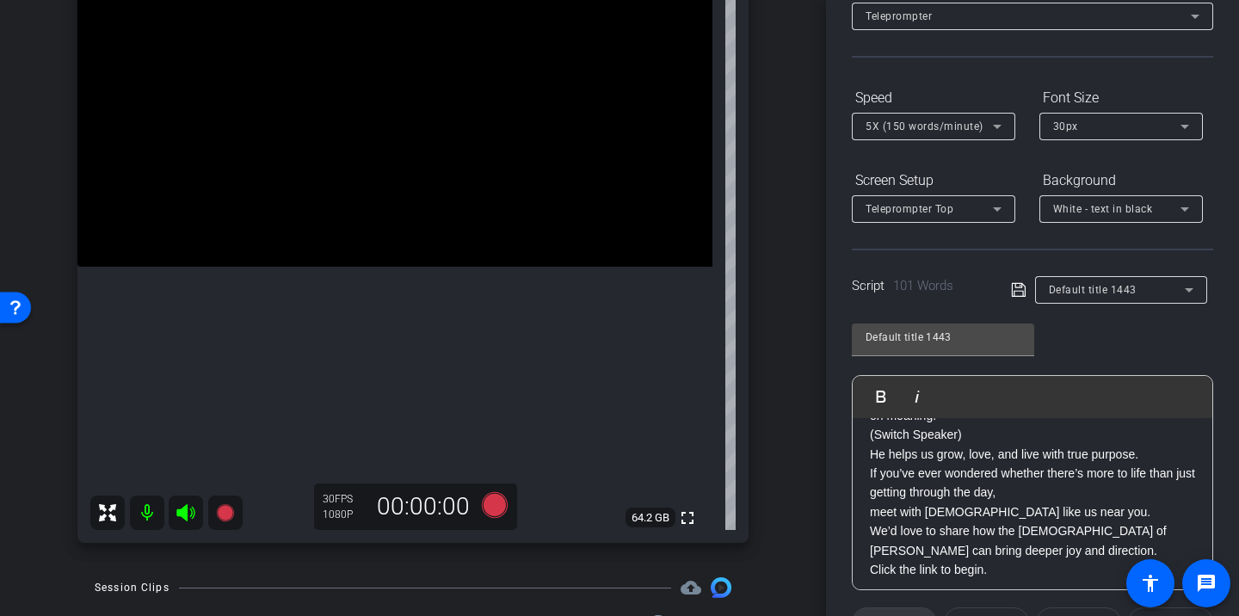
scroll to position [93, 0]
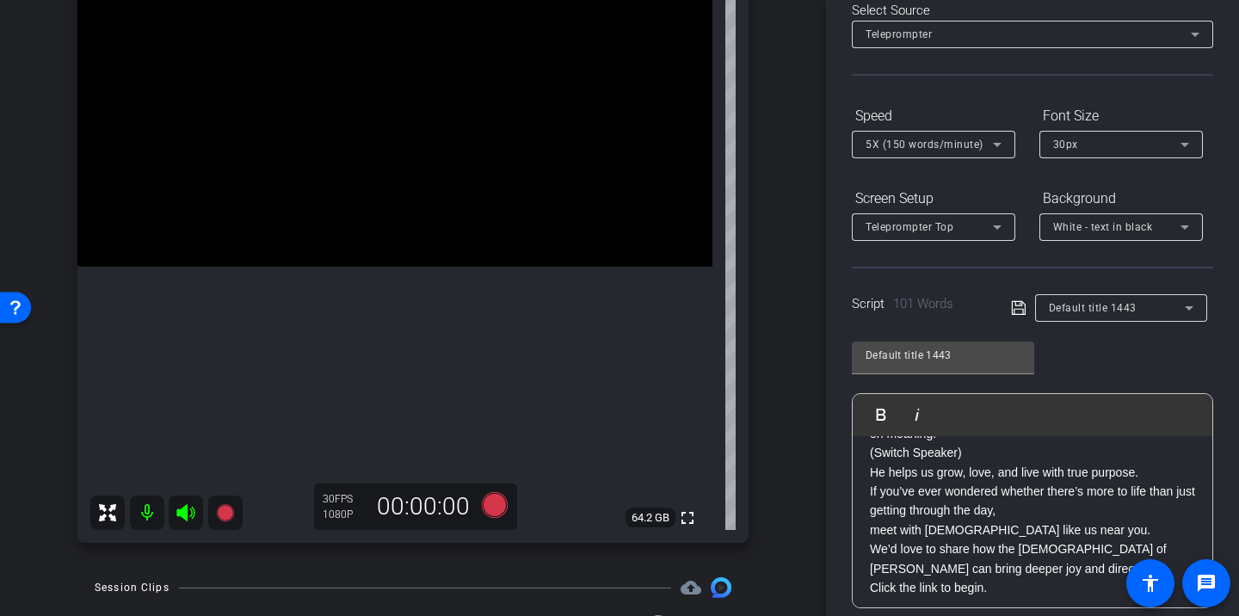
click at [939, 146] on span "5X (150 words/minute)" at bounding box center [924, 144] width 118 height 12
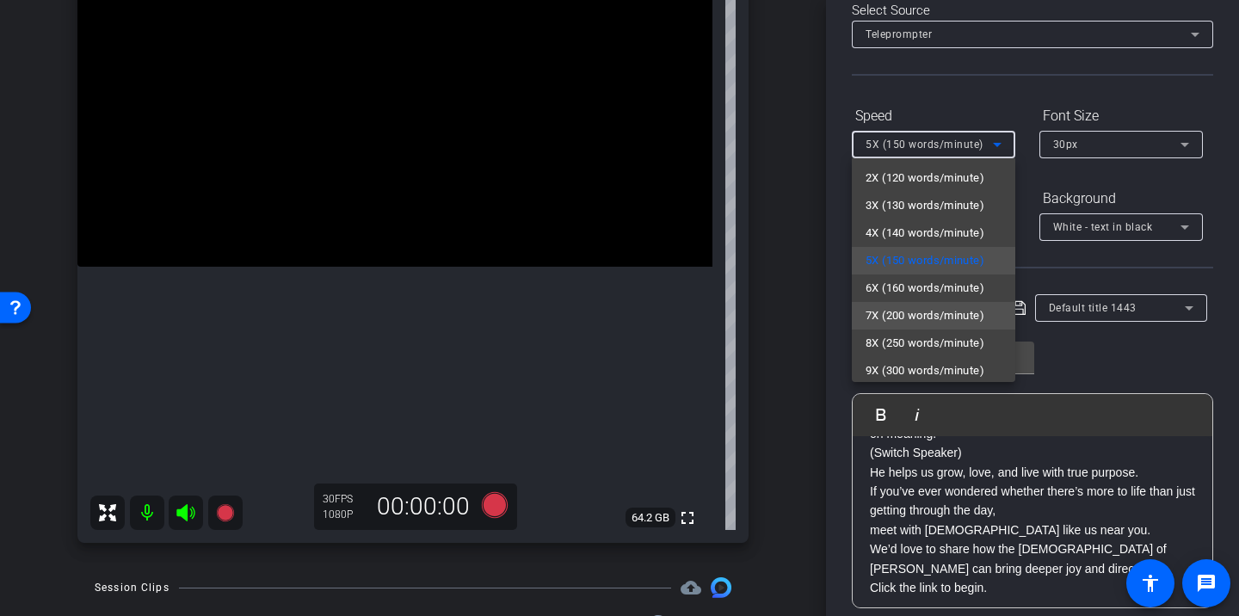
scroll to position [38, 0]
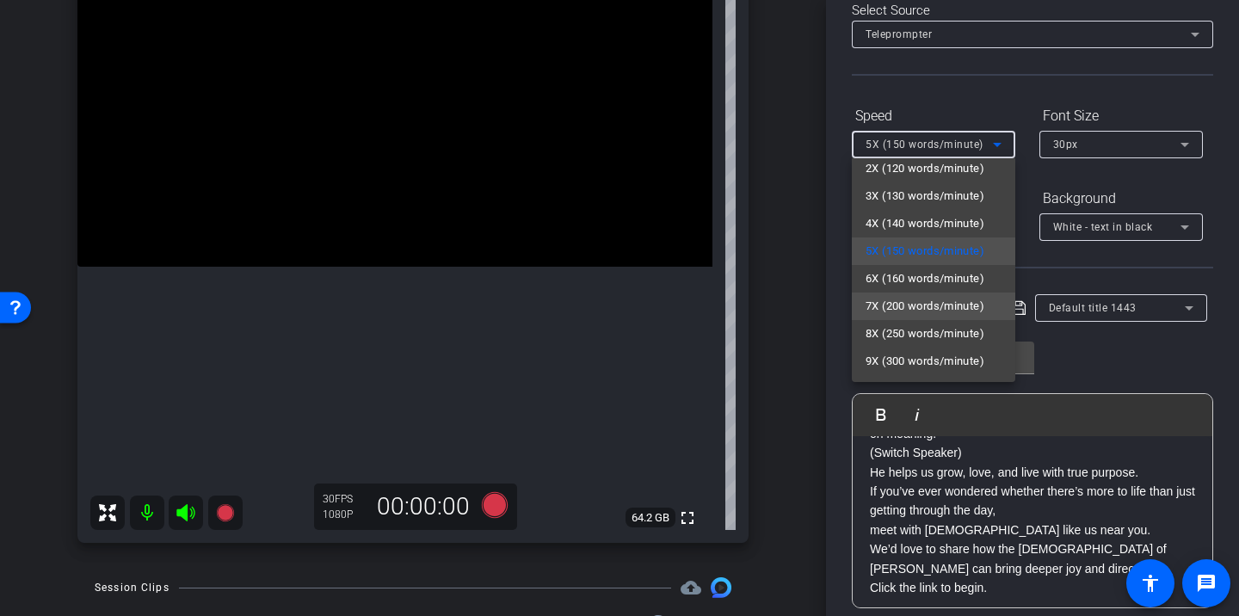
click at [940, 303] on span "7X (200 words/minute)" at bounding box center [924, 306] width 119 height 21
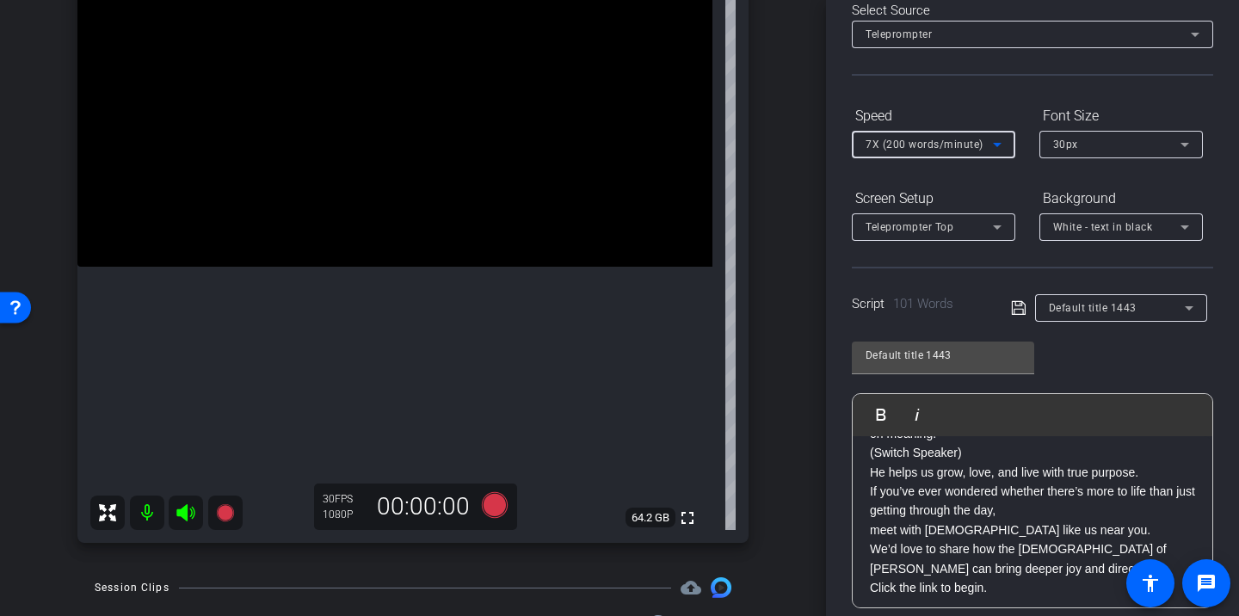
click at [945, 151] on div "7X (200 words/minute)" at bounding box center [928, 144] width 127 height 22
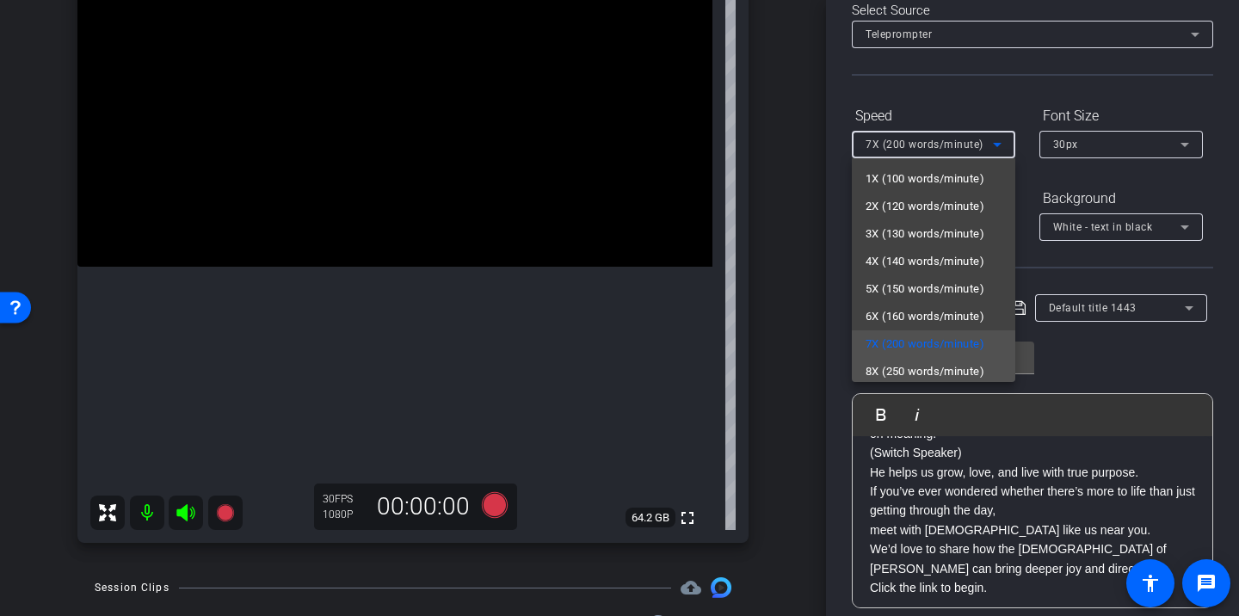
click at [950, 374] on span "8X (250 words/minute)" at bounding box center [924, 371] width 119 height 21
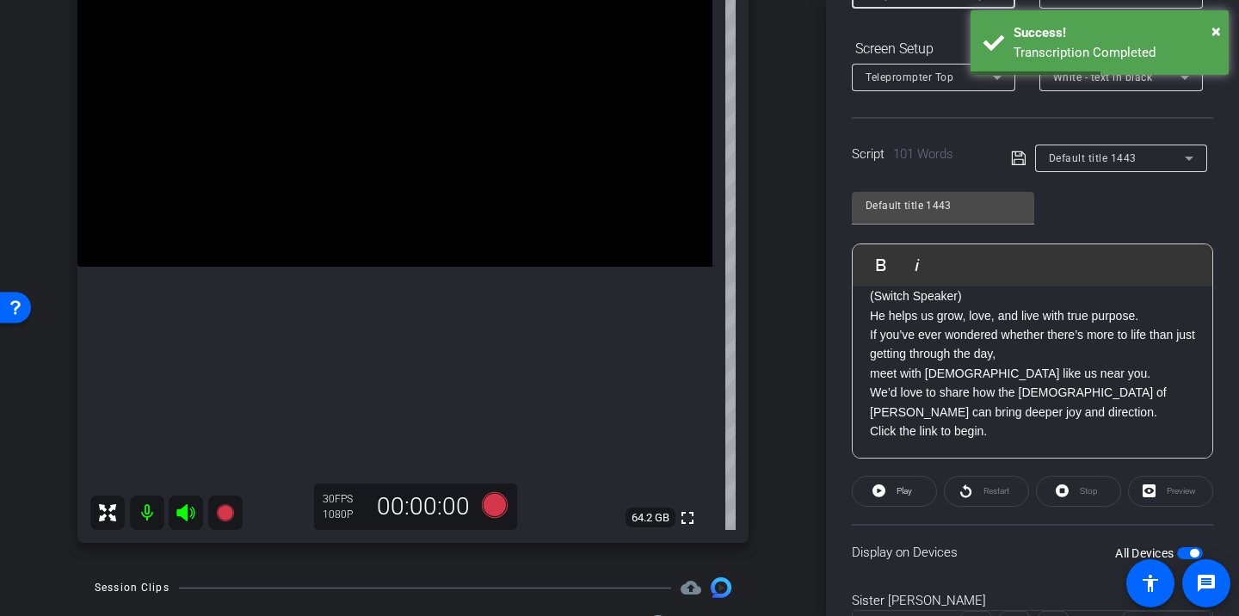
scroll to position [151, 0]
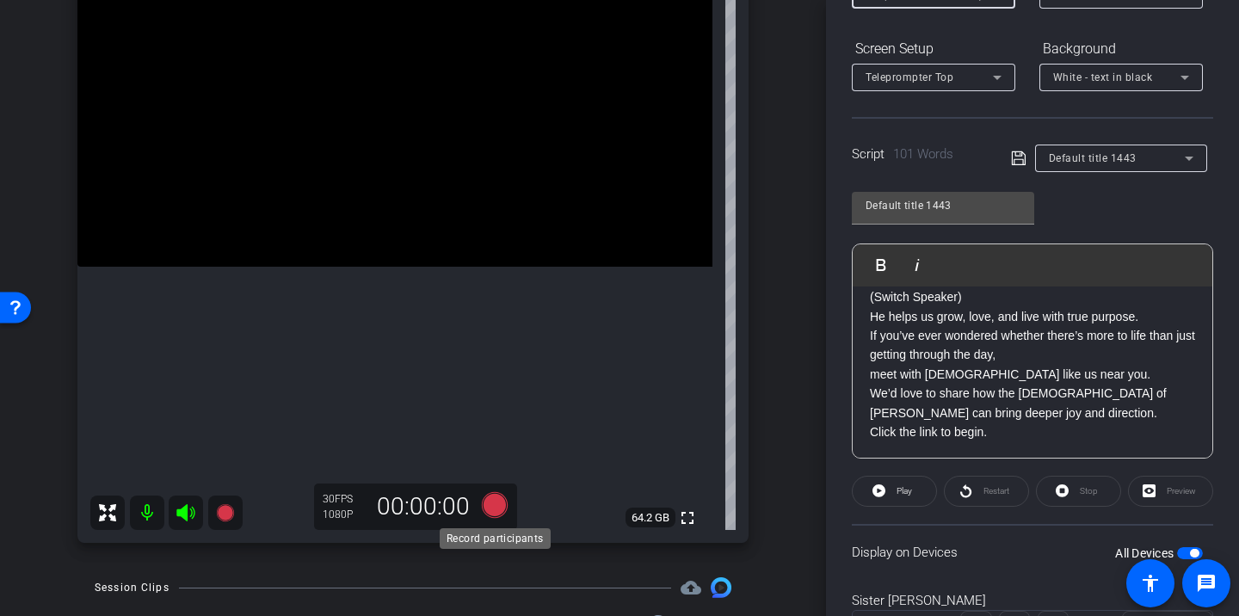
click at [499, 514] on icon at bounding box center [495, 505] width 26 height 26
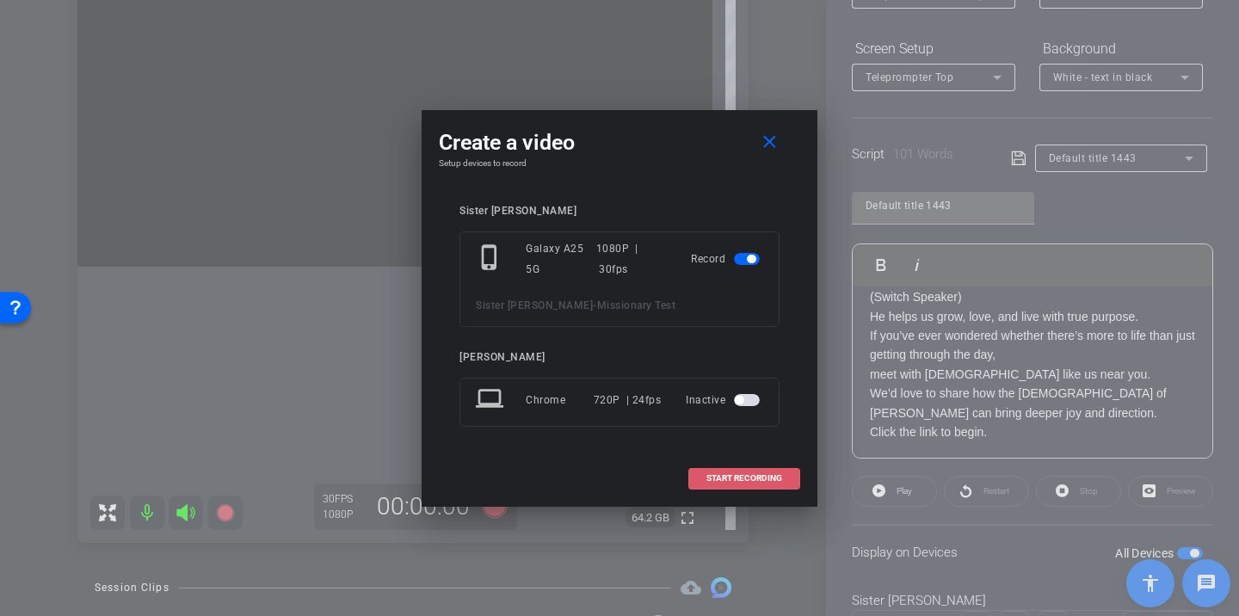
click at [760, 482] on span "START RECORDING" at bounding box center [744, 478] width 76 height 9
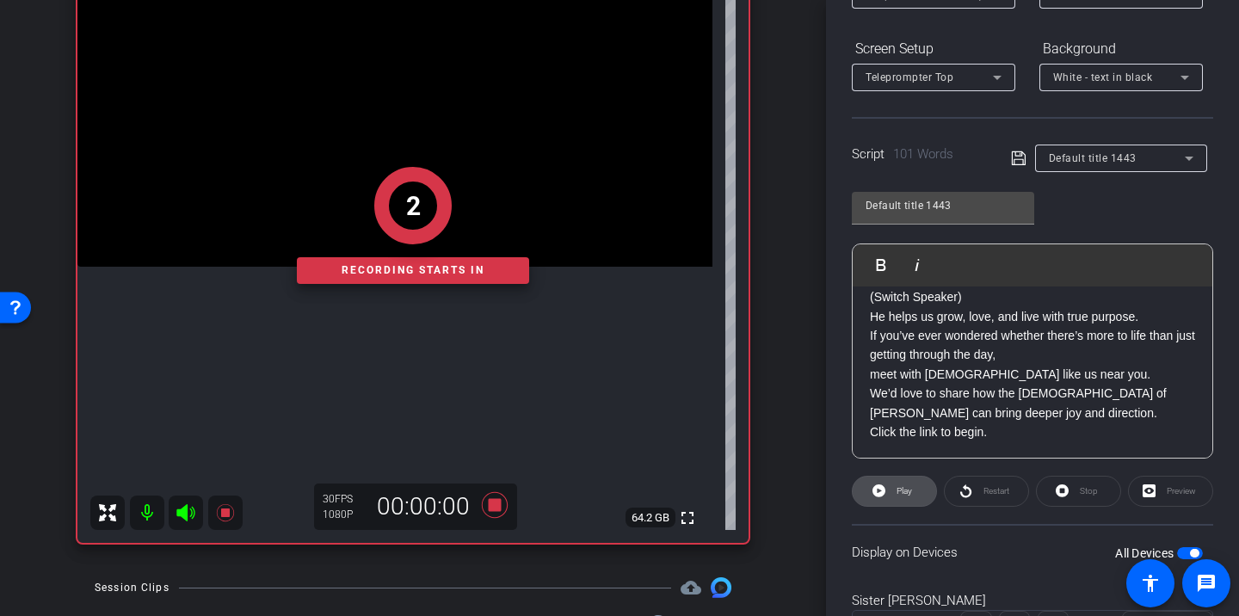
click at [911, 500] on span "Play" at bounding box center [902, 491] width 20 height 24
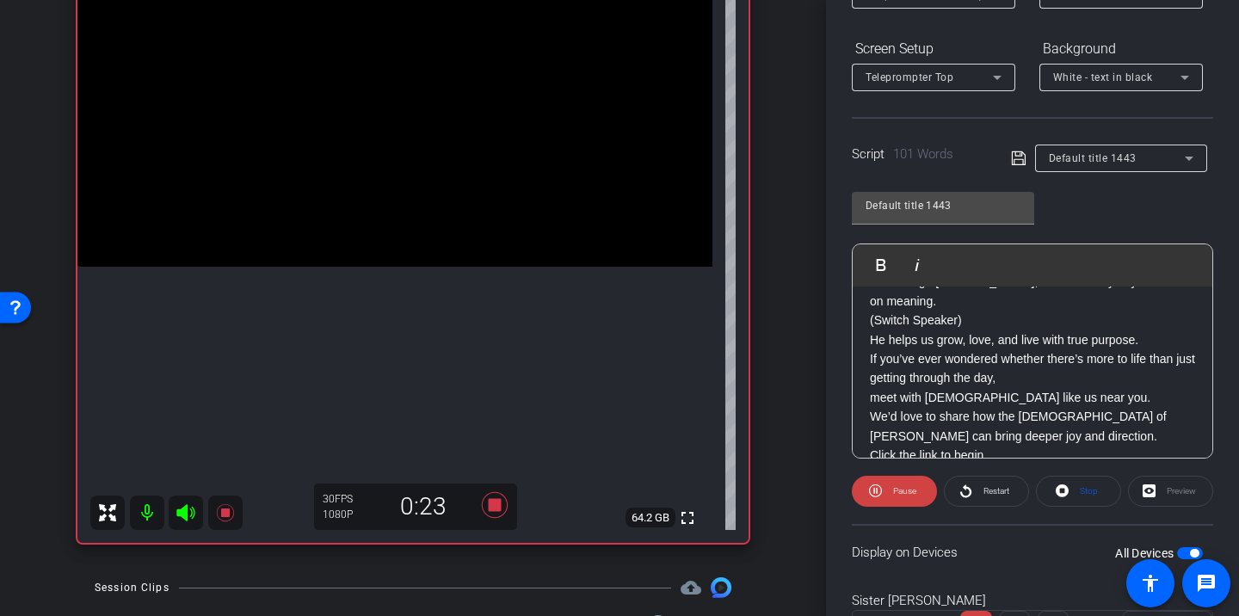
scroll to position [141, 0]
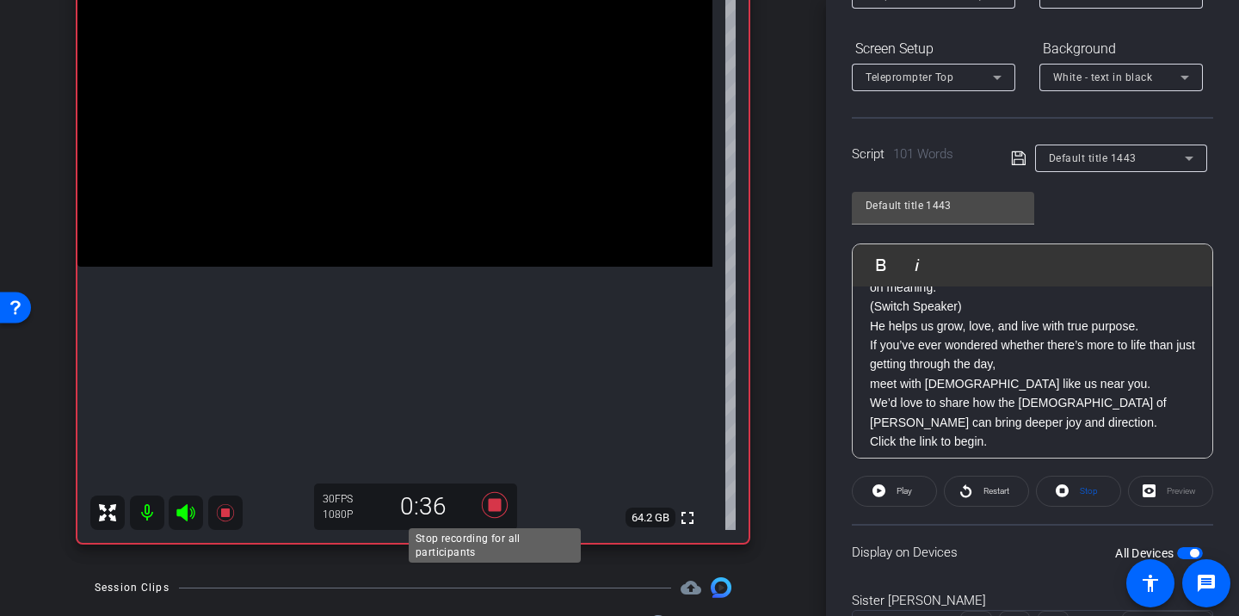
click at [490, 502] on icon at bounding box center [495, 505] width 26 height 26
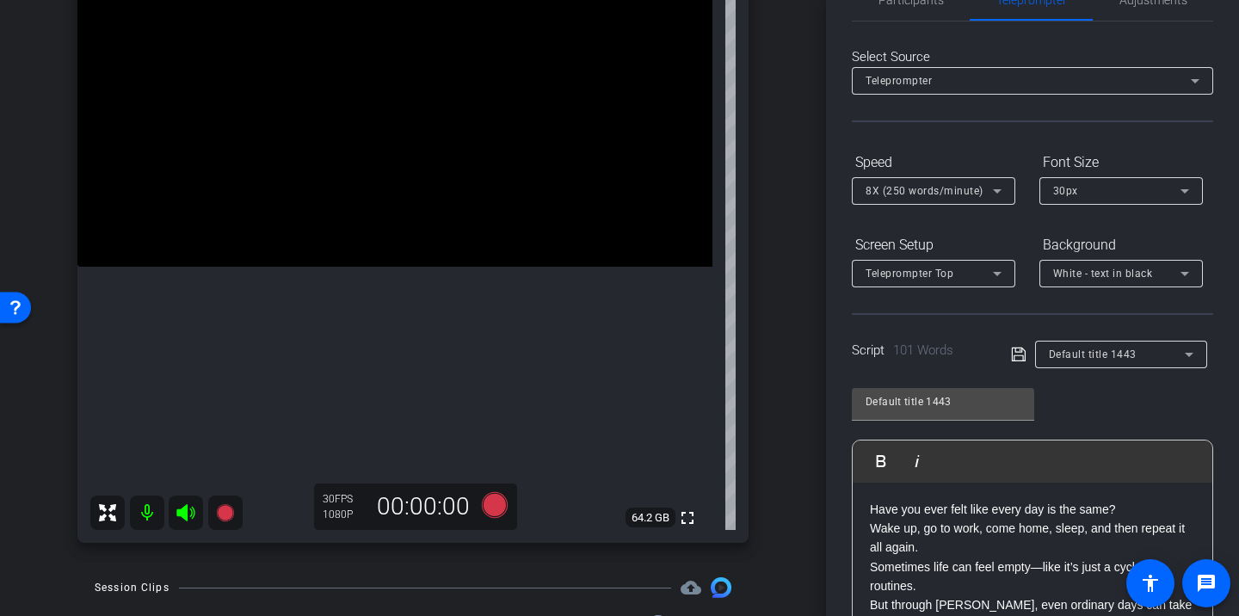
scroll to position [0, 0]
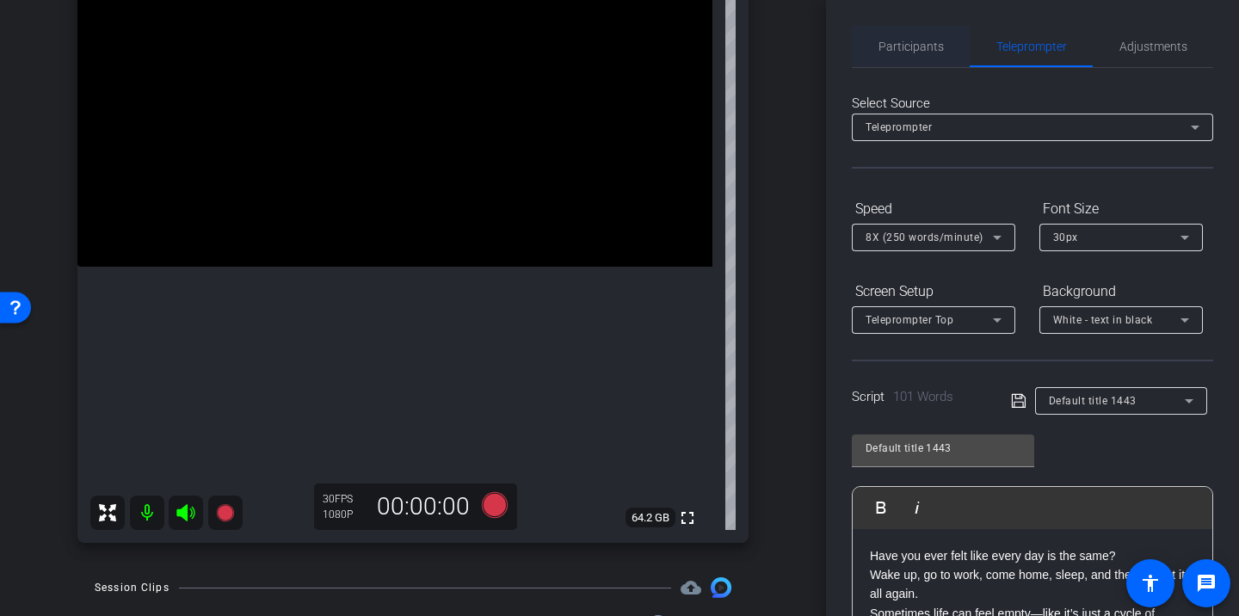
click at [898, 59] on span "Participants" at bounding box center [910, 46] width 65 height 41
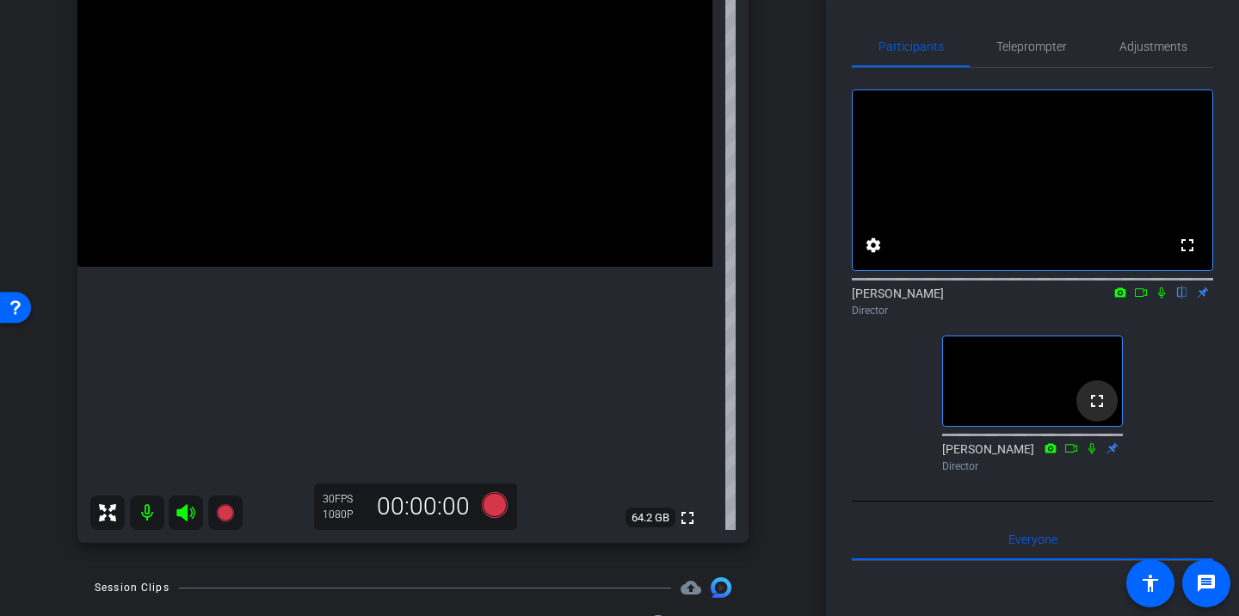
click at [1094, 411] on mat-icon "fullscreen" at bounding box center [1096, 401] width 21 height 21
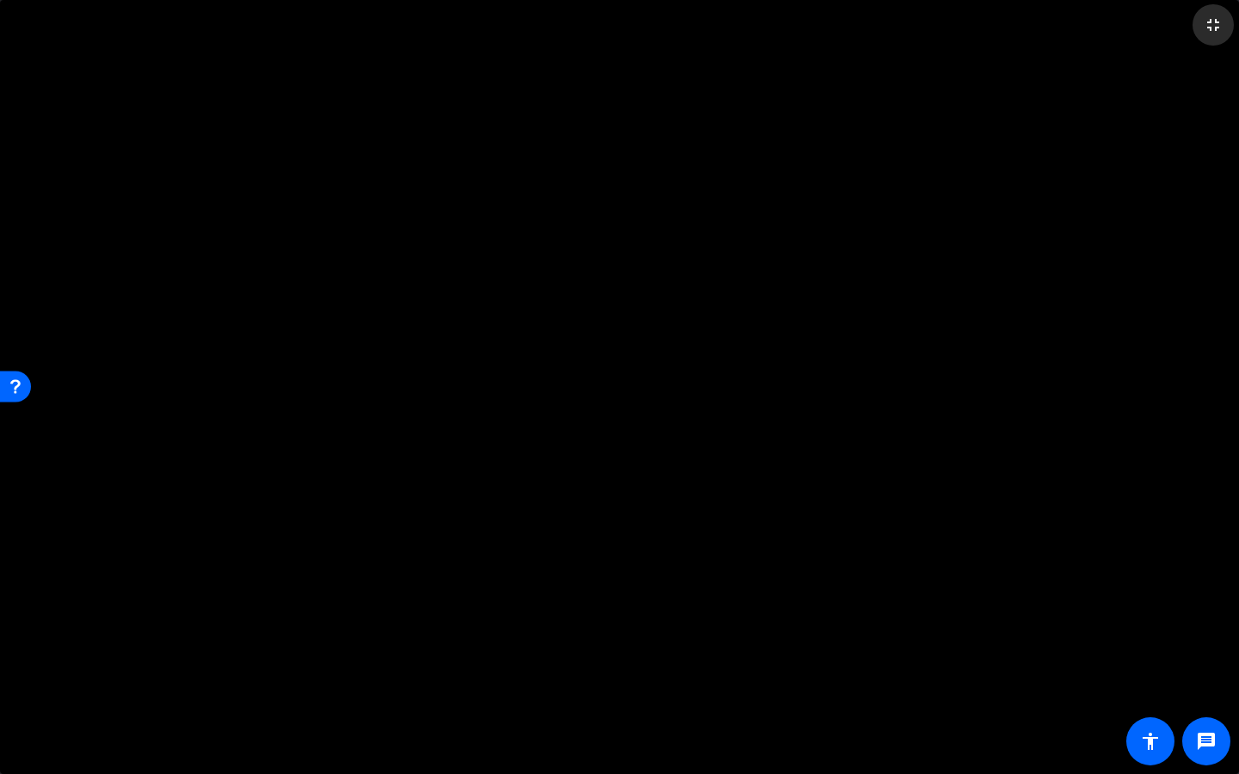
click at [1212, 28] on mat-icon "fullscreen_exit" at bounding box center [1213, 25] width 21 height 21
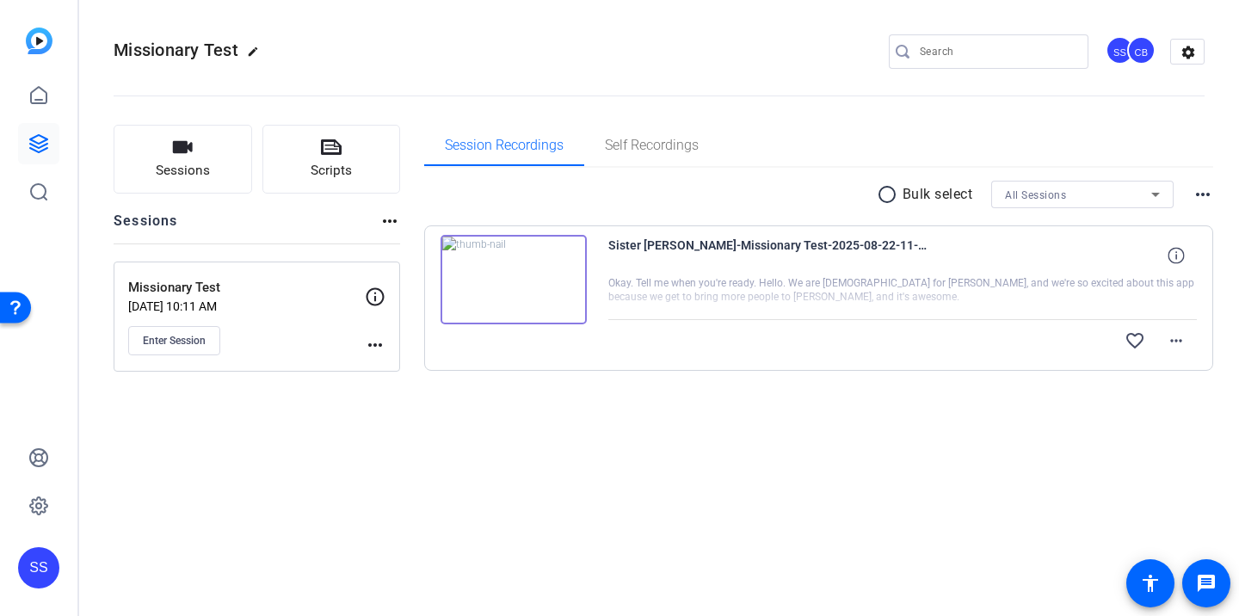
click at [540, 256] on img at bounding box center [513, 279] width 146 height 89
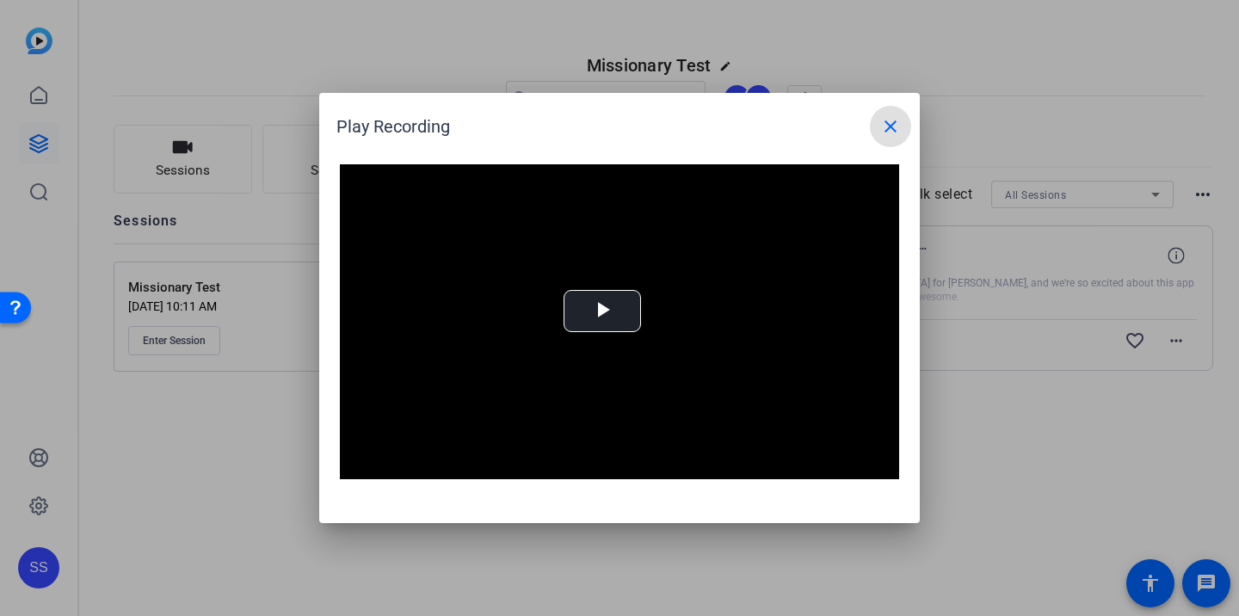
click at [883, 131] on mat-icon "close" at bounding box center [890, 126] width 21 height 21
